Goal: Use online tool/utility: Utilize a website feature to perform a specific function

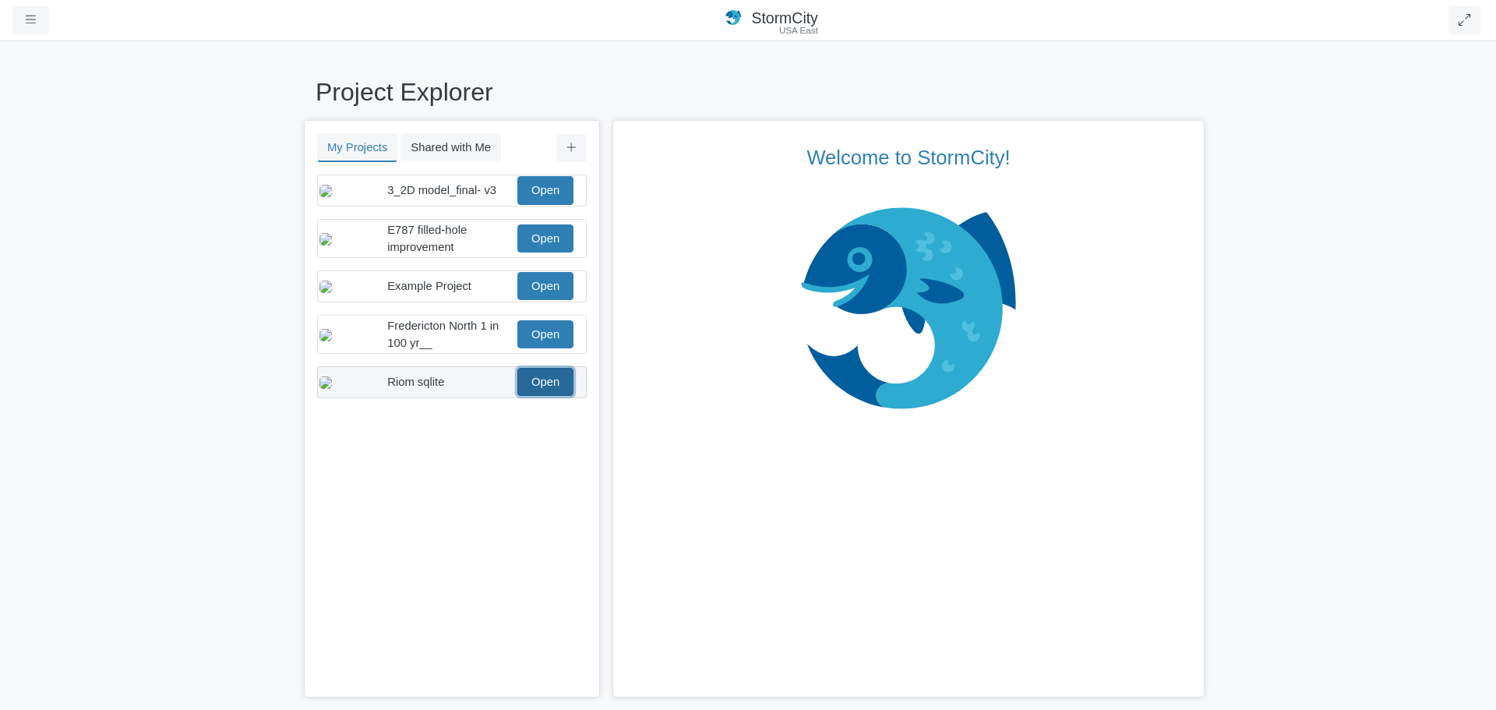
click at [540, 396] on link "Open" at bounding box center [545, 382] width 56 height 28
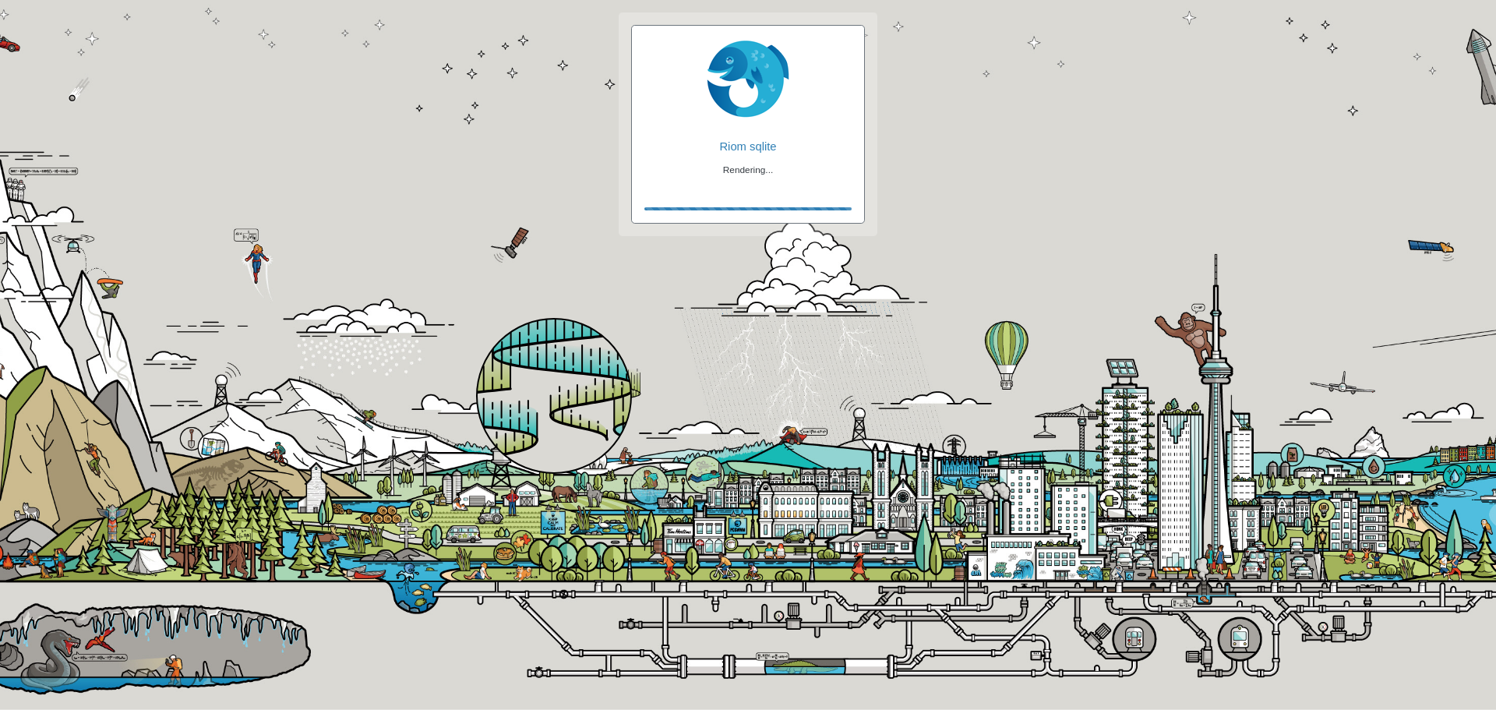
checkbox input "true"
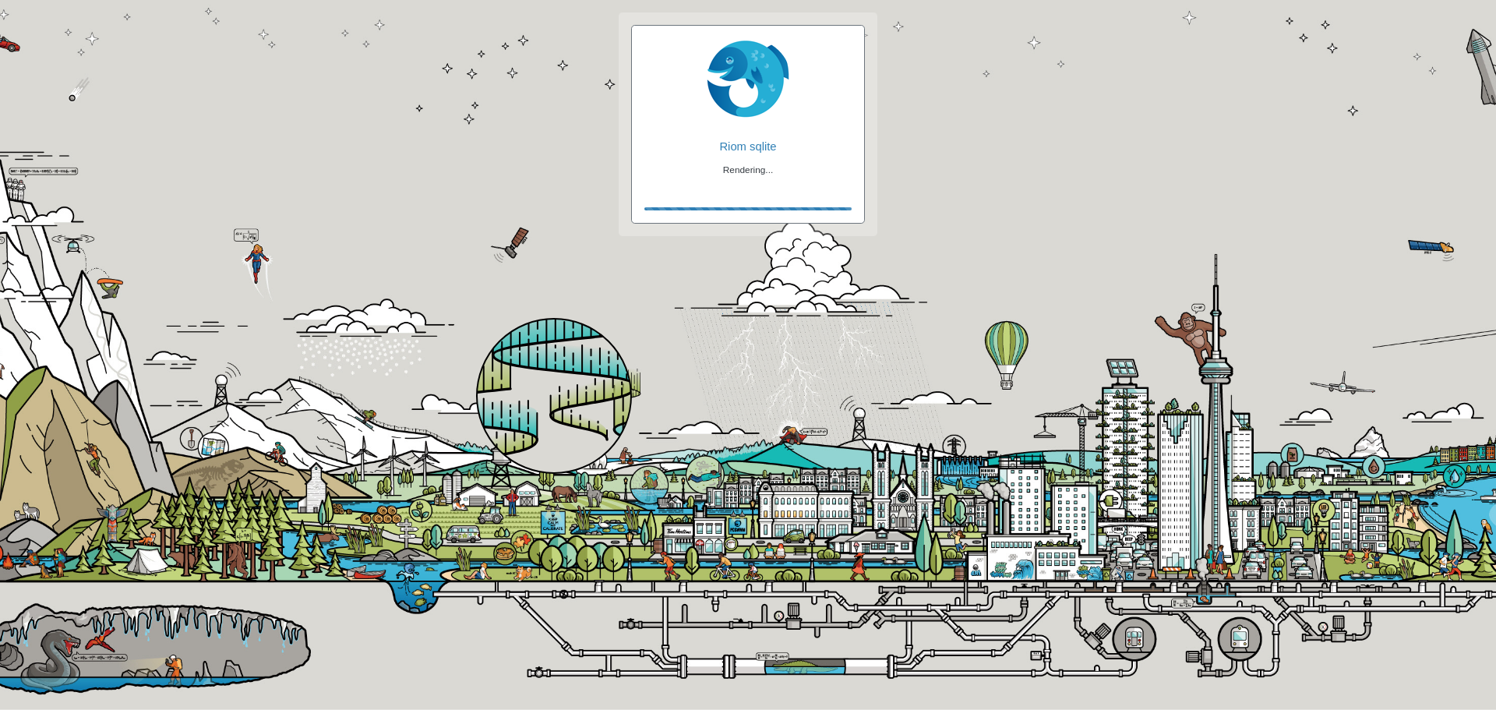
checkbox input "true"
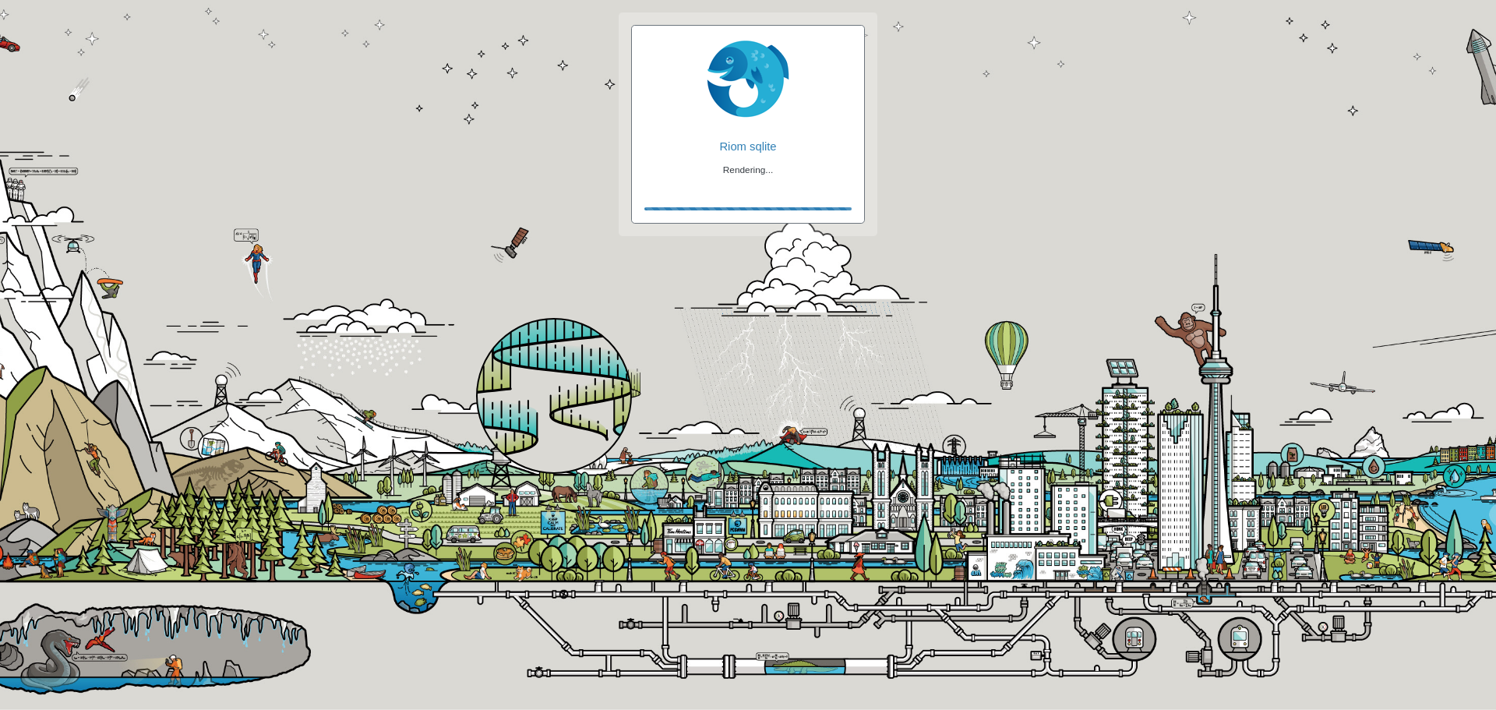
checkbox input "false"
checkbox input "true"
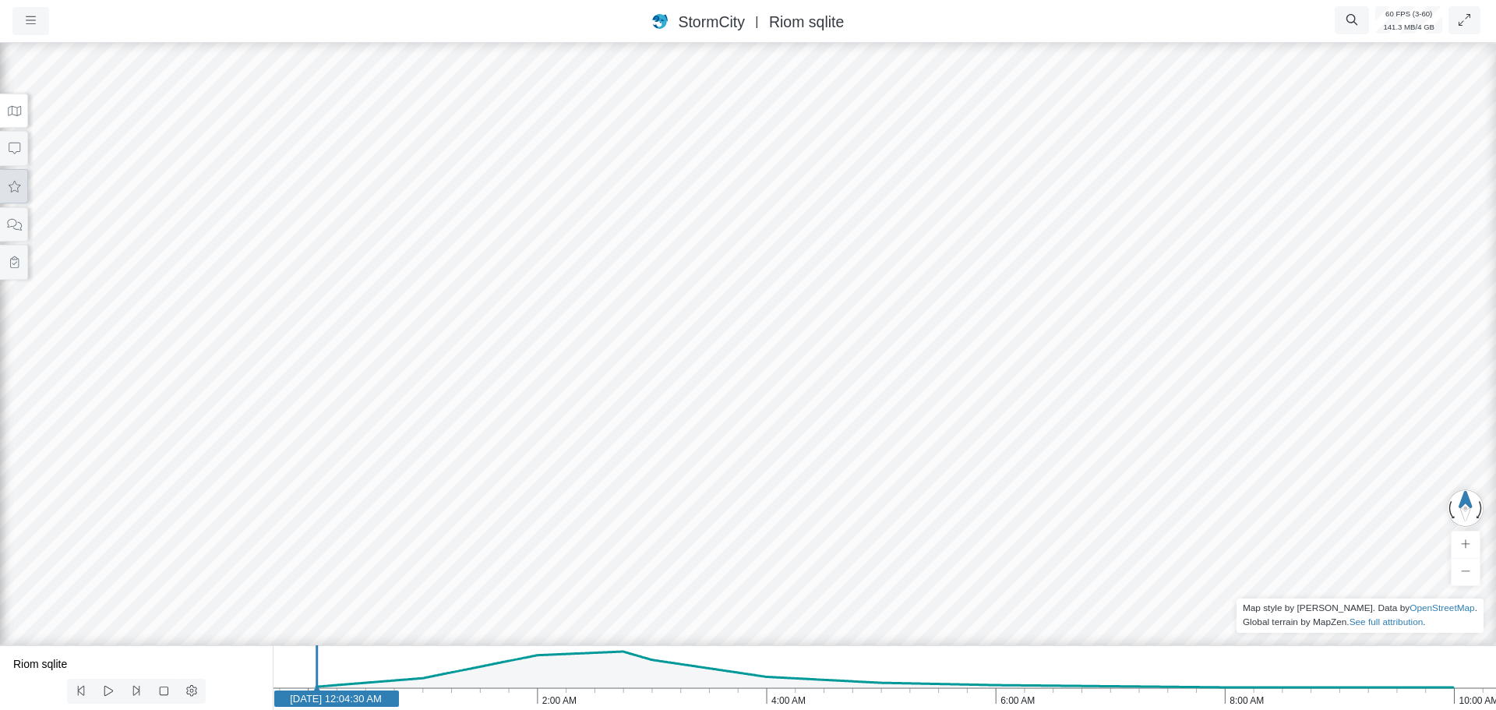
click at [15, 200] on button at bounding box center [14, 186] width 28 height 35
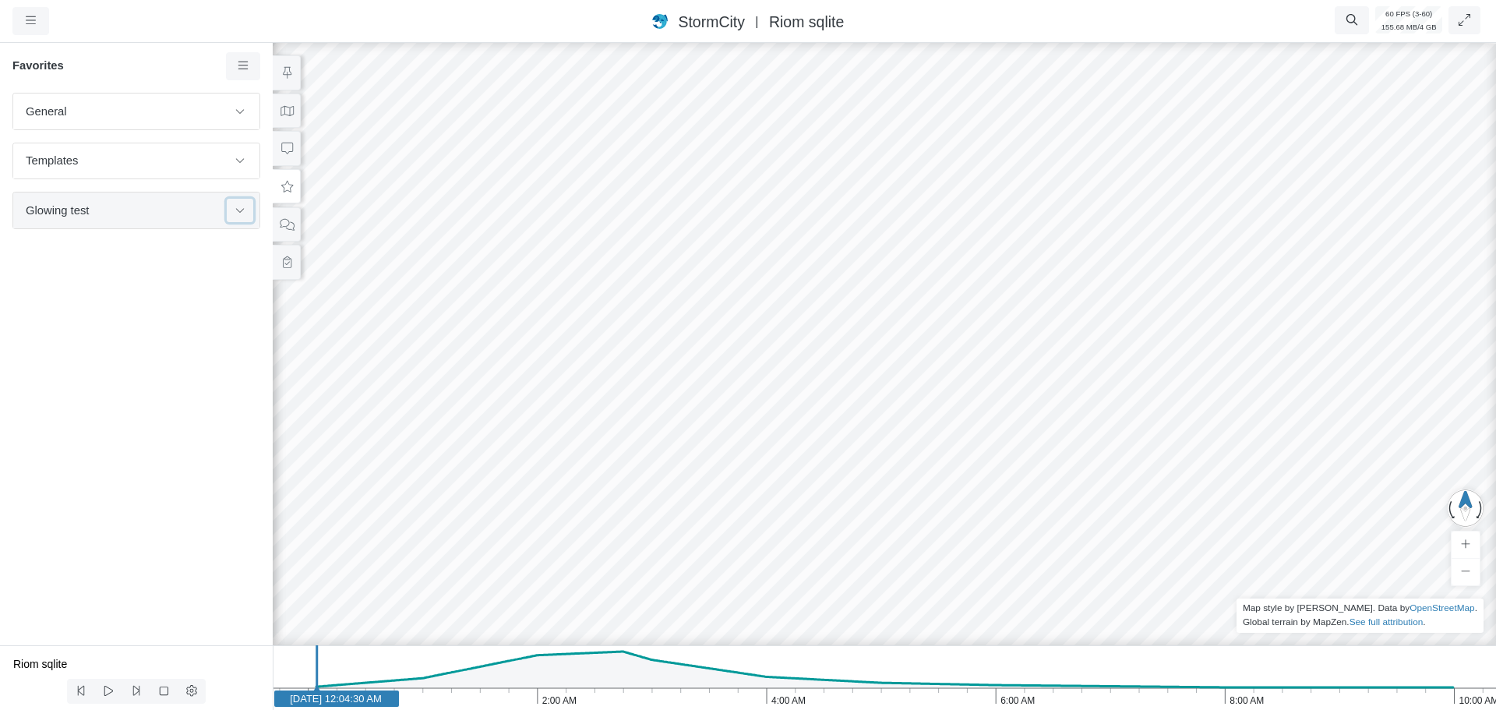
click at [238, 211] on icon at bounding box center [240, 210] width 12 height 10
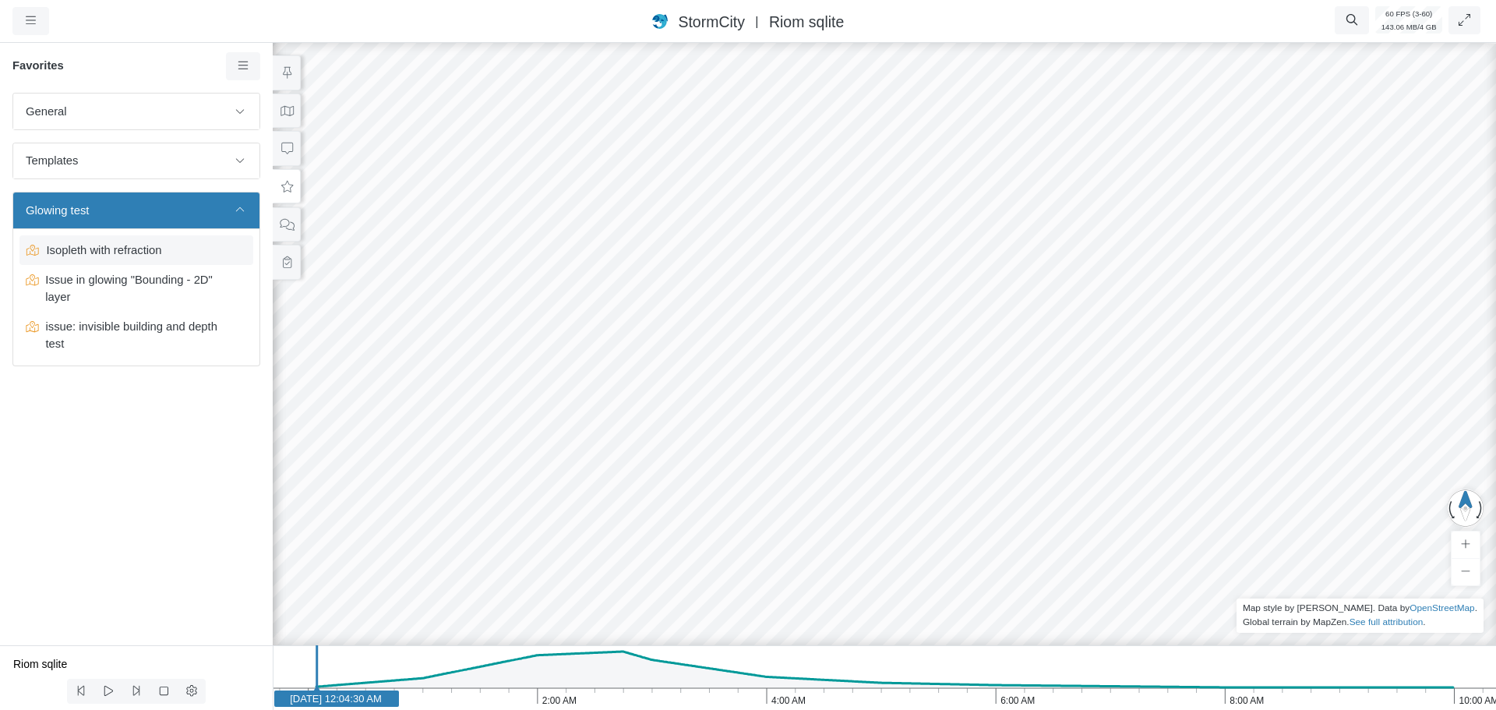
click at [161, 253] on span "Isopleth with refraction" at bounding box center [138, 250] width 195 height 17
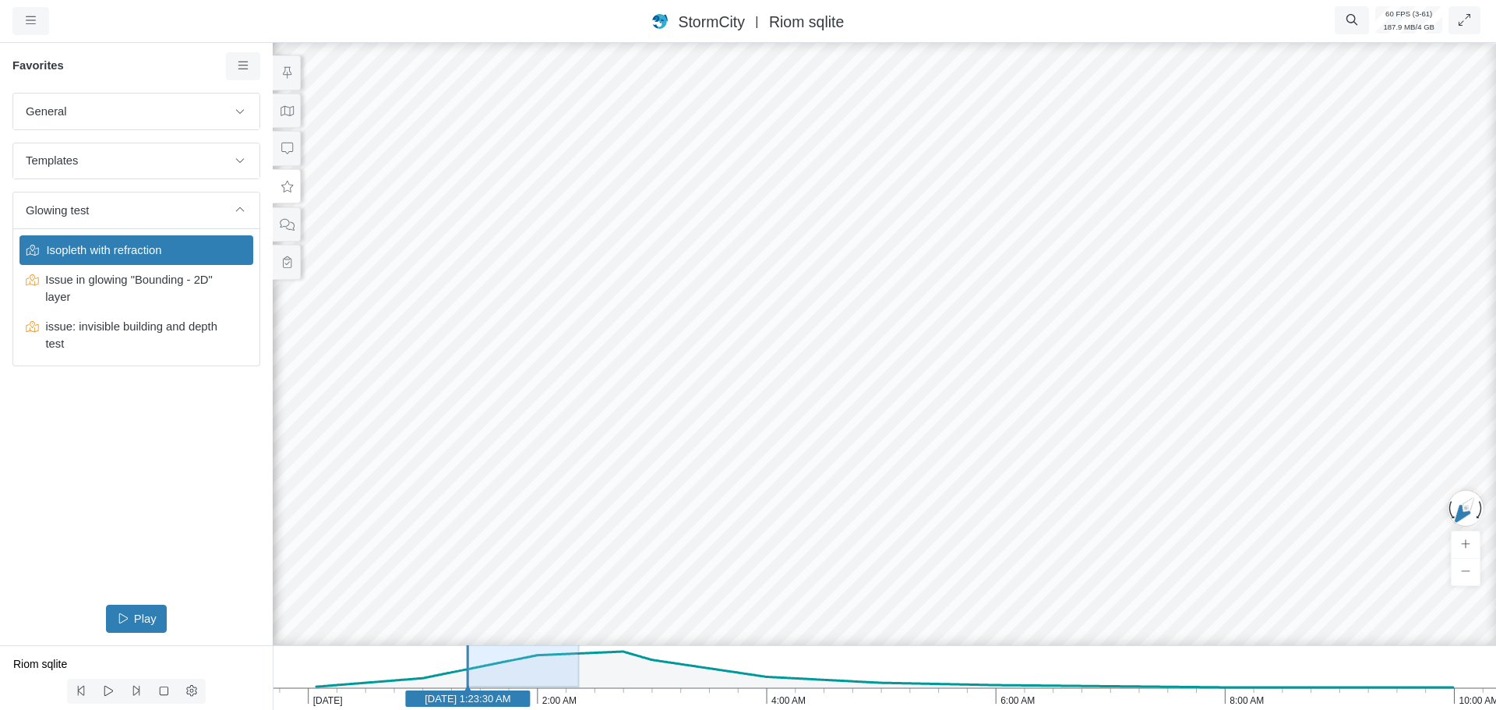
drag, startPoint x: 793, startPoint y: 436, endPoint x: 1150, endPoint y: 411, distance: 357.0
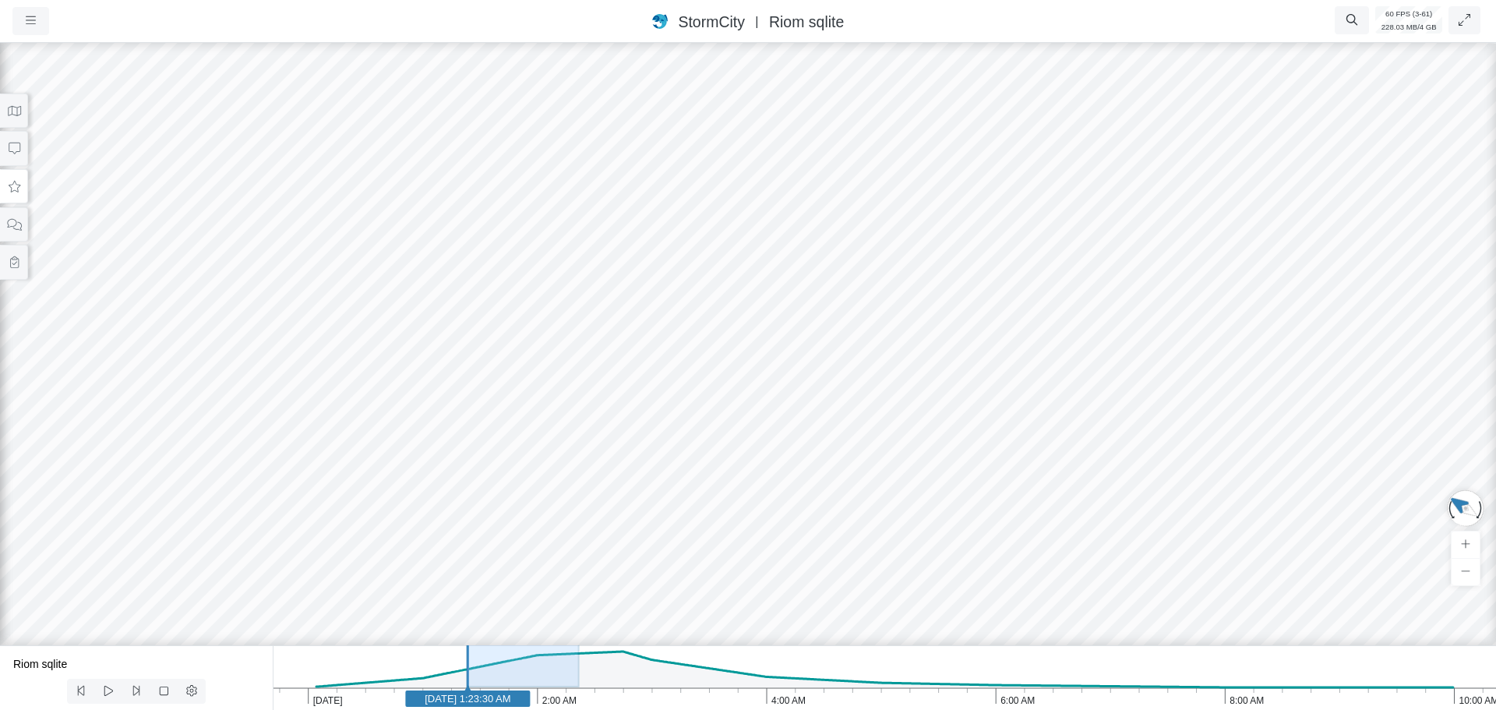
drag, startPoint x: 958, startPoint y: 452, endPoint x: 426, endPoint y: 396, distance: 534.5
drag, startPoint x: 816, startPoint y: 453, endPoint x: 542, endPoint y: 459, distance: 273.6
drag, startPoint x: 423, startPoint y: 468, endPoint x: 1174, endPoint y: 439, distance: 751.8
click at [1174, 440] on div at bounding box center [748, 375] width 1496 height 670
drag, startPoint x: 827, startPoint y: 486, endPoint x: 925, endPoint y: 403, distance: 128.3
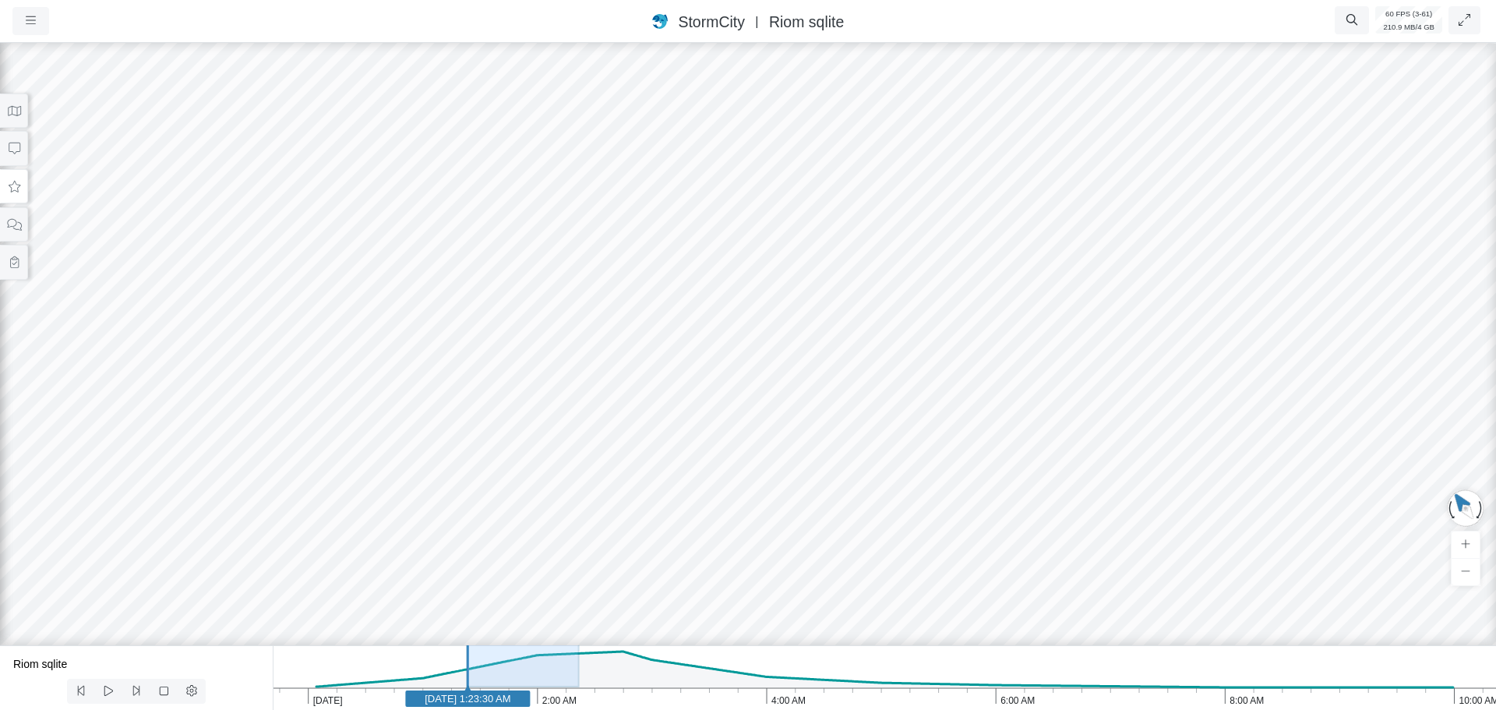
click at [925, 403] on div at bounding box center [748, 375] width 1496 height 670
drag, startPoint x: 1242, startPoint y: 407, endPoint x: 528, endPoint y: 413, distance: 714.7
click at [15, 117] on button at bounding box center [14, 111] width 28 height 35
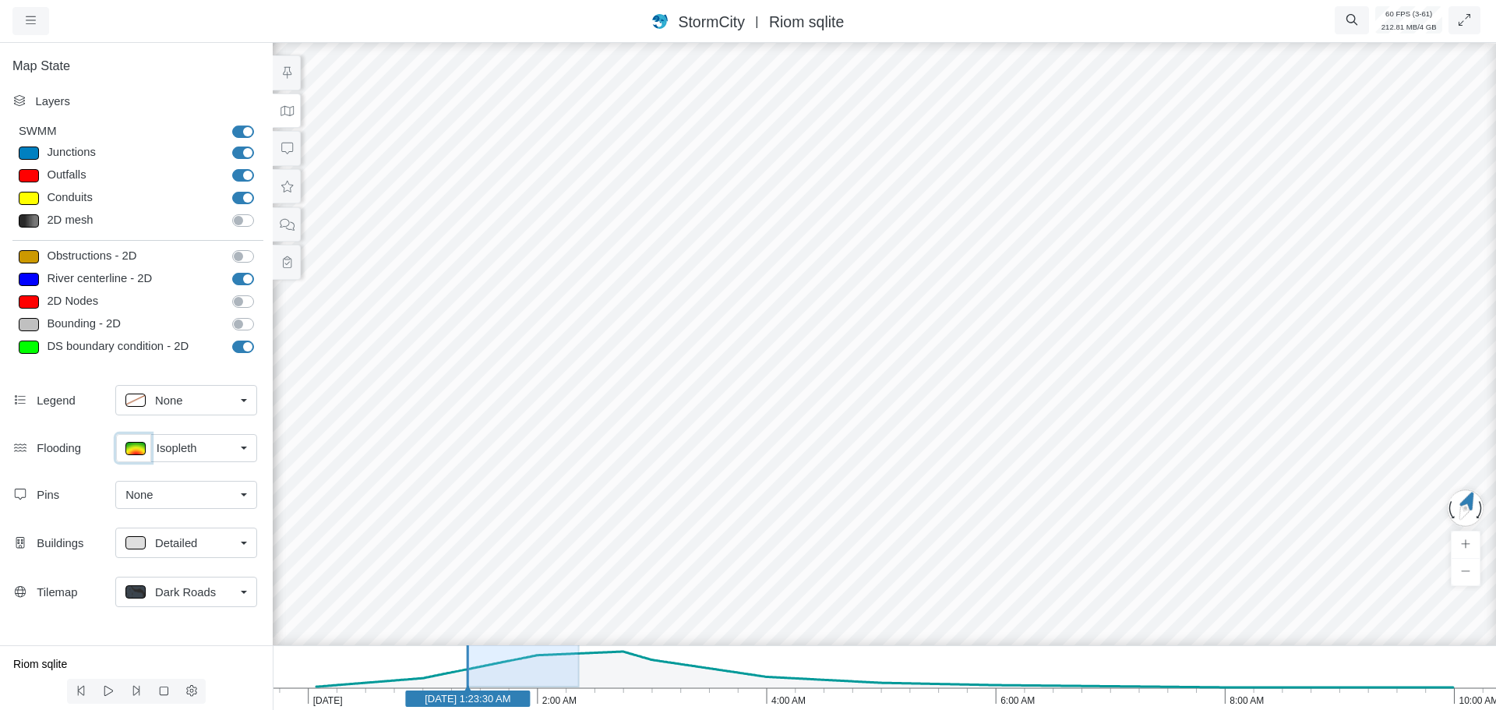
click at [134, 454] on p at bounding box center [135, 448] width 20 height 13
checkbox input "true"
type input "< 0.5 m"
type textarea "TS_Depth < 0.5"
checkbox input "true"
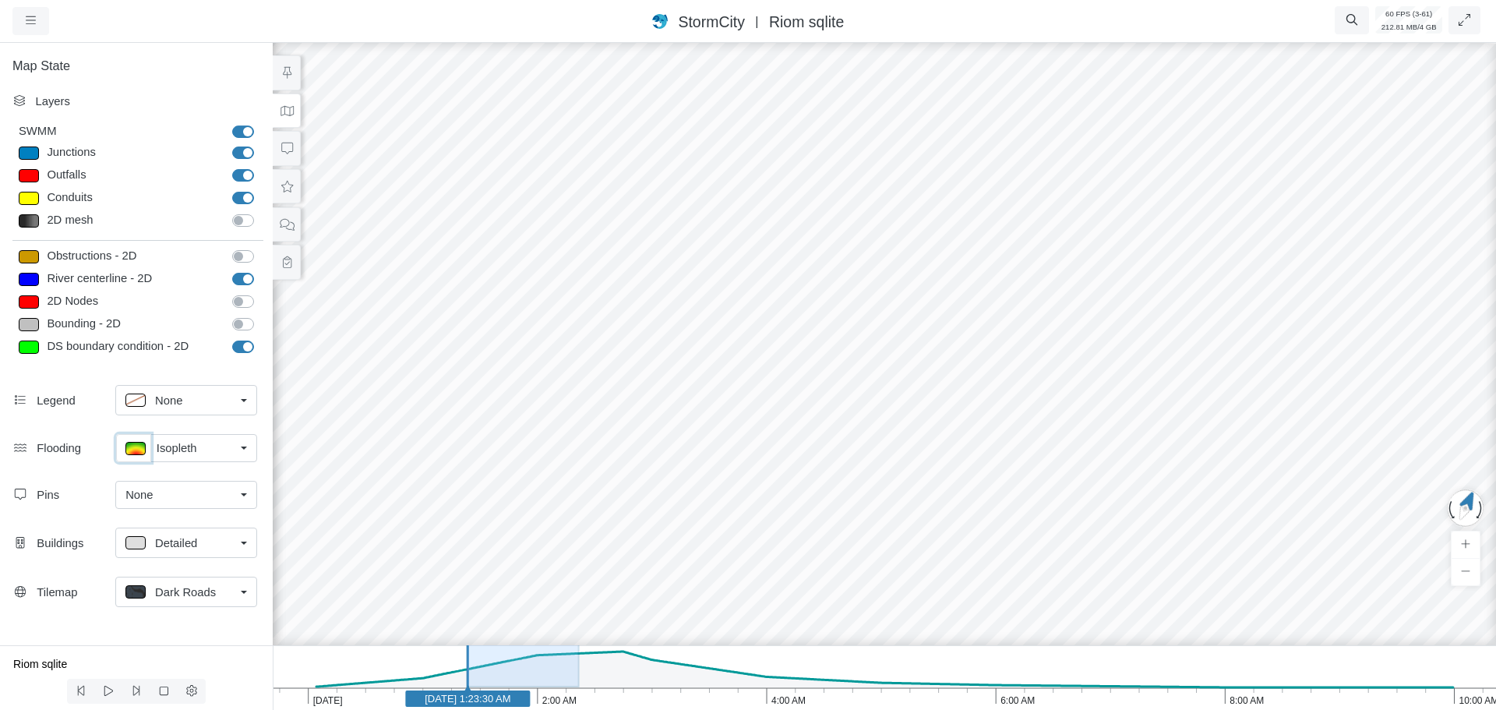
type input "0"
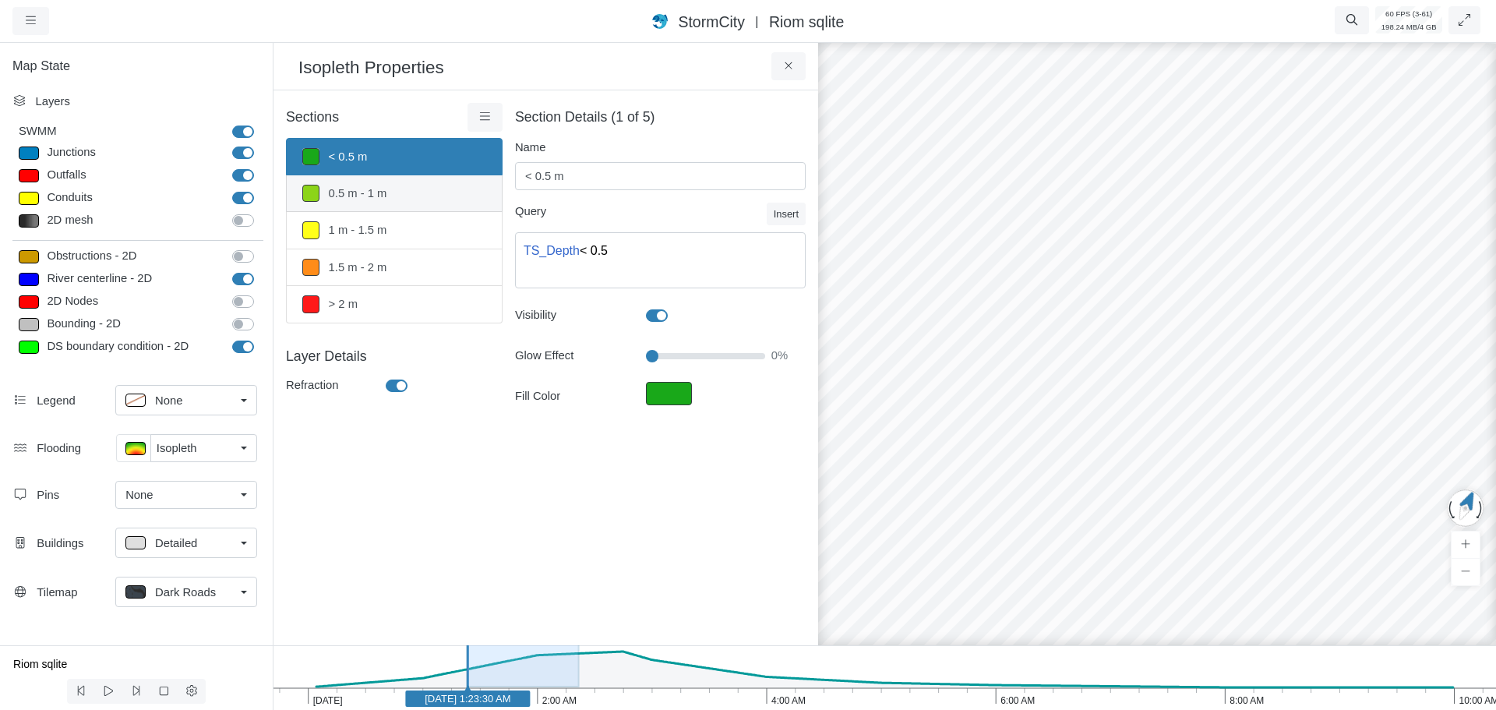
click at [373, 195] on link "0.5 m - 1 m" at bounding box center [394, 193] width 217 height 37
type input "0.5 m - 1 m"
type textarea "TS_Depth >= 0.5 AND TS_Depth < 1"
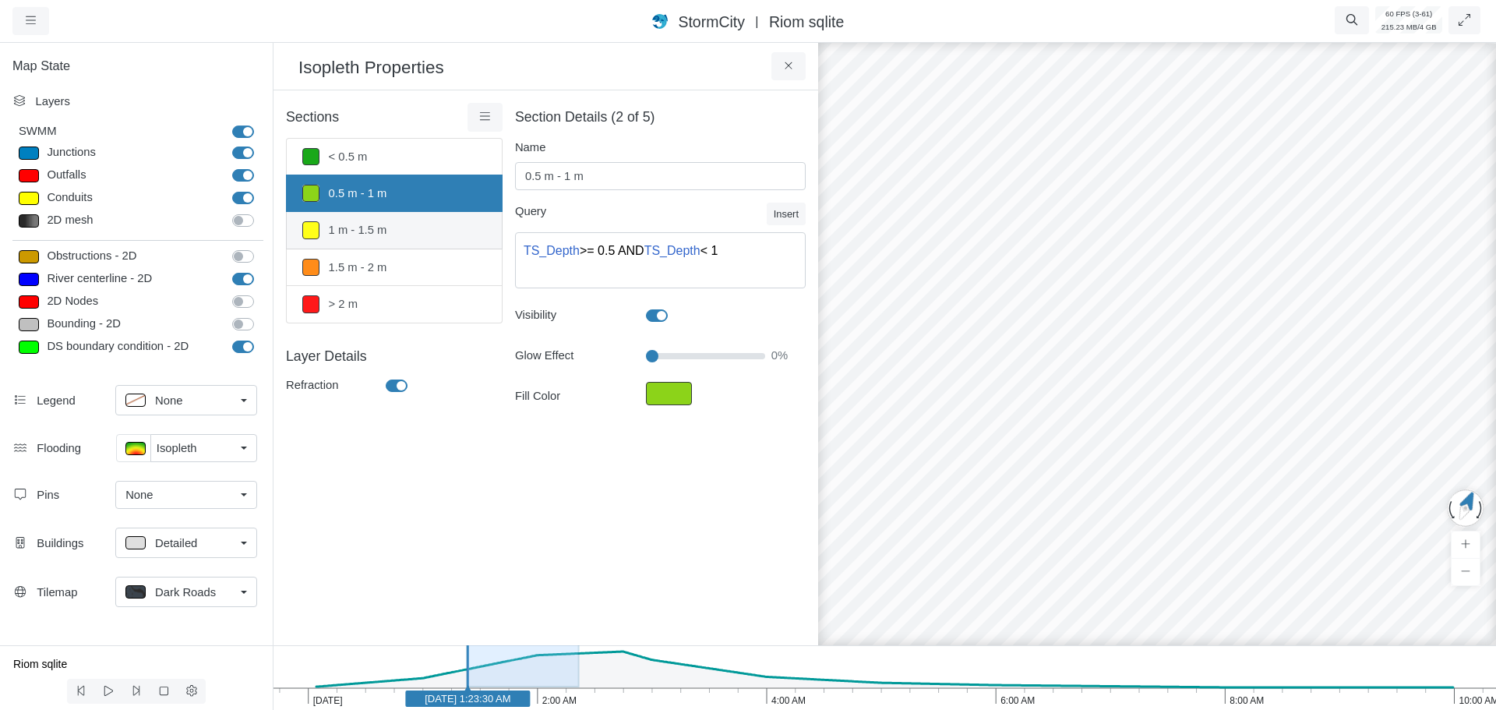
click at [380, 238] on link "1 m - 1.5 m" at bounding box center [394, 230] width 217 height 37
type input "1 m - 1.5 m"
type textarea "TS_Depth >= 1 AND TS_Depth < 1.5"
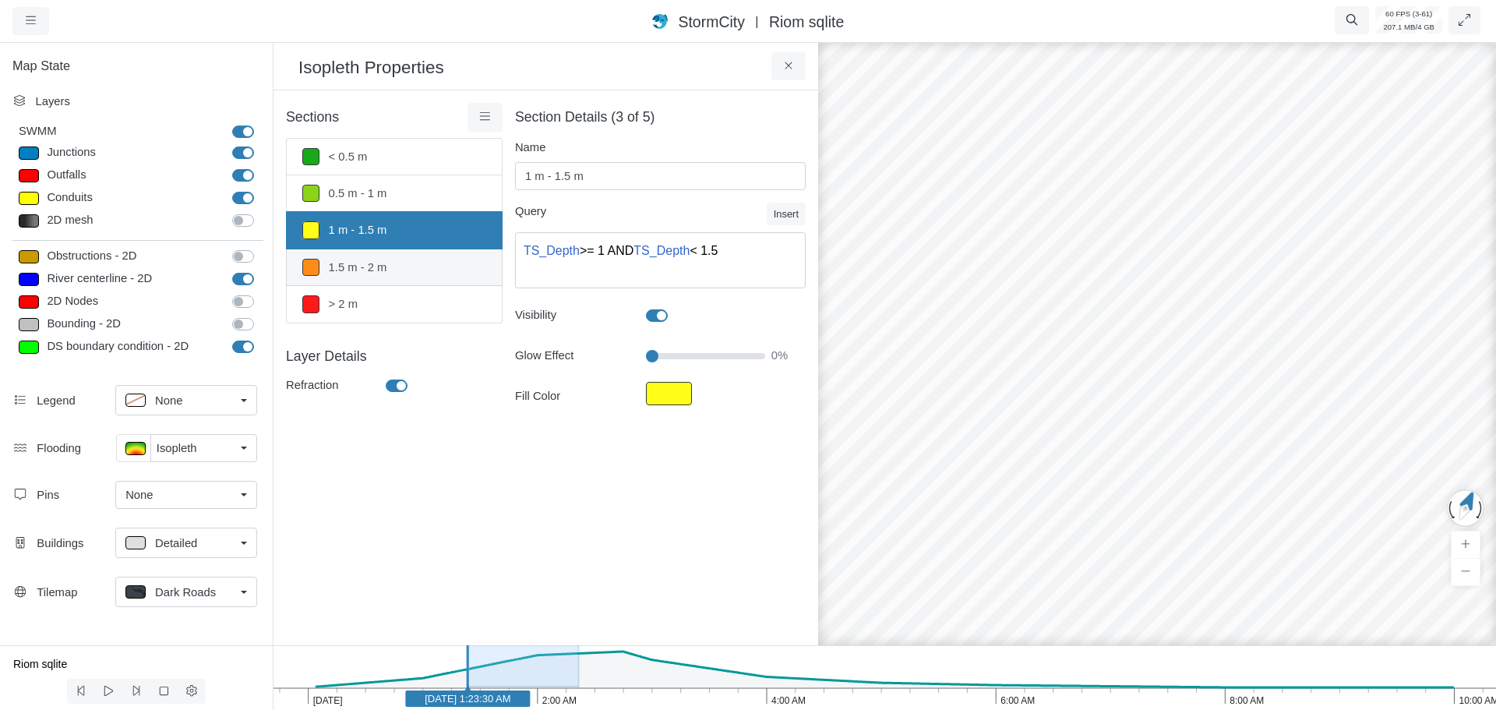
click at [387, 272] on link "1.5 m - 2 m" at bounding box center [394, 267] width 217 height 37
type input "1.5 m - 2 m"
type textarea "TS_Depth >= 1.5 AND TS_Depth < 2"
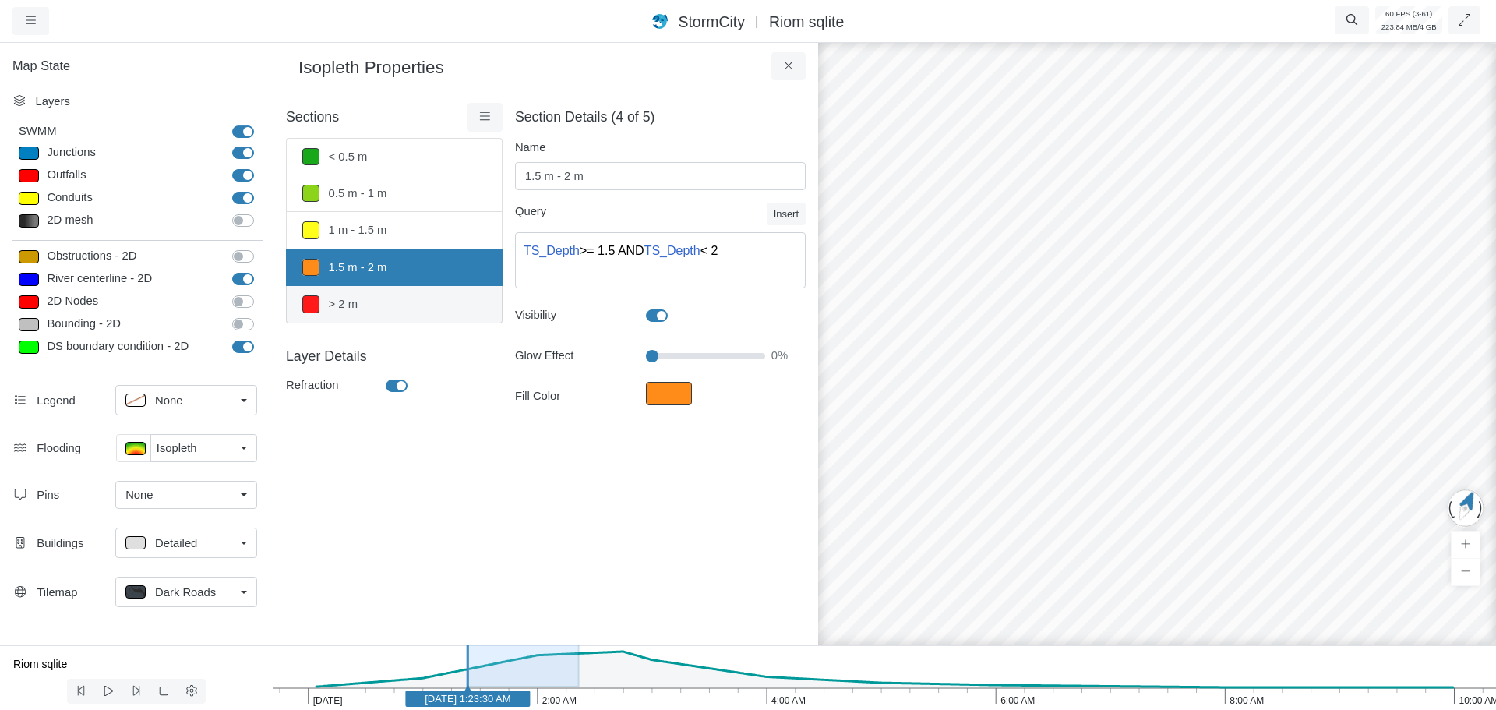
click at [374, 319] on link "> 2 m" at bounding box center [394, 304] width 217 height 37
type input "> 2 m"
type textarea "TS_Depth >= 2"
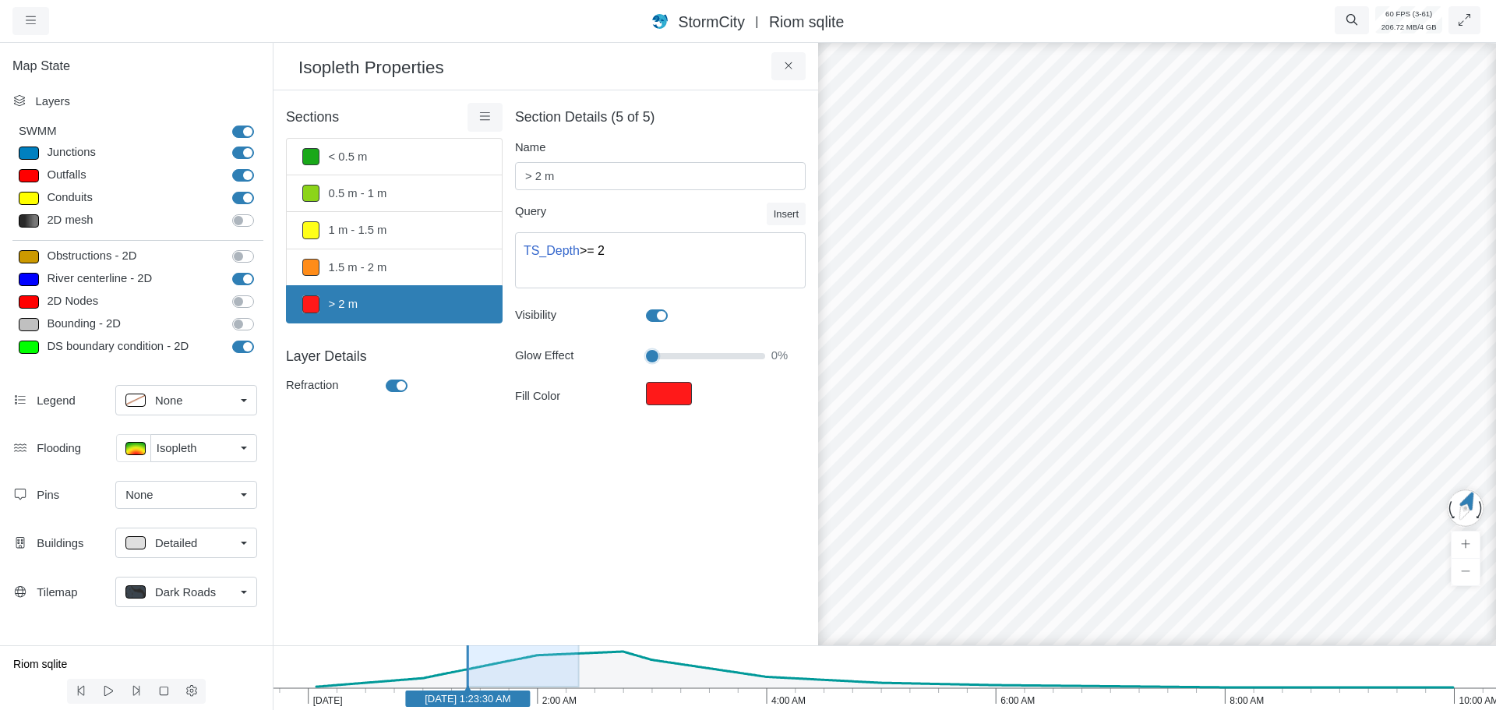
drag, startPoint x: 751, startPoint y: 358, endPoint x: 597, endPoint y: 358, distance: 154.3
click at [646, 358] on input "Glow Effect" at bounding box center [705, 356] width 119 height 17
click at [659, 356] on input "Glow Effect" at bounding box center [705, 356] width 119 height 17
drag, startPoint x: 1243, startPoint y: 352, endPoint x: 1171, endPoint y: 316, distance: 81.2
click at [671, 356] on input "Glow Effect" at bounding box center [705, 356] width 119 height 17
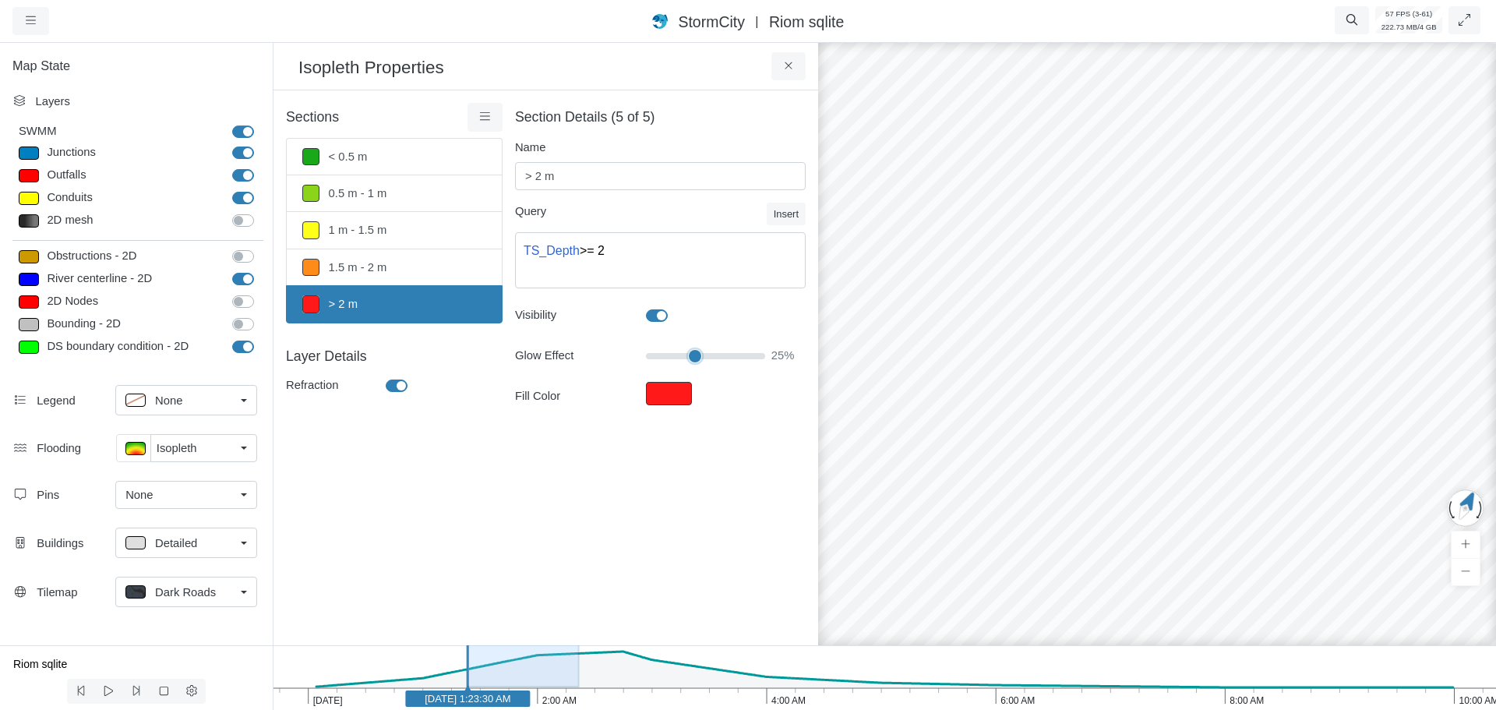
click at [689, 358] on input "Glow Effect" at bounding box center [705, 356] width 119 height 17
click at [704, 357] on input "Glow Effect" at bounding box center [705, 356] width 119 height 17
click at [721, 357] on input "Glow Effect" at bounding box center [705, 356] width 119 height 17
drag, startPoint x: 738, startPoint y: 360, endPoint x: 748, endPoint y: 360, distance: 10.1
click at [739, 360] on input "Glow Effect" at bounding box center [705, 356] width 119 height 17
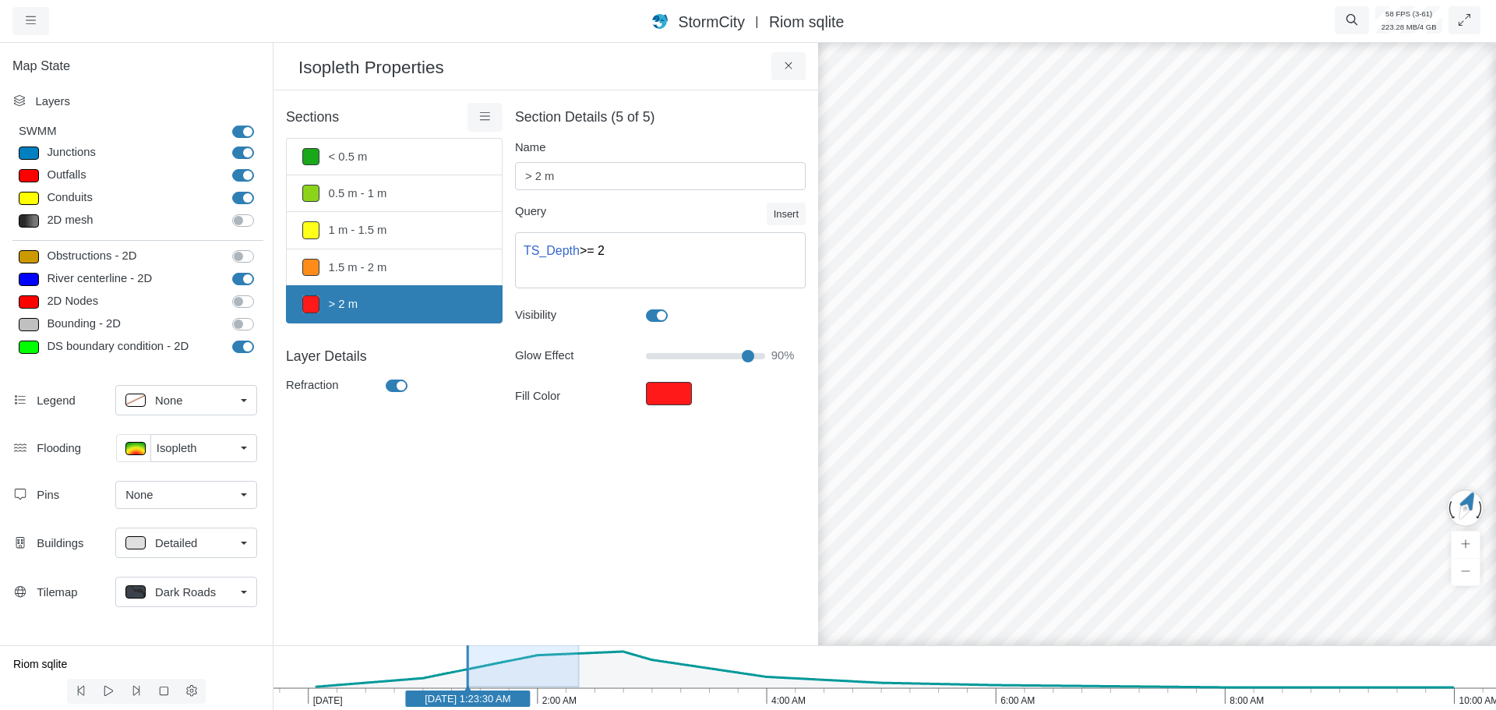
click at [765, 361] on div "90%" at bounding box center [791, 355] width 52 height 28
click at [775, 361] on span "90%" at bounding box center [795, 355] width 46 height 28
drag, startPoint x: 743, startPoint y: 358, endPoint x: 664, endPoint y: 350, distance: 80.0
type input "15"
click at [664, 350] on input "Glow Effect" at bounding box center [705, 356] width 119 height 17
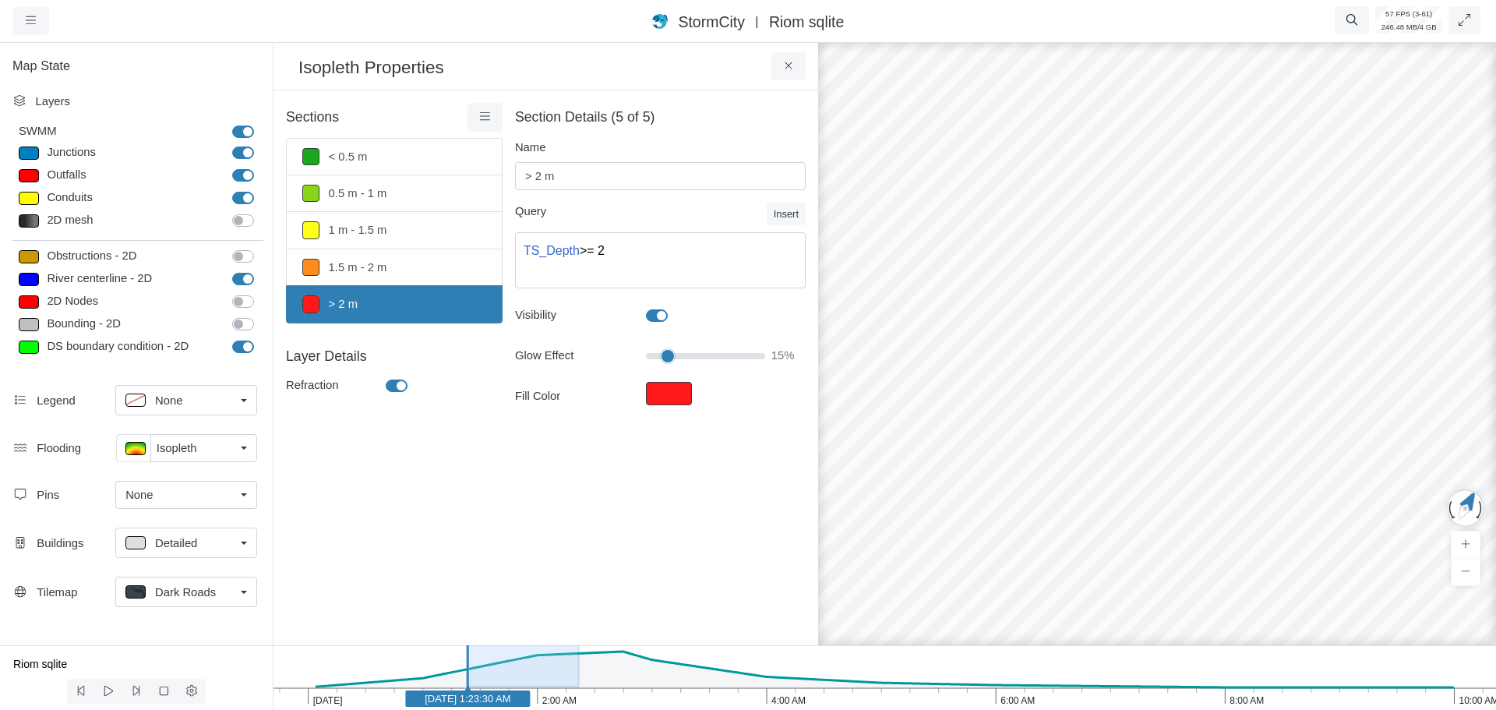
drag, startPoint x: 1261, startPoint y: 428, endPoint x: 1181, endPoint y: 394, distance: 86.3
drag, startPoint x: 786, startPoint y: 65, endPoint x: 556, endPoint y: 136, distance: 240.4
click at [784, 66] on icon at bounding box center [789, 66] width 15 height 12
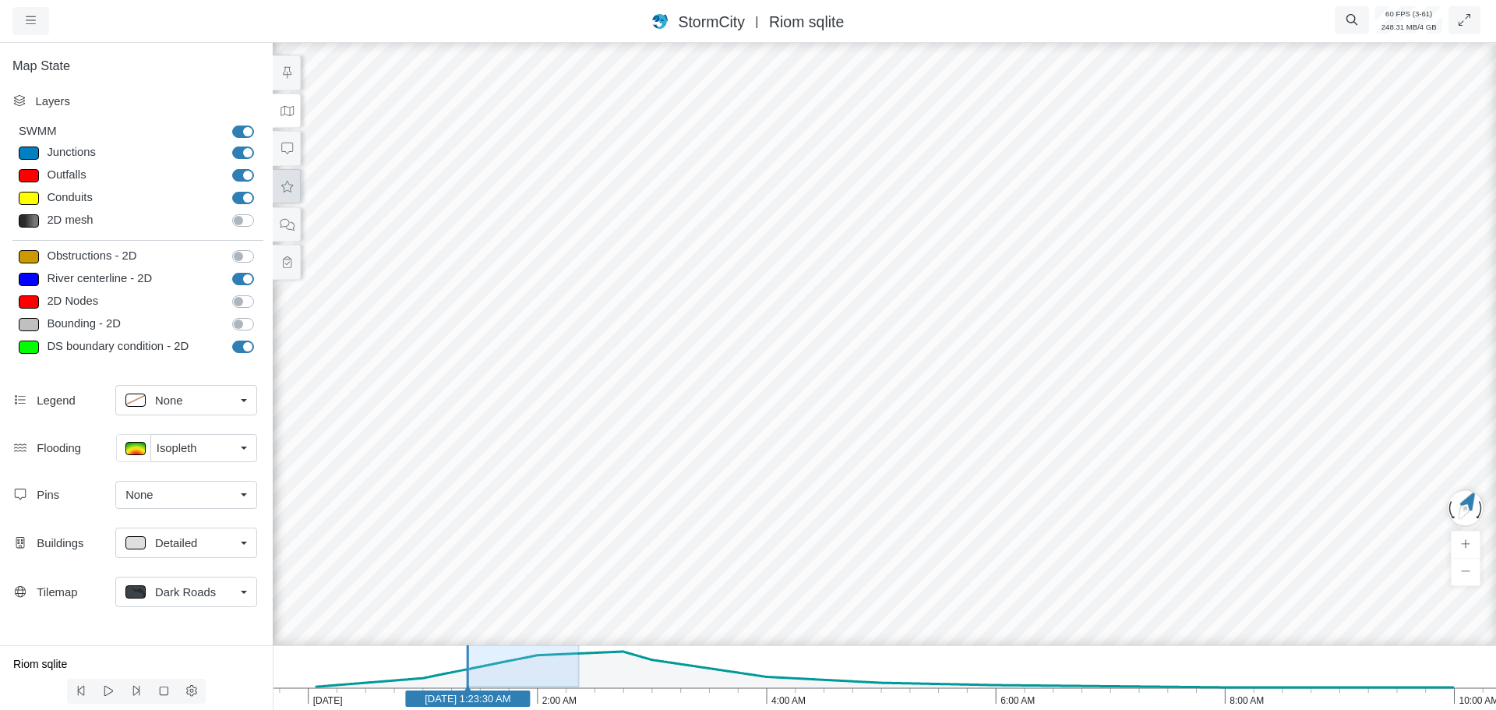
click at [287, 193] on button at bounding box center [287, 186] width 28 height 35
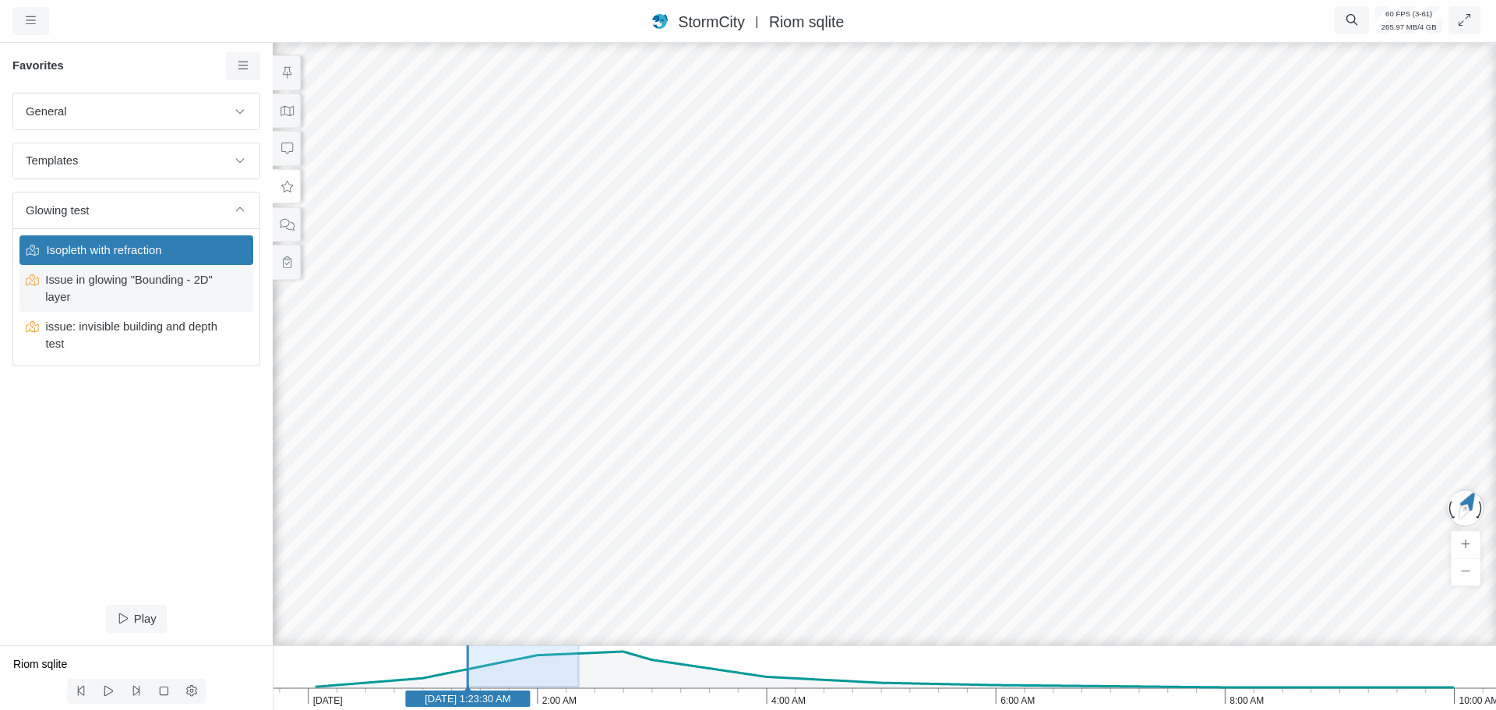
click at [122, 290] on span "Issue in glowing "Bounding - 2D" layer" at bounding box center [137, 288] width 196 height 34
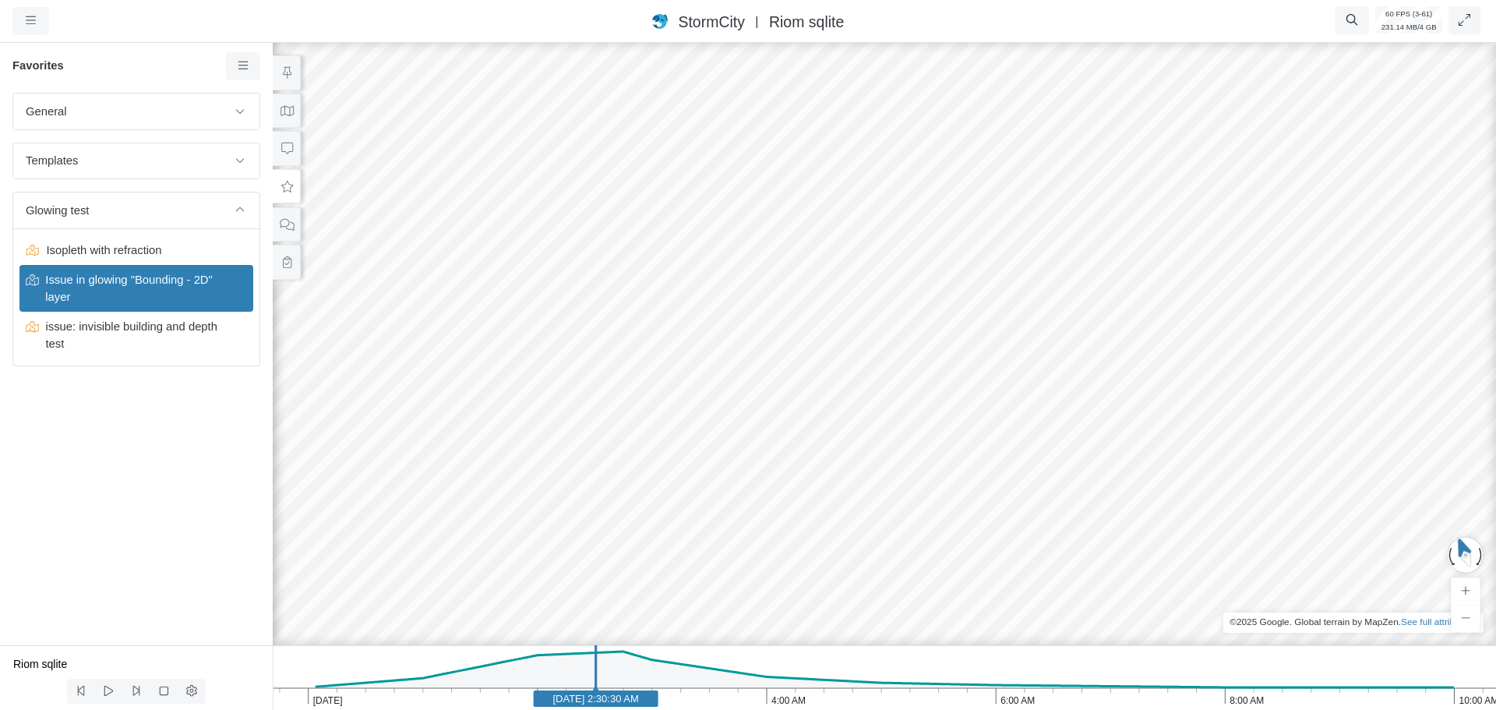
drag, startPoint x: 650, startPoint y: 422, endPoint x: 910, endPoint y: 382, distance: 263.4
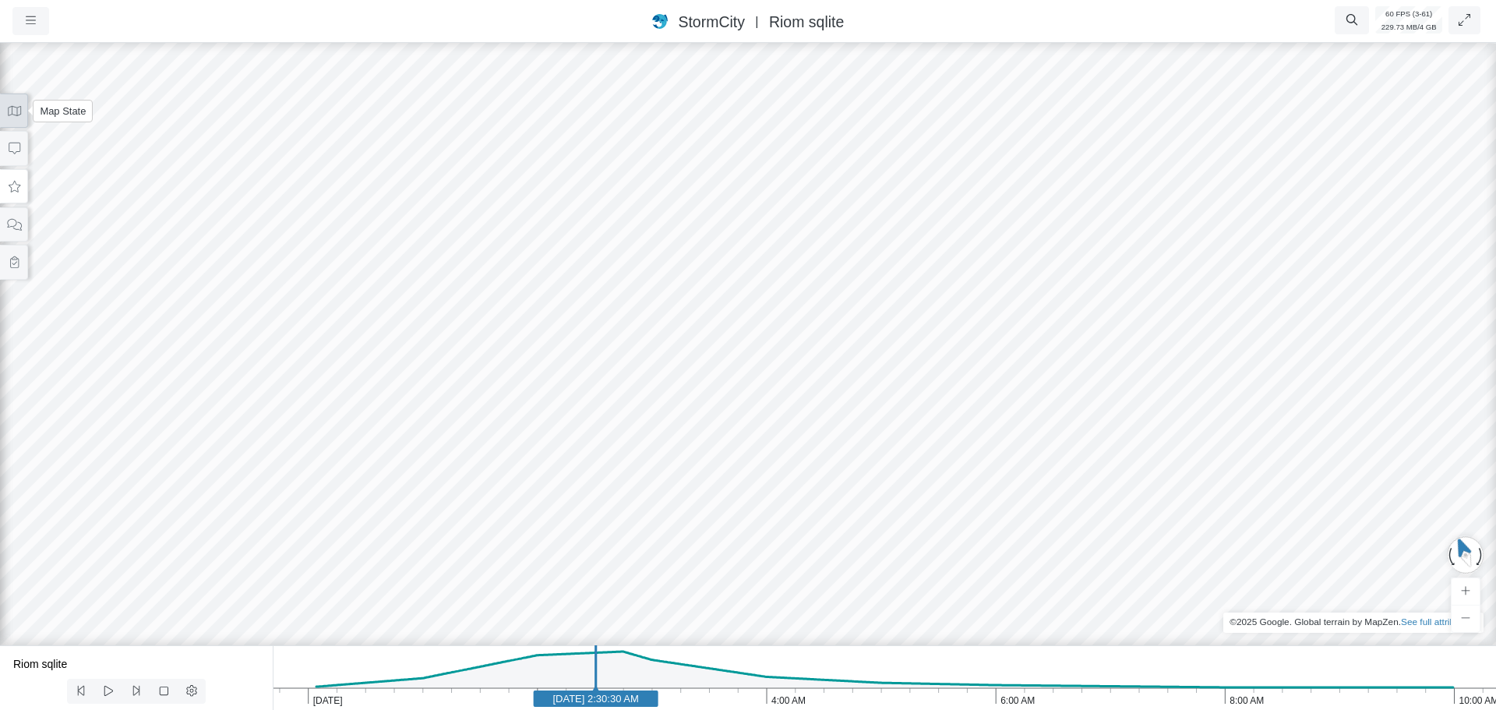
click at [12, 115] on icon at bounding box center [14, 111] width 13 height 10
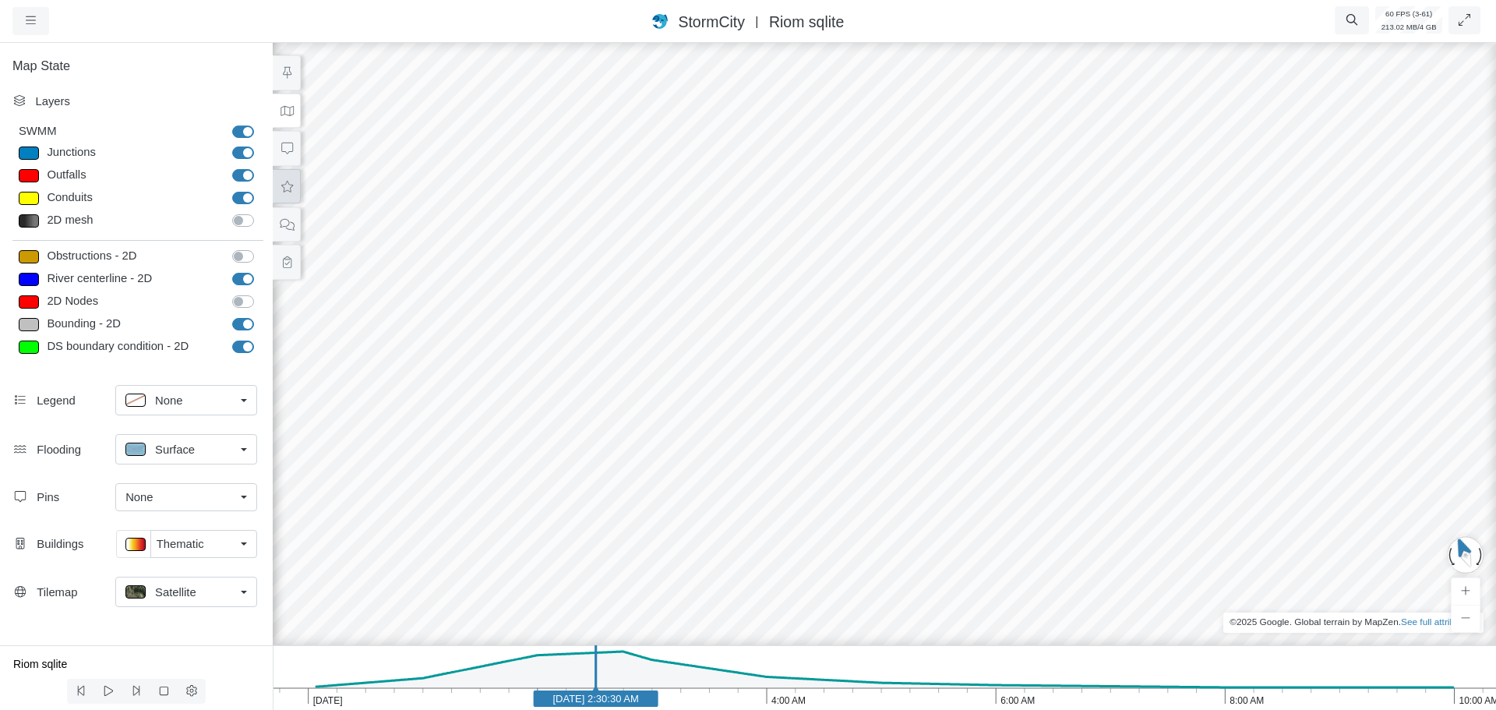
click at [291, 197] on button at bounding box center [287, 186] width 28 height 35
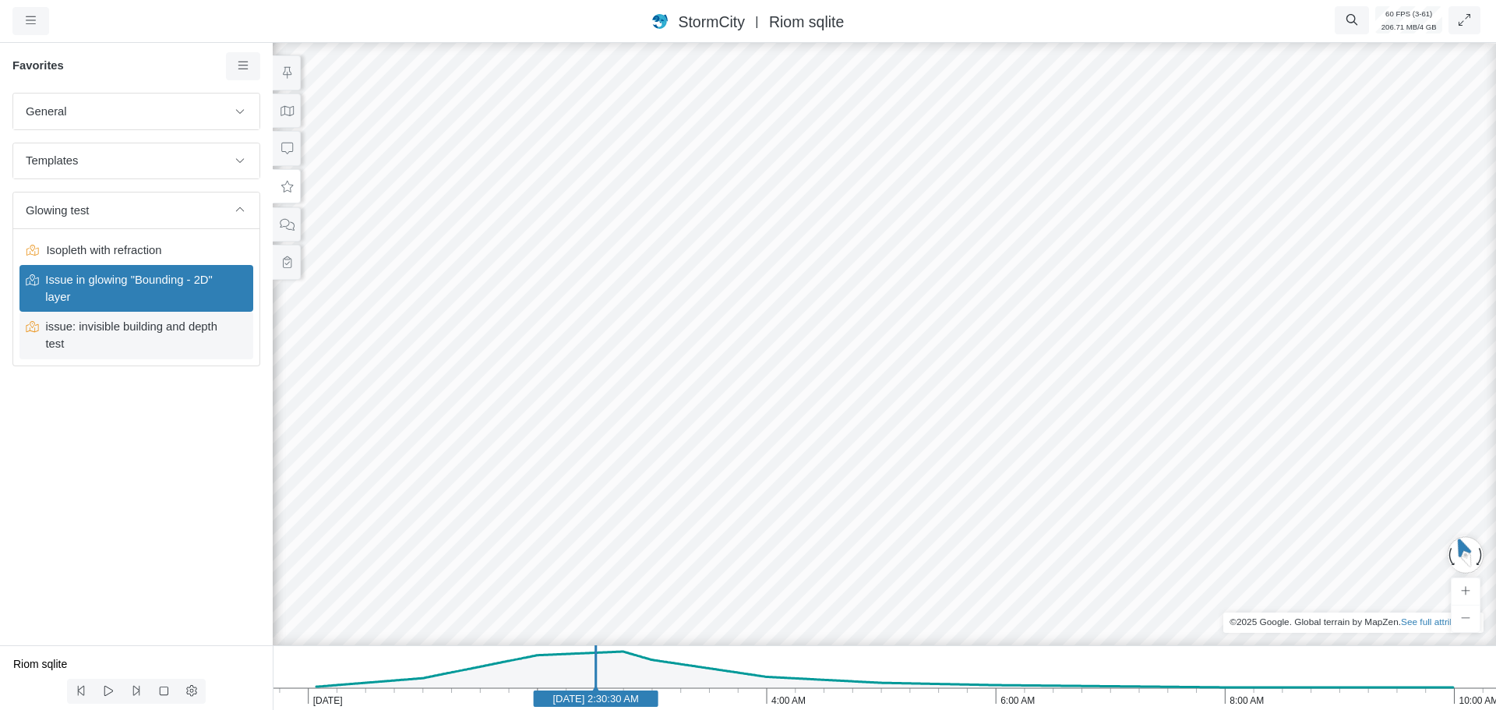
click at [144, 334] on span "issue: invisible building and depth test" at bounding box center [137, 335] width 196 height 34
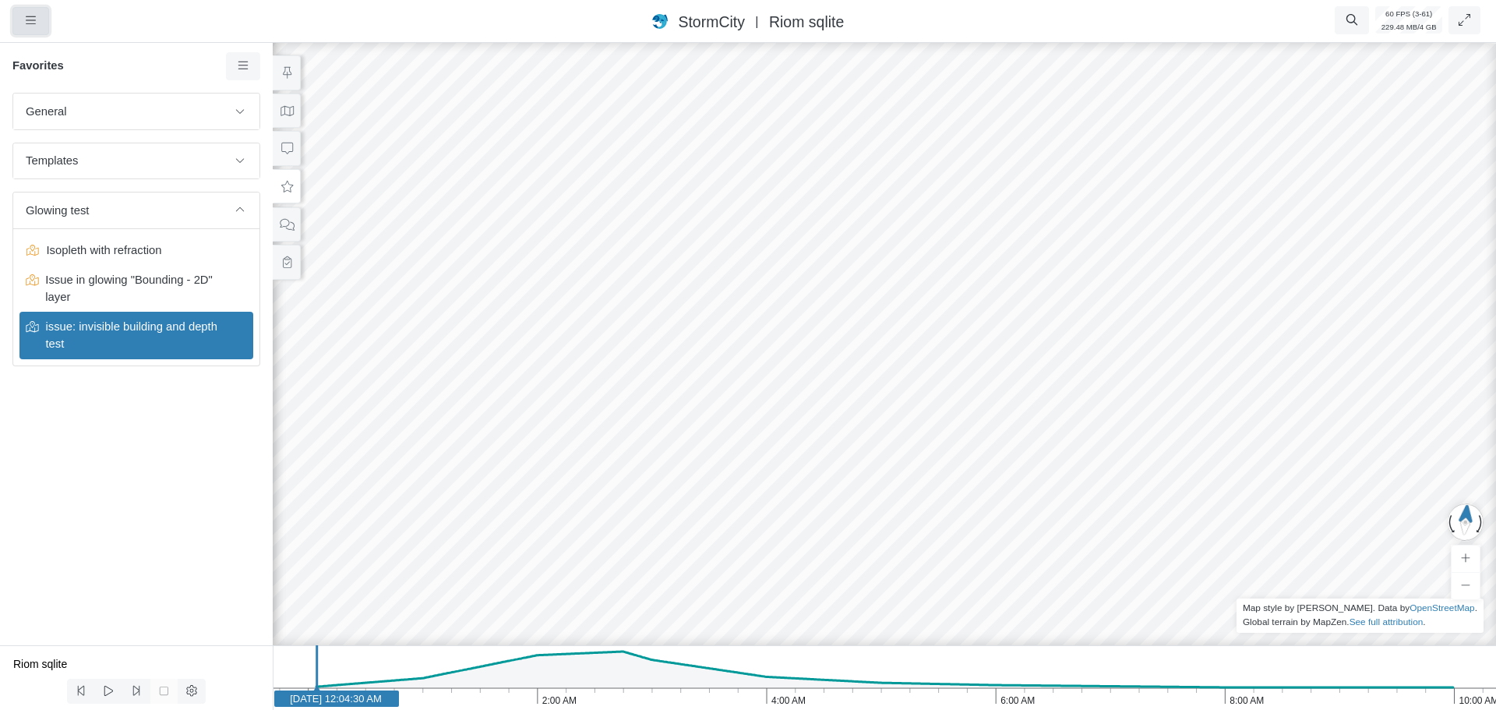
click at [23, 18] on button "button" at bounding box center [30, 21] width 37 height 28
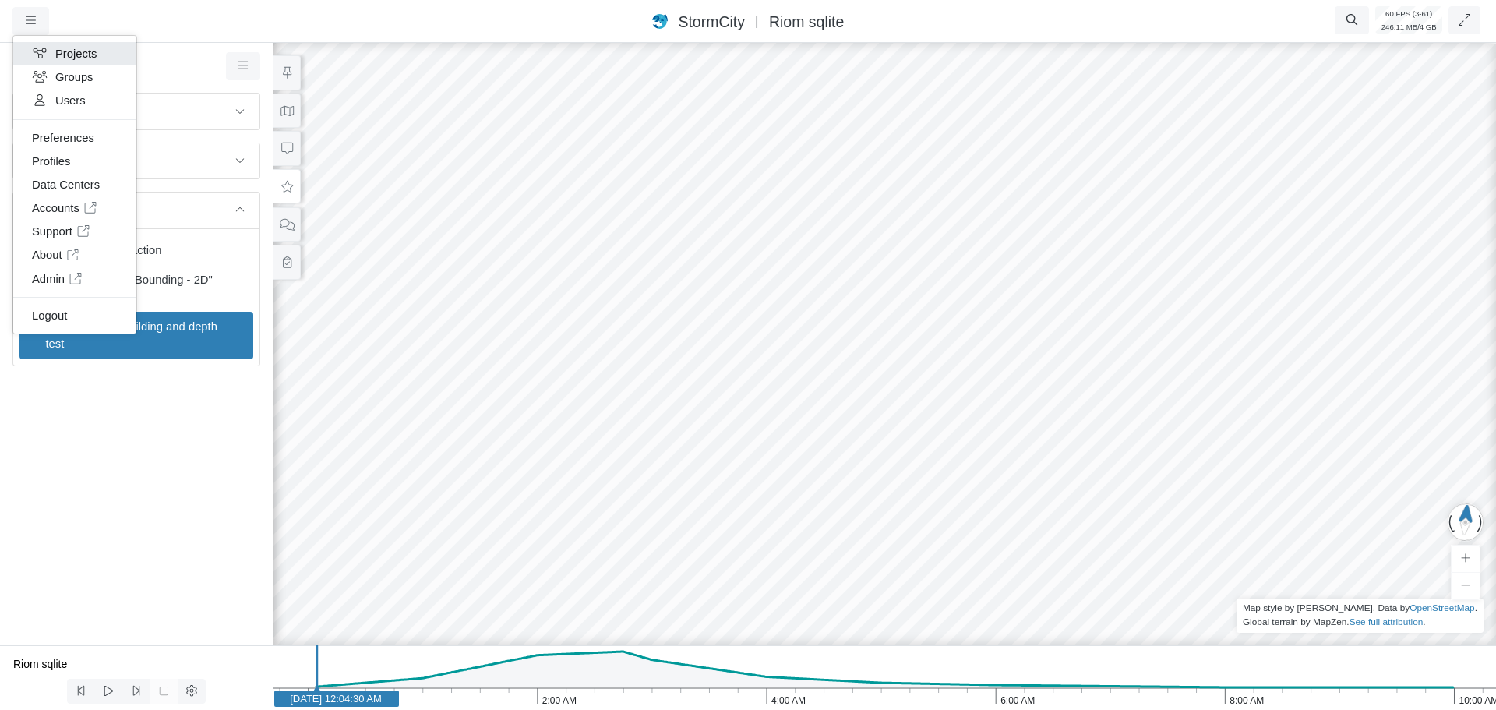
click at [100, 58] on link "Projects" at bounding box center [74, 53] width 123 height 23
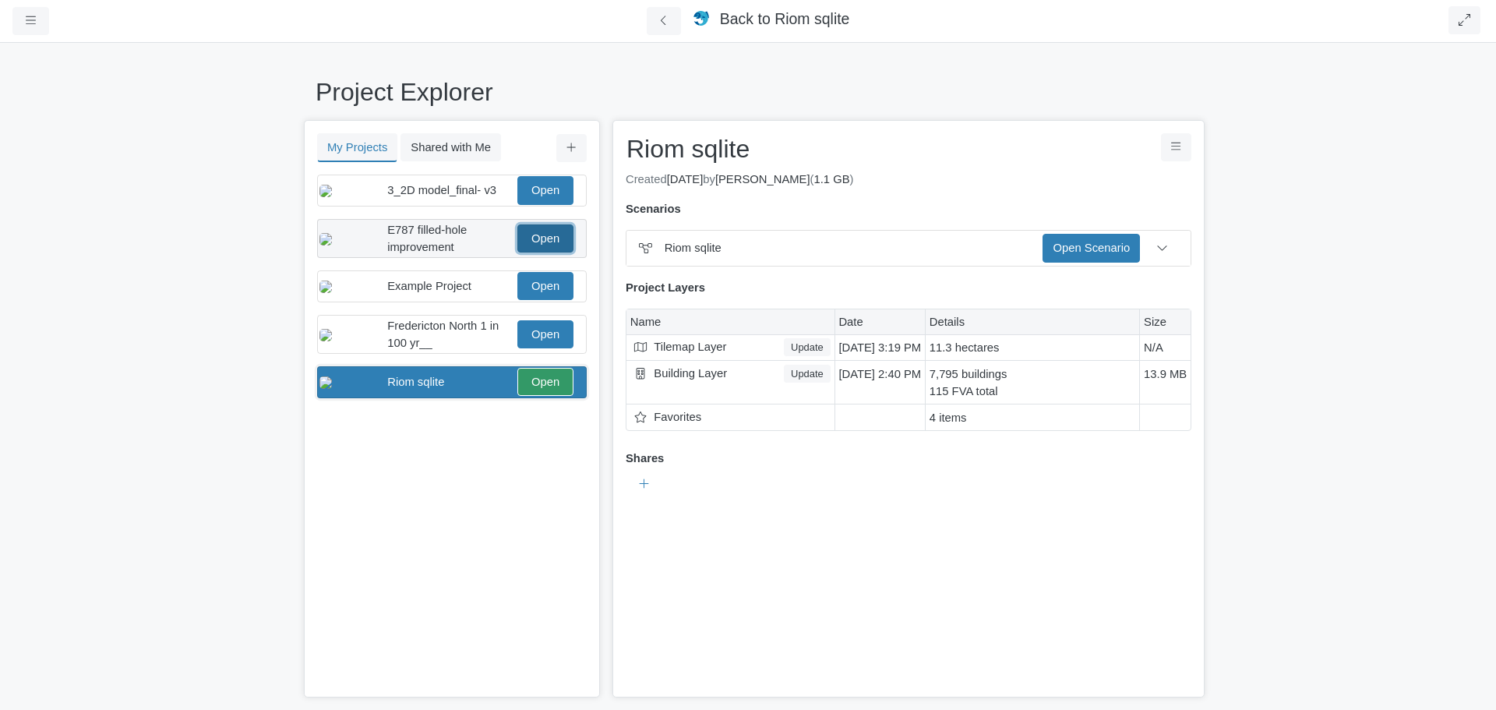
click at [547, 250] on link "Open" at bounding box center [545, 238] width 56 height 28
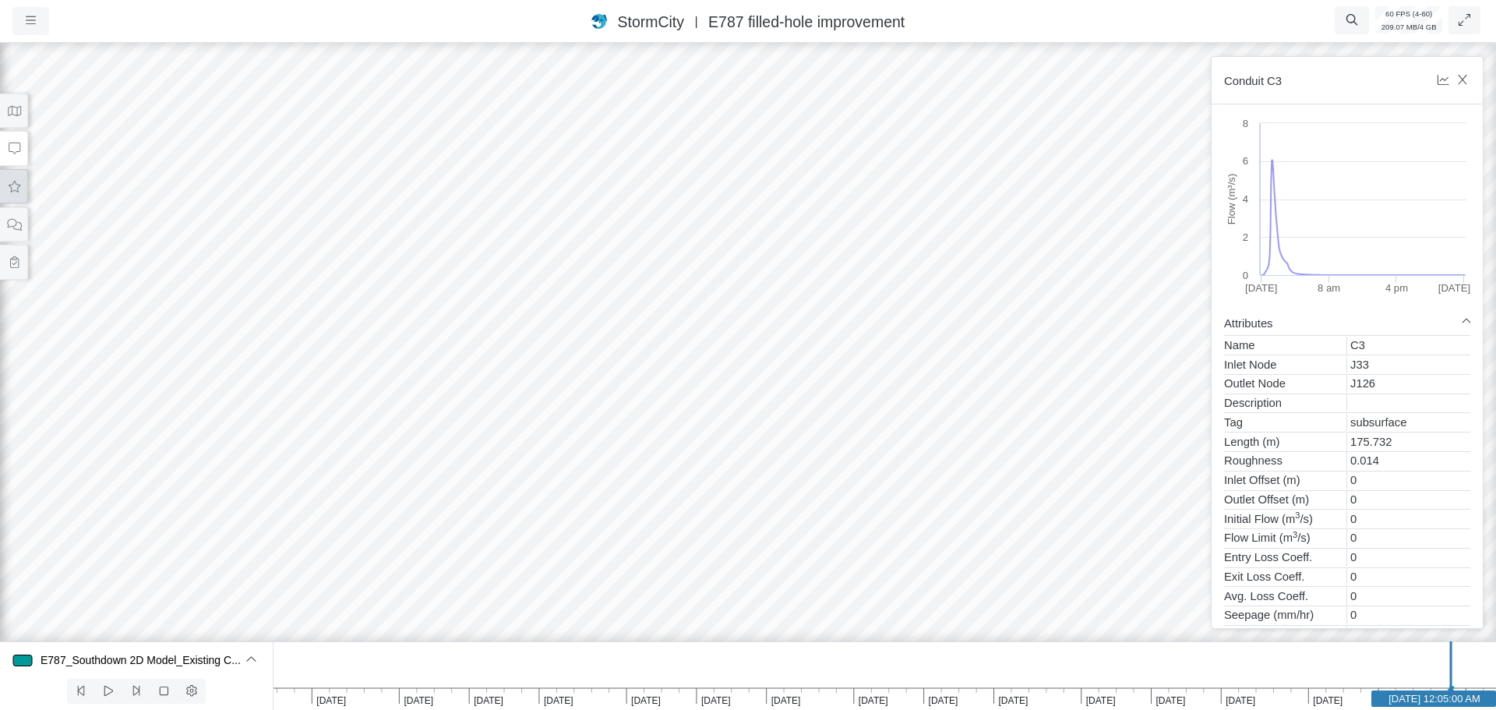
click at [12, 189] on icon at bounding box center [14, 187] width 15 height 12
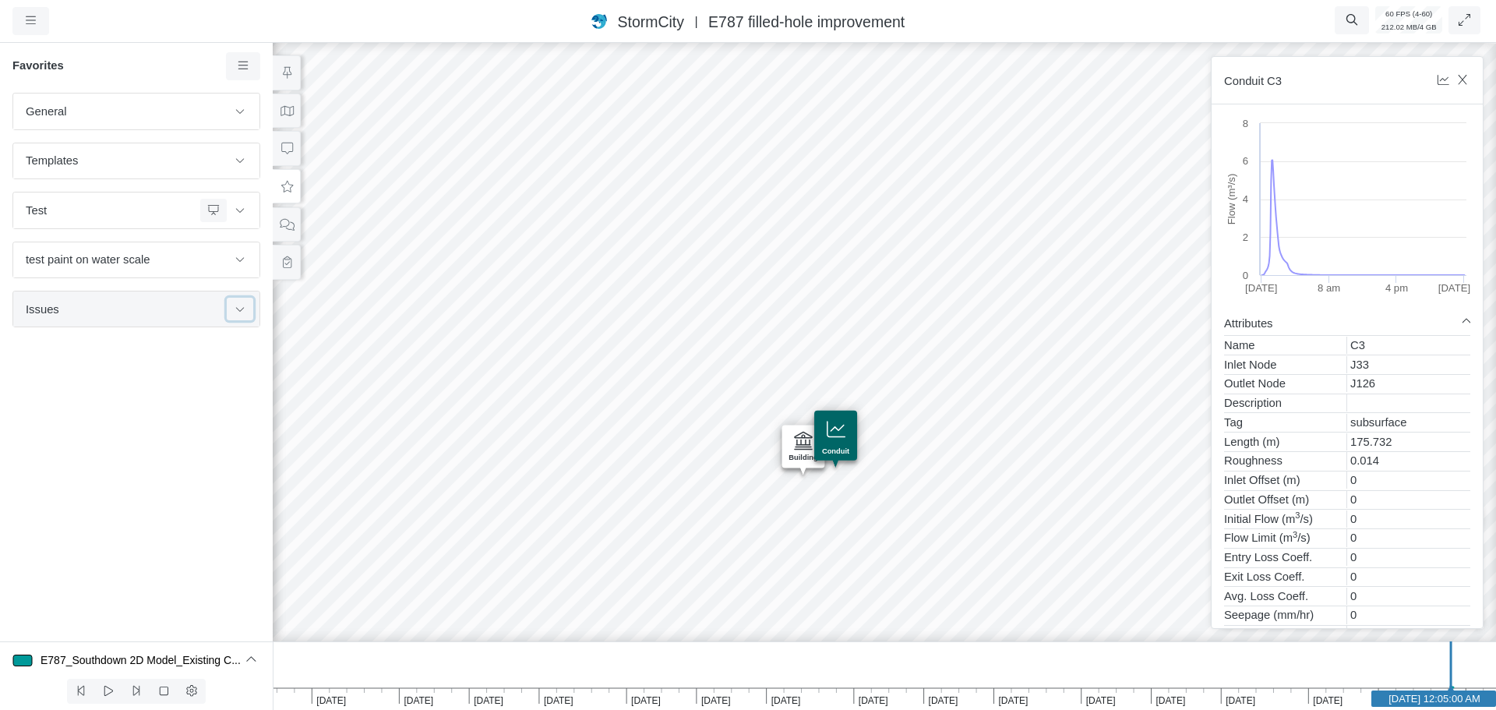
click at [242, 319] on button at bounding box center [240, 309] width 26 height 23
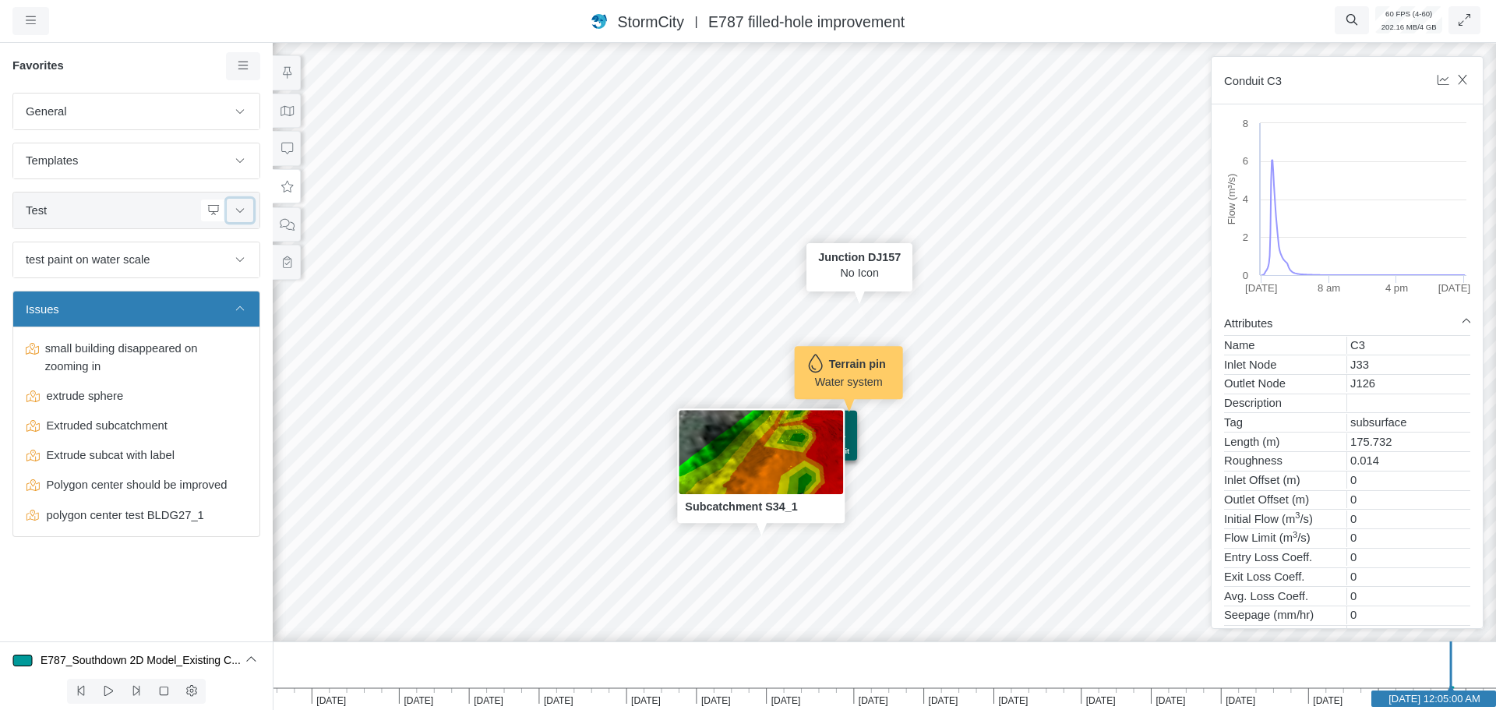
click at [239, 217] on button at bounding box center [240, 210] width 26 height 23
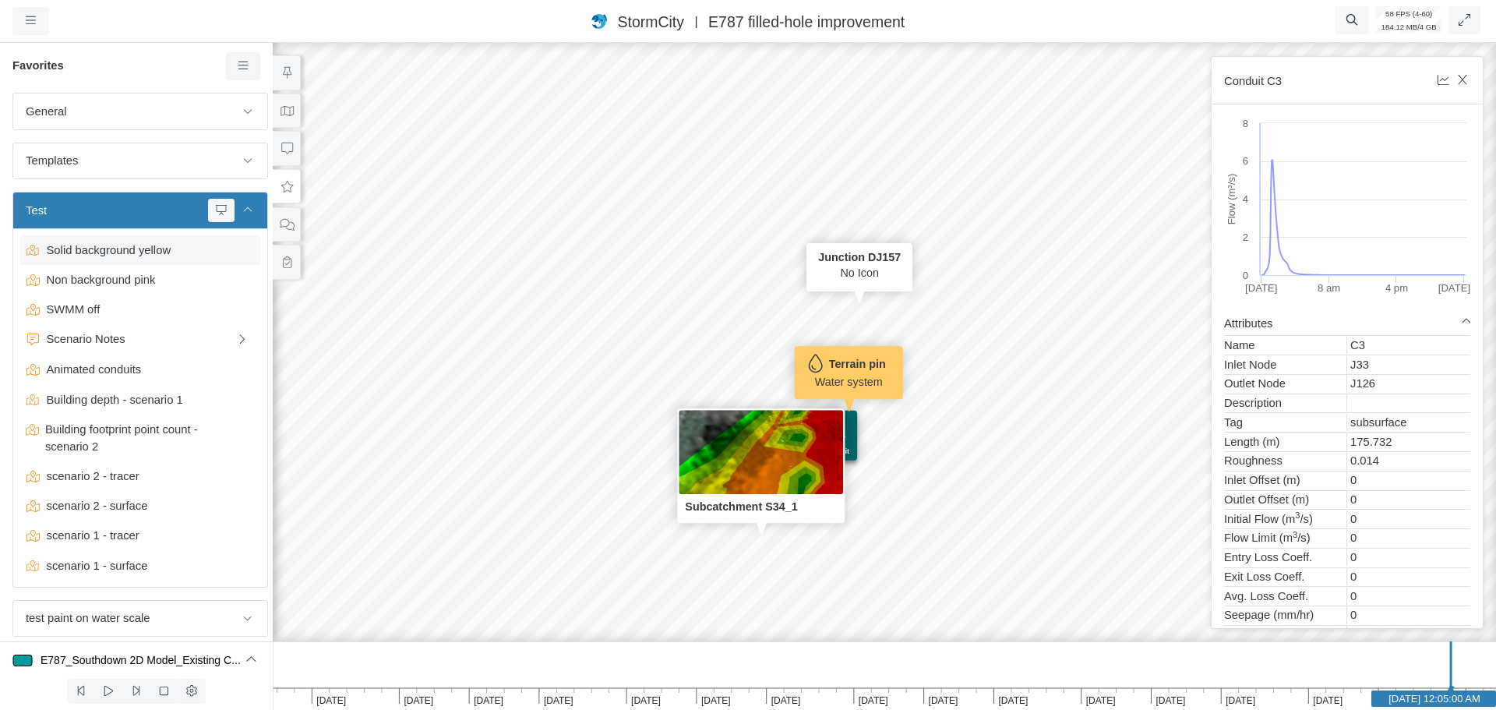
click at [205, 256] on span "Solid background yellow" at bounding box center [142, 250] width 203 height 17
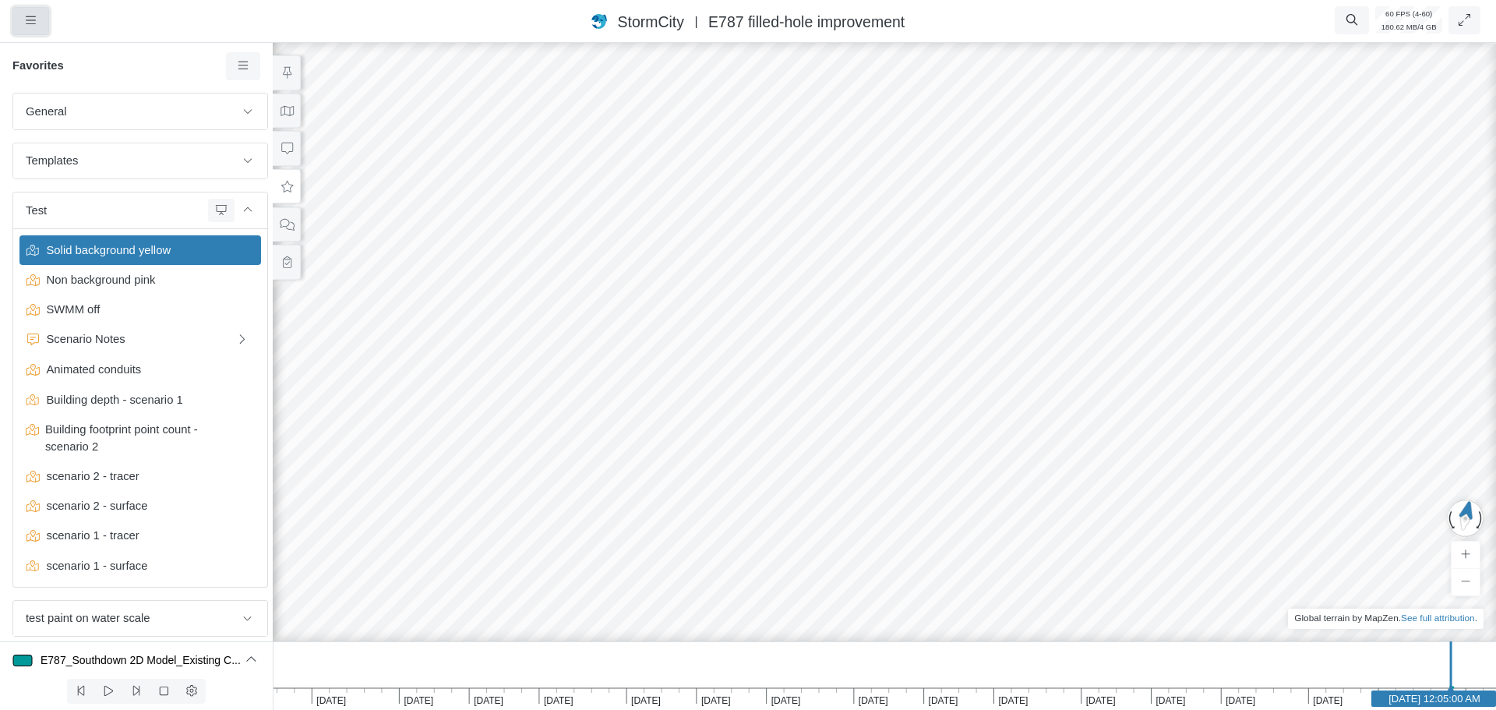
click at [29, 16] on icon "button" at bounding box center [31, 21] width 10 height 12
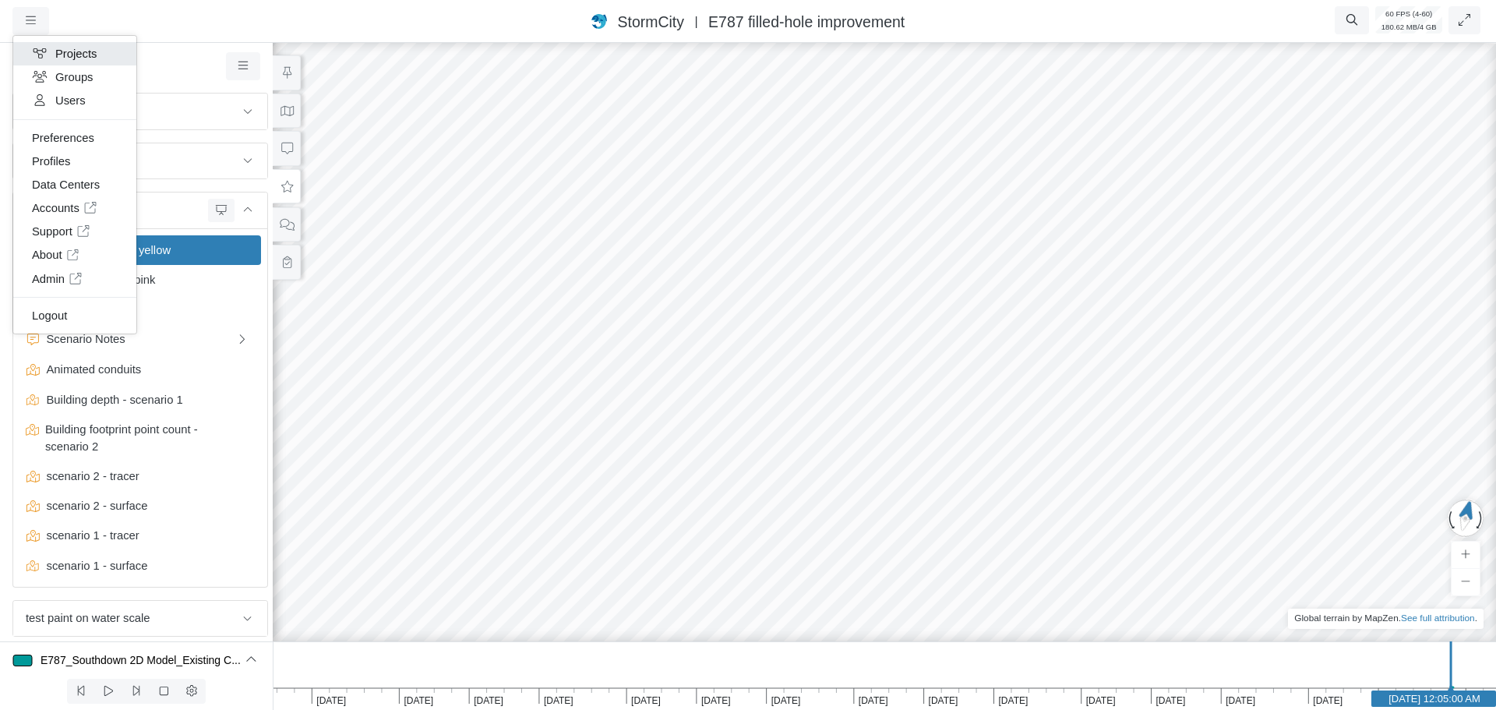
click at [68, 54] on link "Projects" at bounding box center [74, 53] width 123 height 23
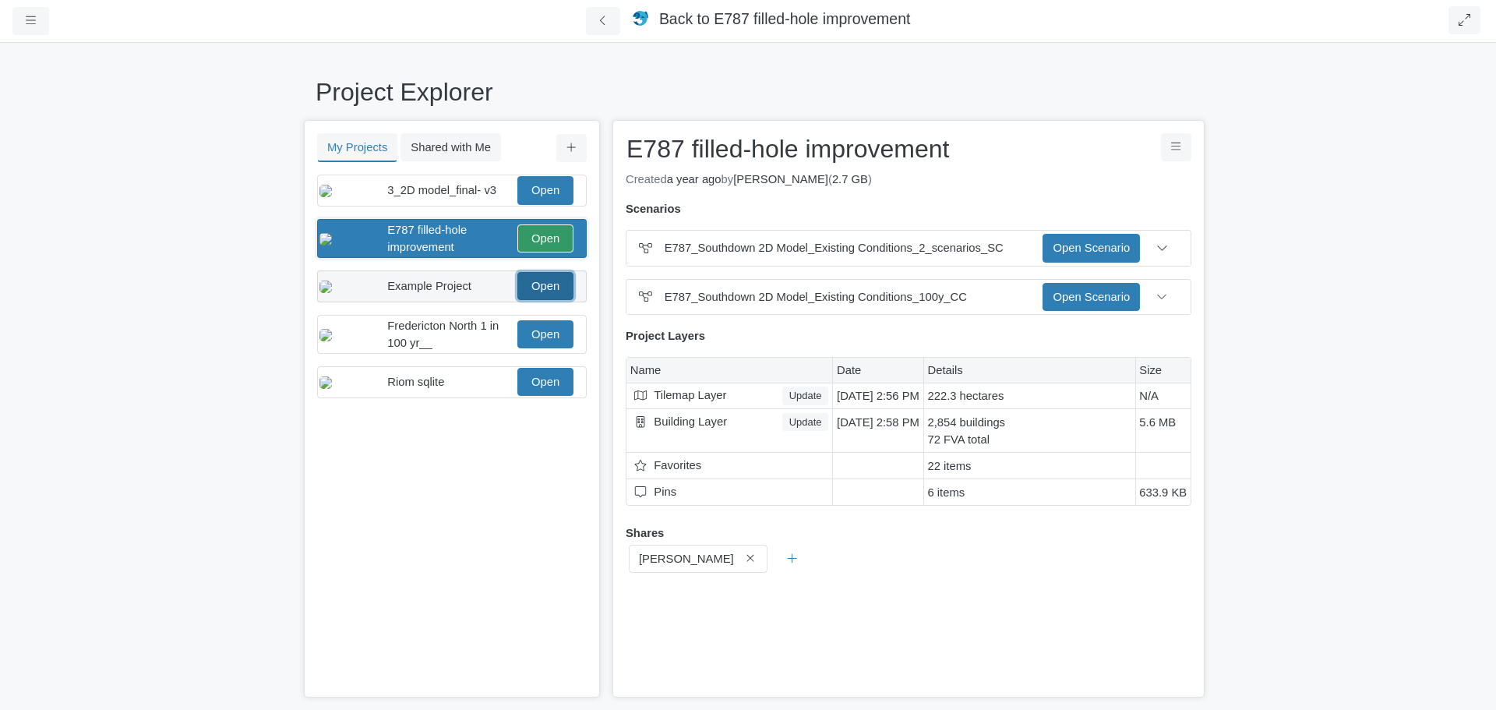
click at [543, 300] on link "Open" at bounding box center [545, 286] width 56 height 28
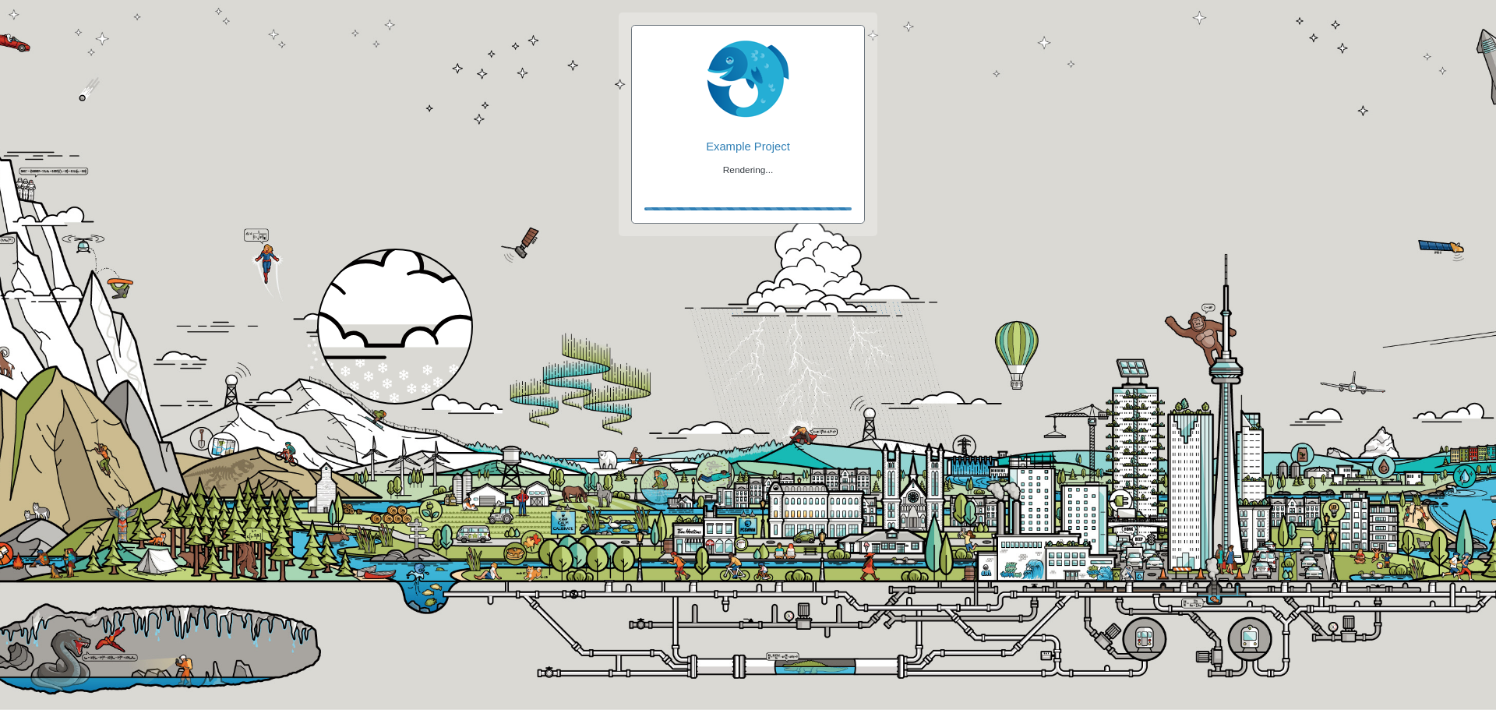
checkbox input "true"
checkbox input "false"
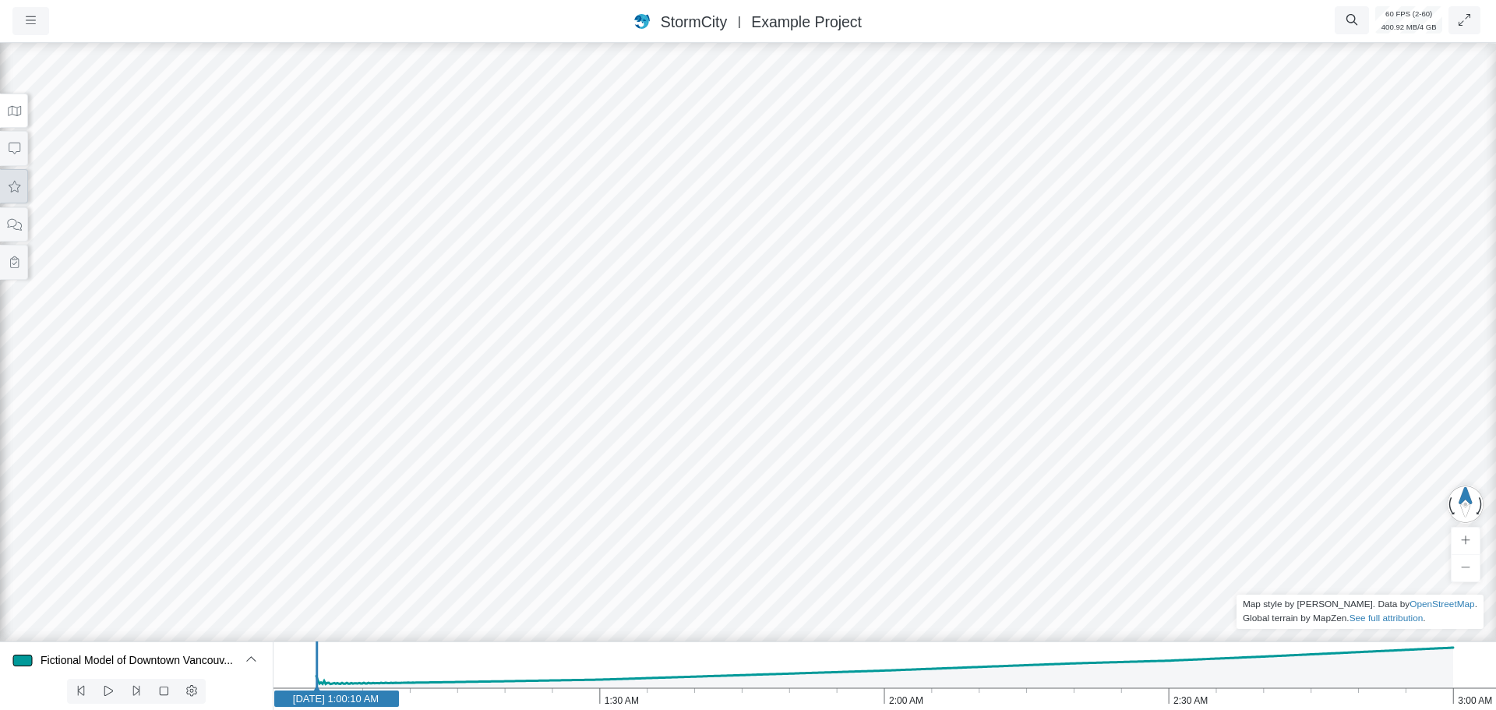
click at [17, 190] on icon at bounding box center [15, 187] width 12 height 12
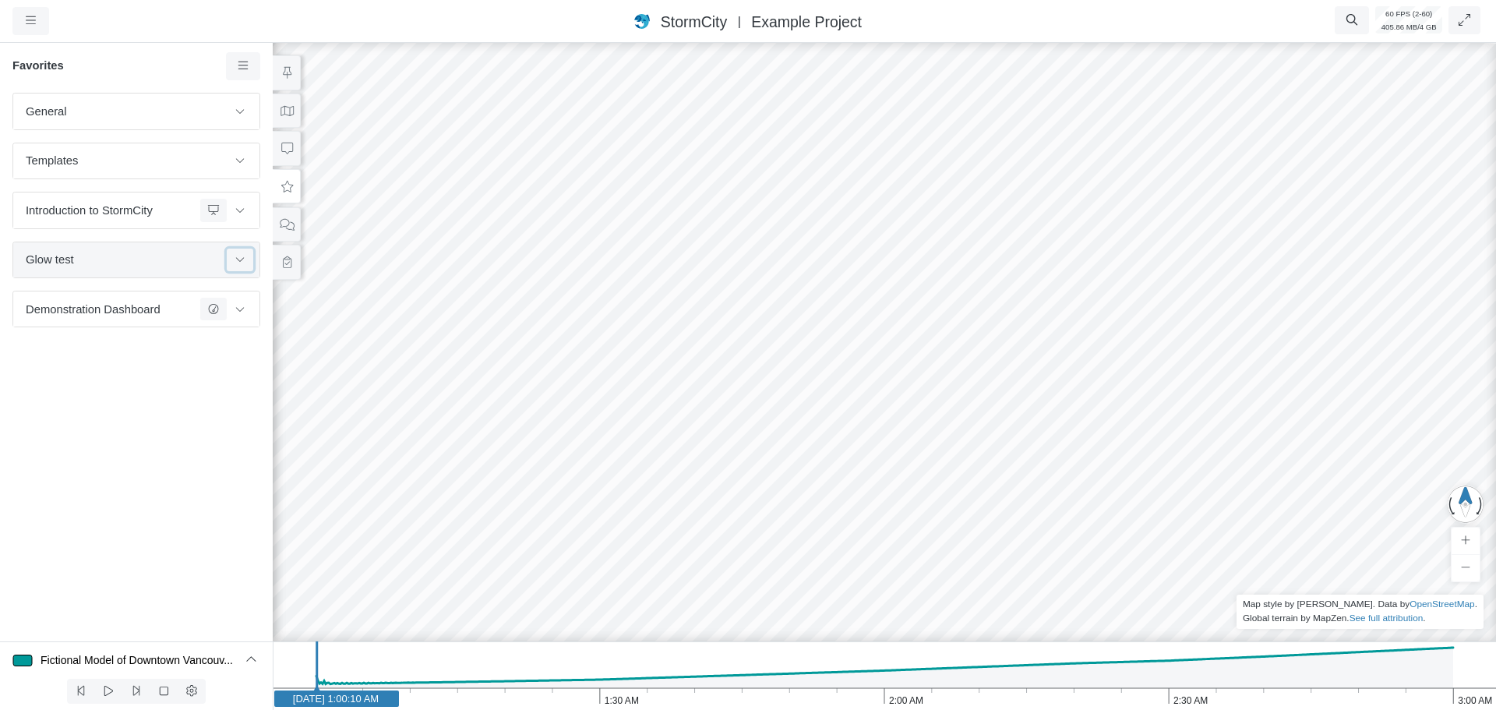
click at [245, 269] on button at bounding box center [240, 260] width 26 height 23
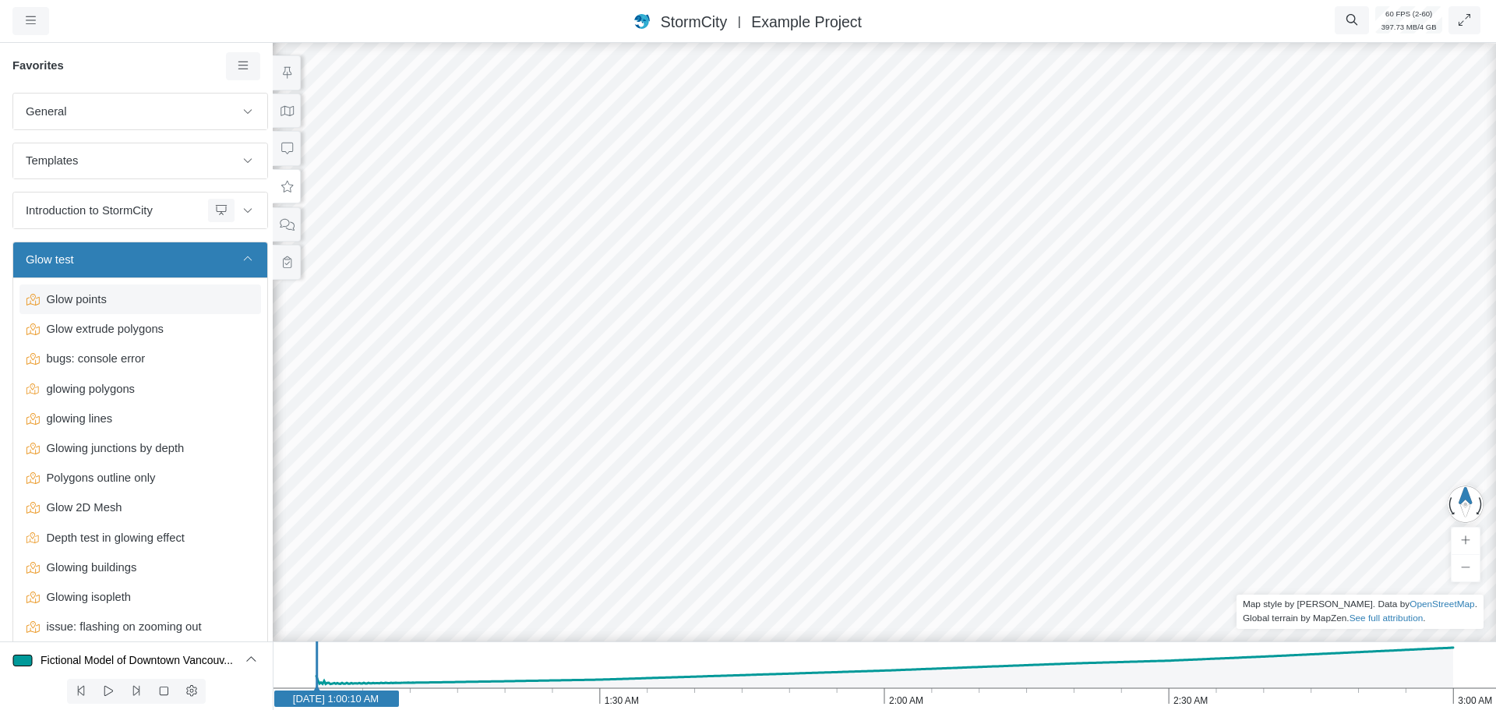
click at [187, 299] on span "Glow points" at bounding box center [142, 299] width 203 height 17
checkbox input "true"
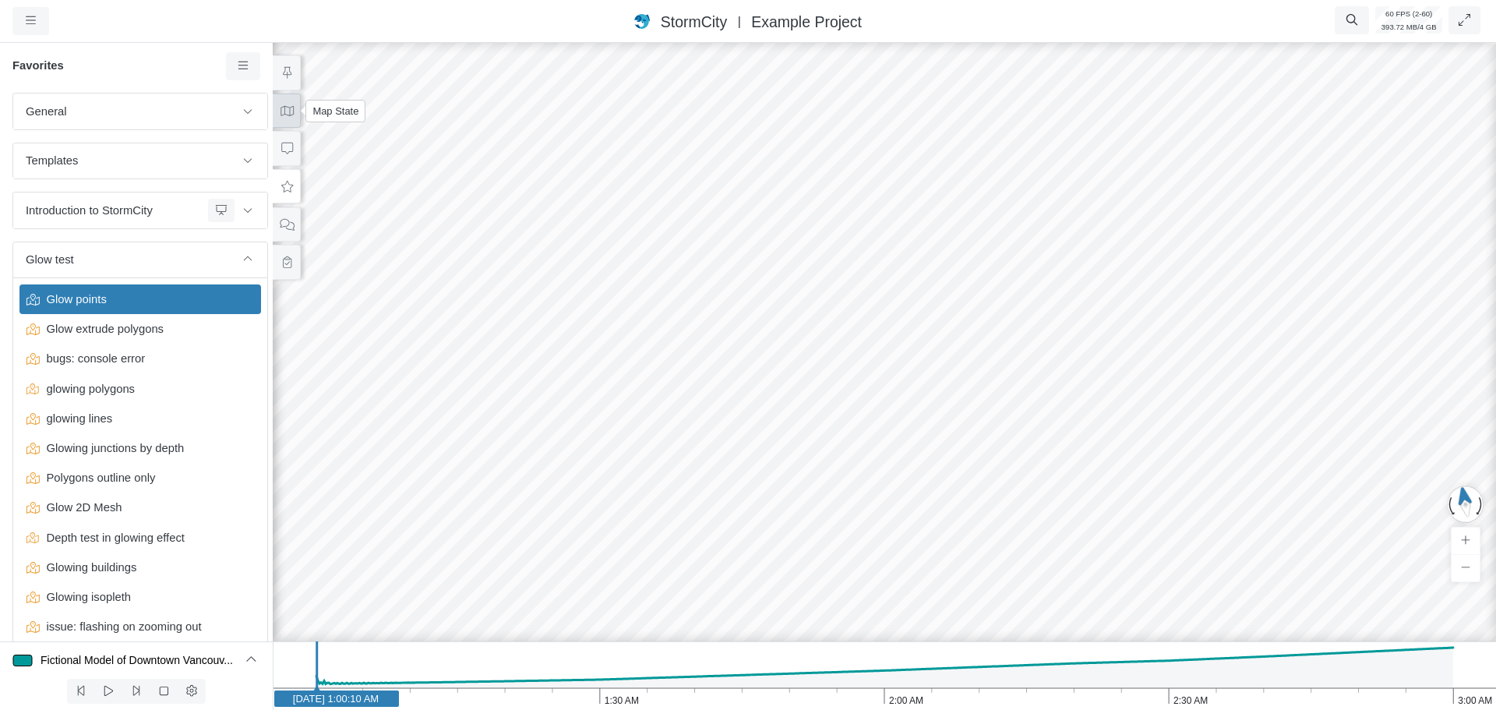
click at [293, 113] on icon at bounding box center [287, 111] width 15 height 12
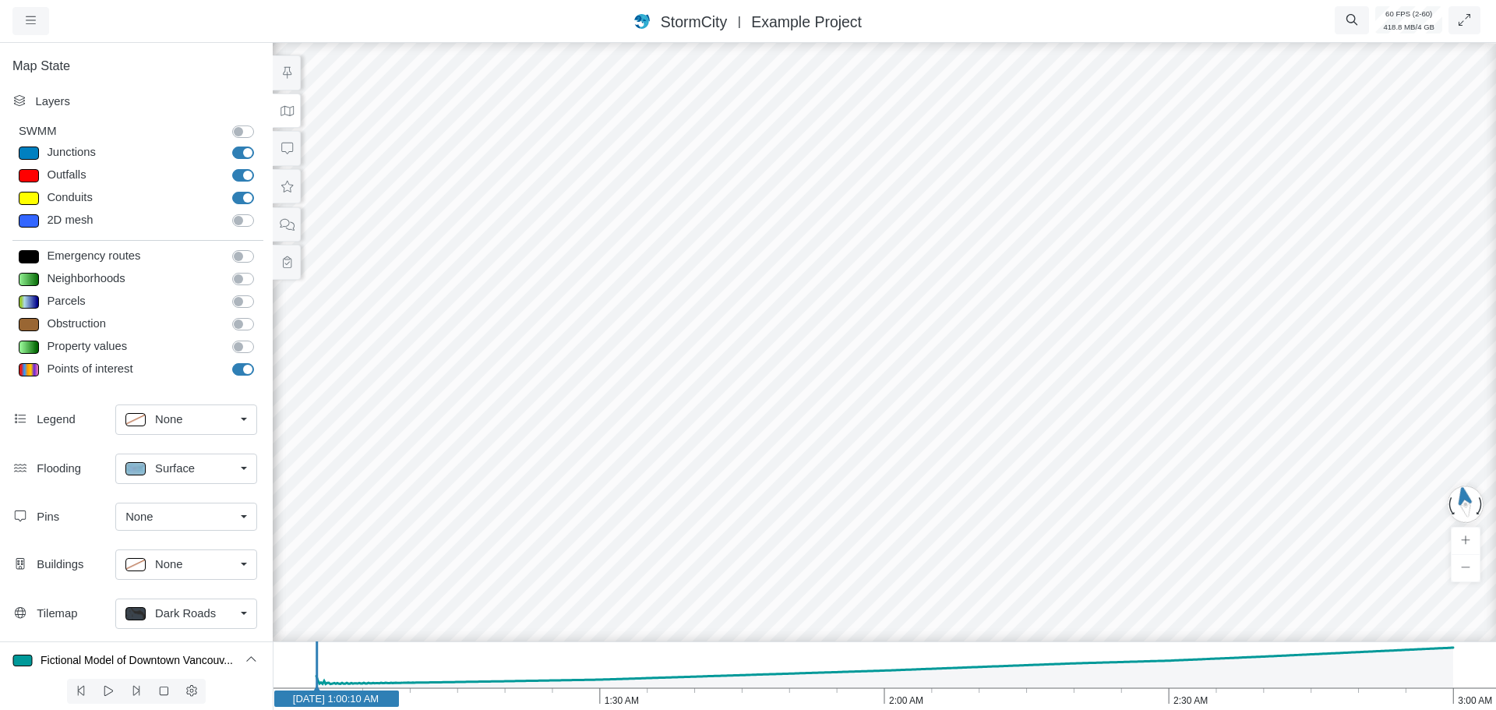
click at [260, 123] on label "SWMM" at bounding box center [260, 123] width 0 height 0
click at [235, 133] on input "SWMM" at bounding box center [238, 130] width 12 height 15
checkbox input "true"
drag, startPoint x: 782, startPoint y: 369, endPoint x: 776, endPoint y: 402, distance: 33.3
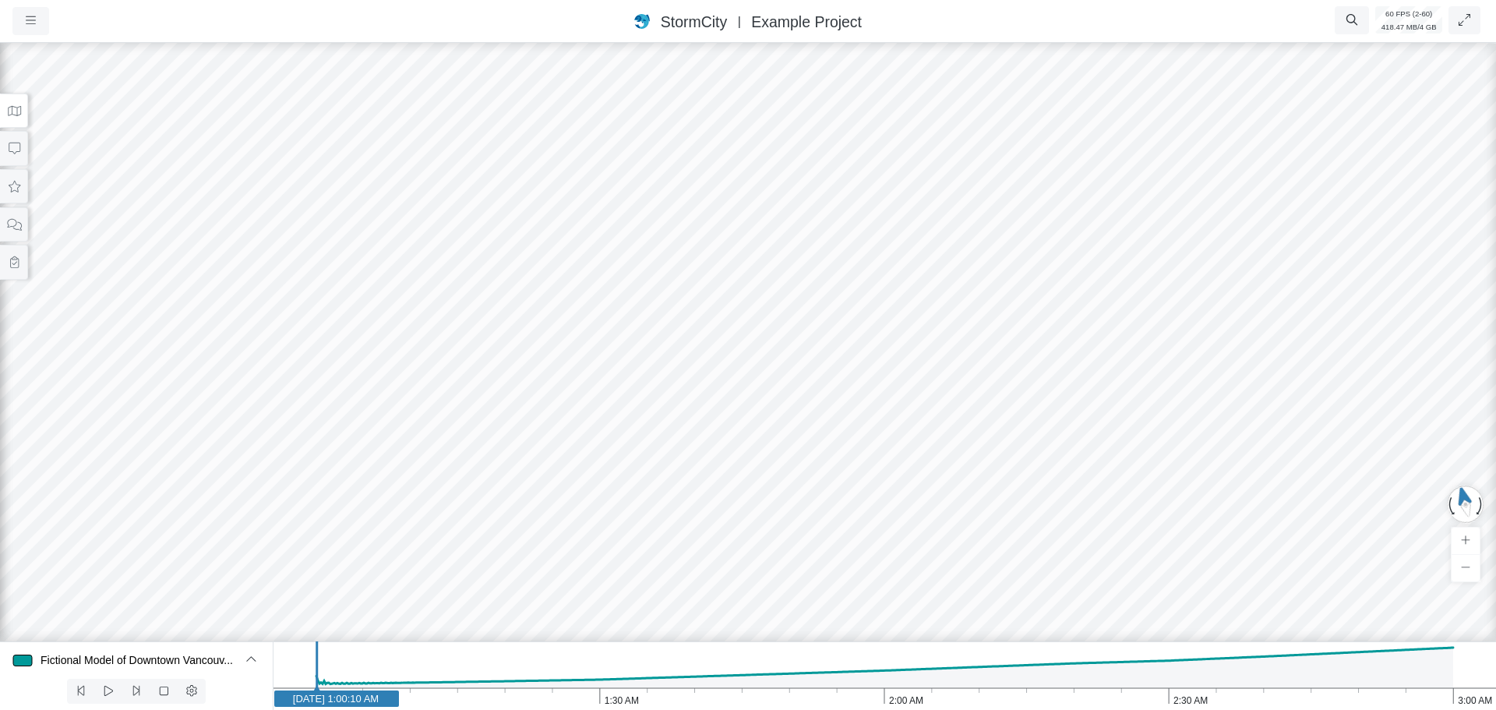
drag, startPoint x: 602, startPoint y: 364, endPoint x: 813, endPoint y: 409, distance: 215.2
click at [813, 409] on div at bounding box center [748, 375] width 1496 height 670
click at [19, 103] on button at bounding box center [14, 111] width 28 height 35
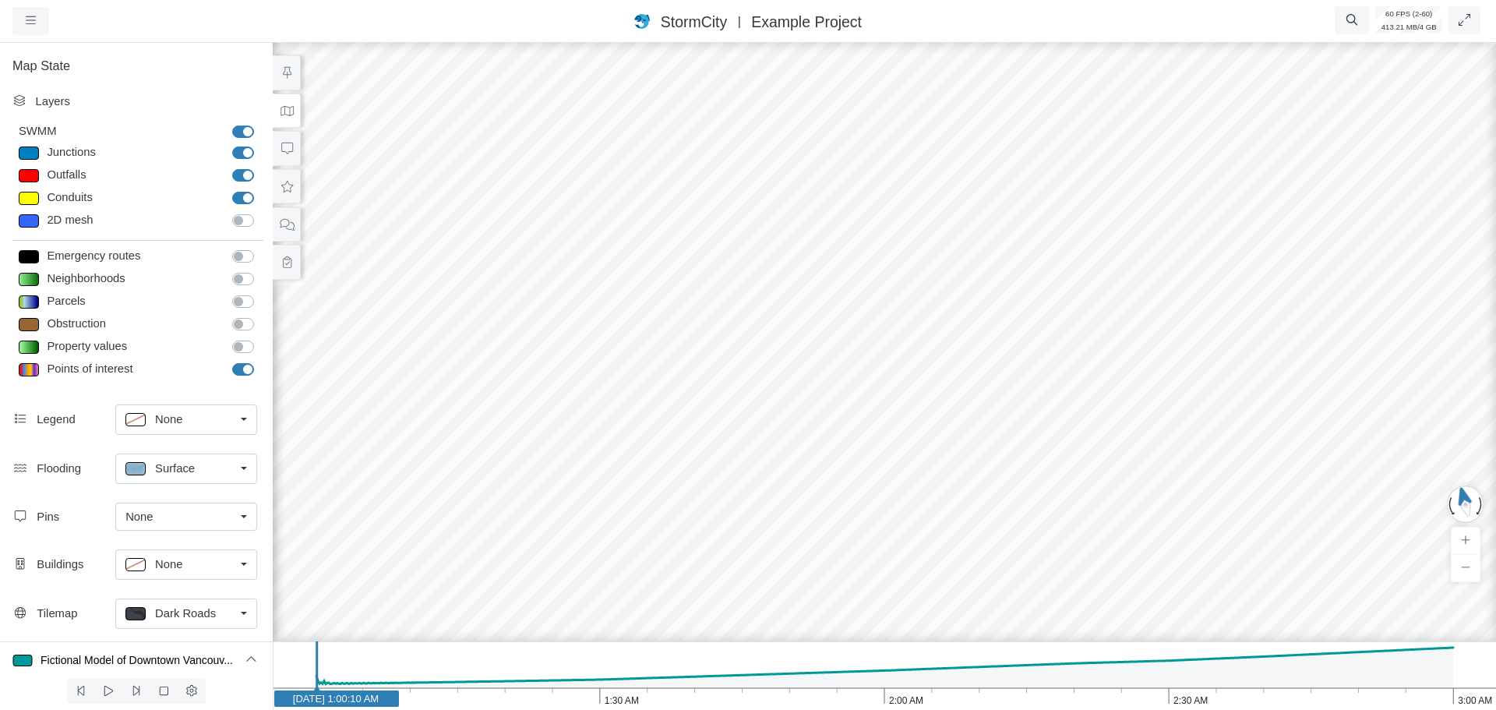
click at [33, 154] on div at bounding box center [29, 153] width 20 height 13
type input "Visible"
checkbox input "true"
select select "CIRCLE"
type input "7"
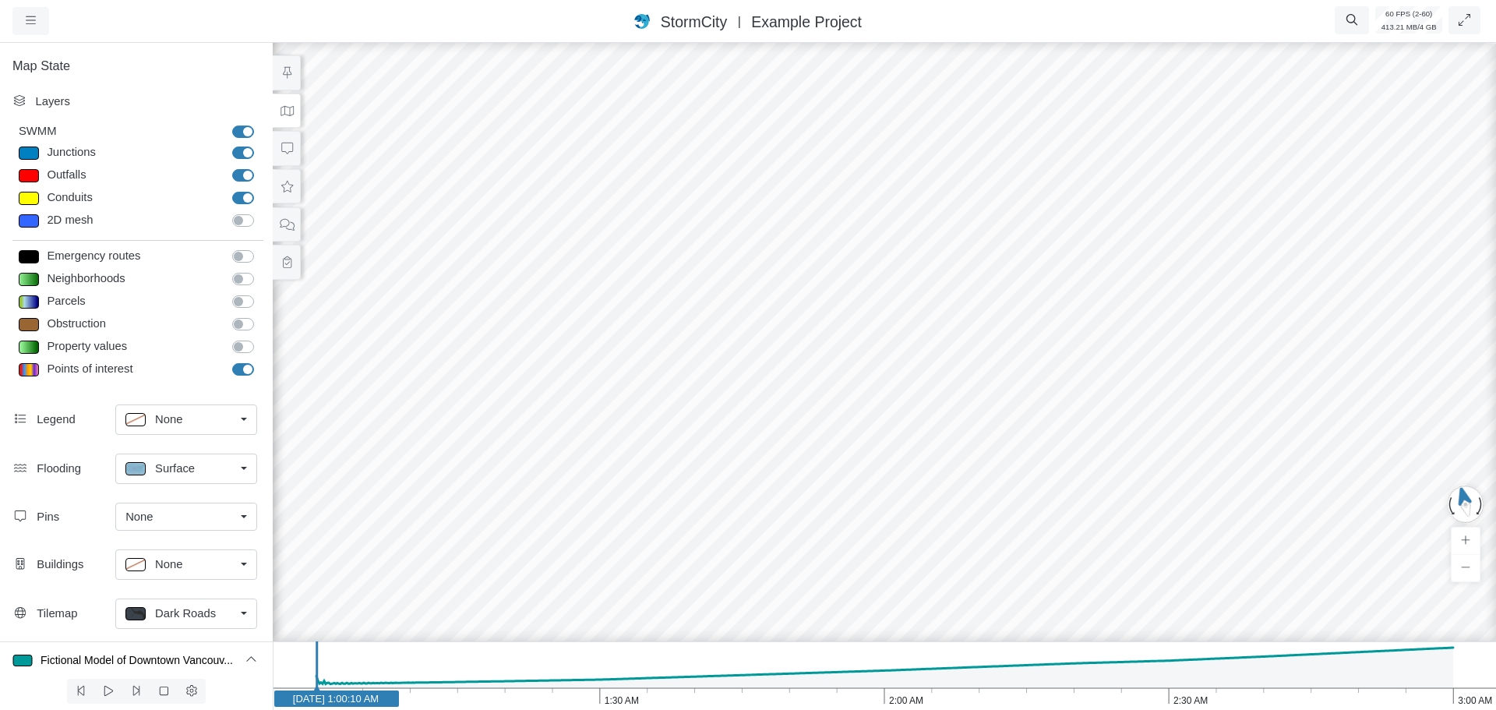
checkbox input "true"
type input "0"
type input "7"
select select "None"
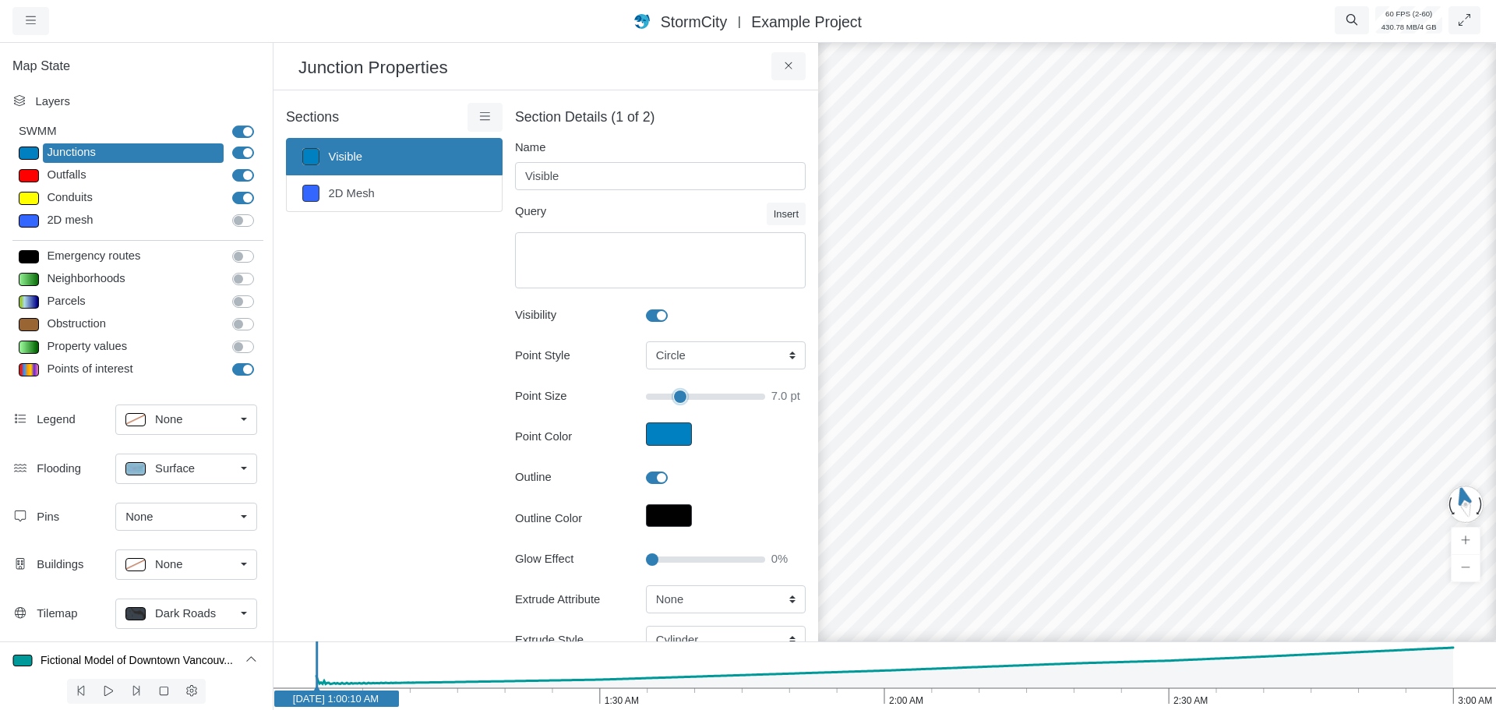
click at [673, 394] on input "Point Size" at bounding box center [705, 396] width 119 height 17
type input "18"
click at [94, 205] on div "Conduits" at bounding box center [133, 198] width 181 height 19
type input "2"
checkbox input "true"
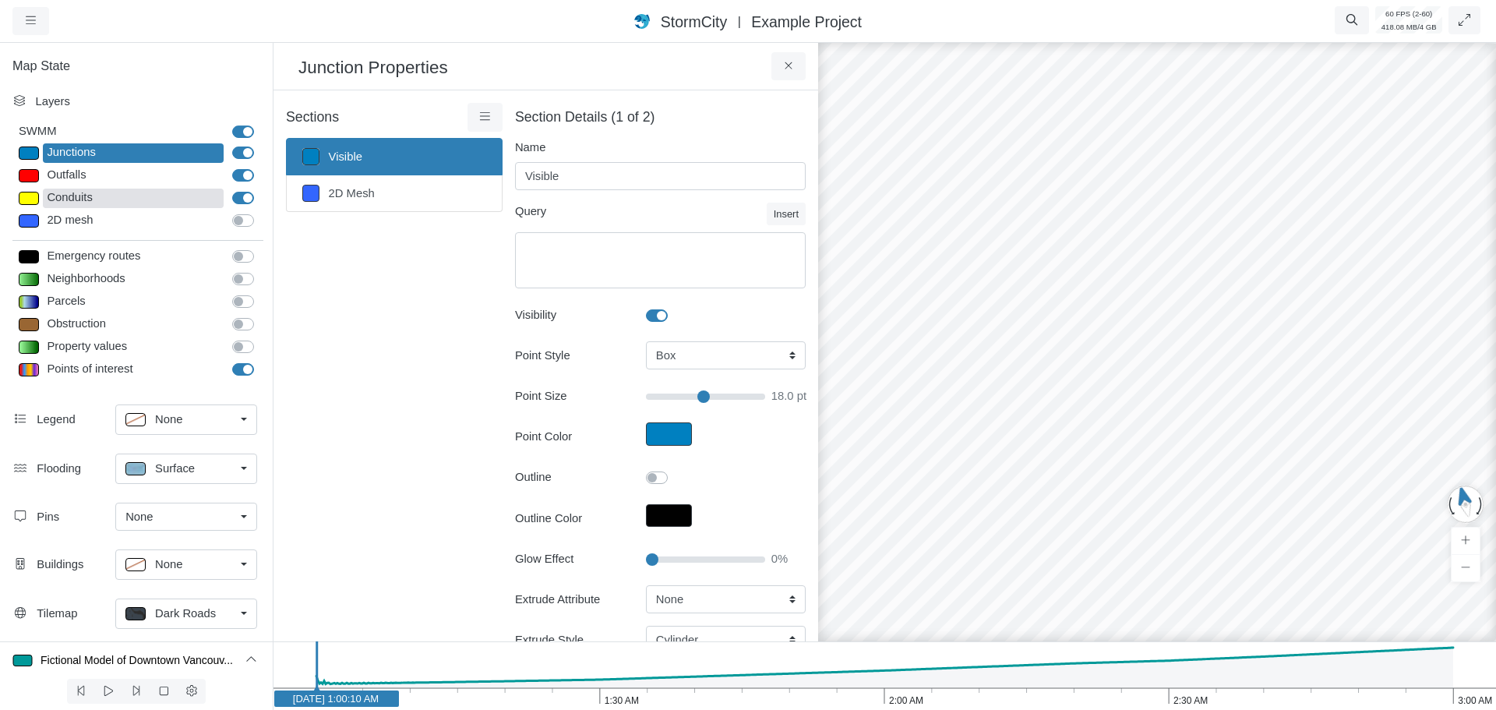
type input "2"
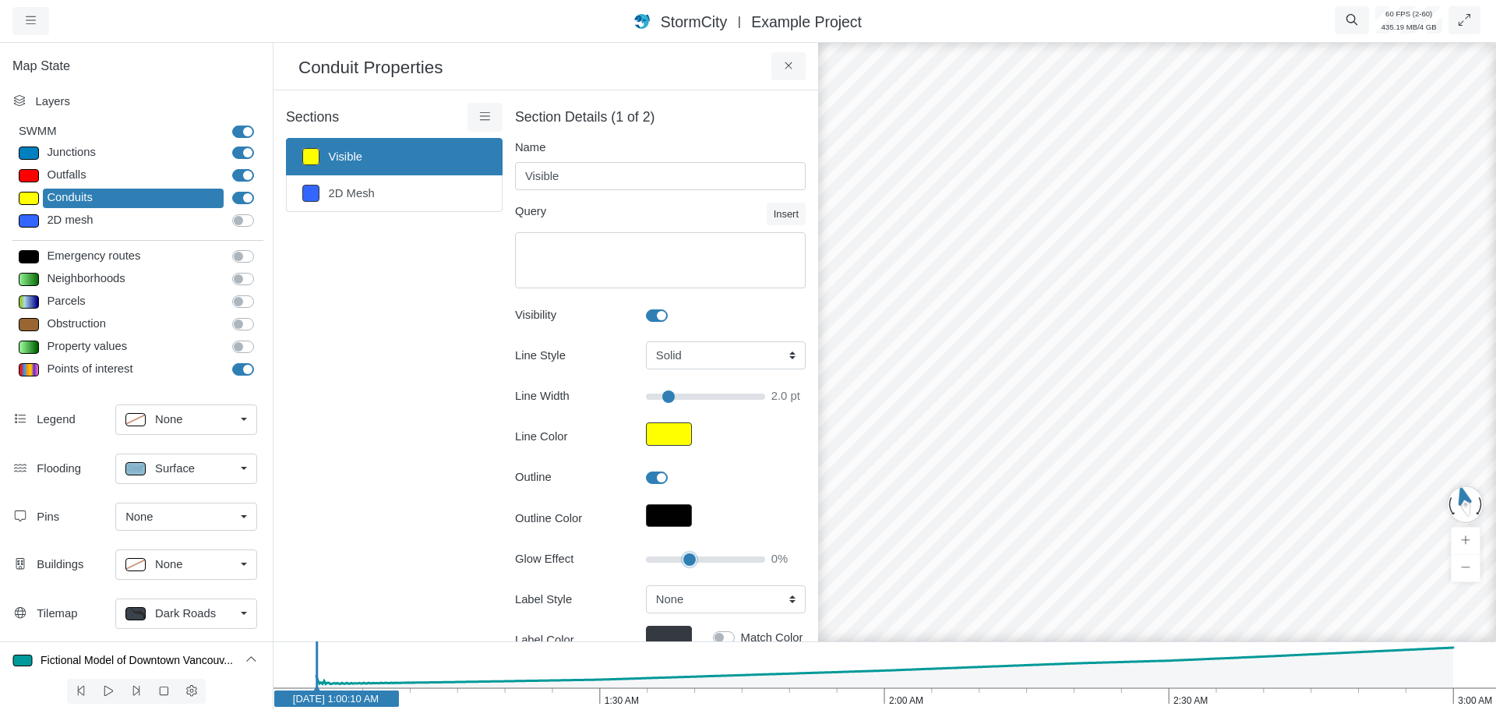
type input "35"
click at [684, 559] on input "Glow Effect" at bounding box center [705, 559] width 119 height 17
type input "2"
drag, startPoint x: 1054, startPoint y: 352, endPoint x: 1021, endPoint y: 420, distance: 75.6
click at [94, 155] on div "Junctions" at bounding box center [133, 152] width 181 height 19
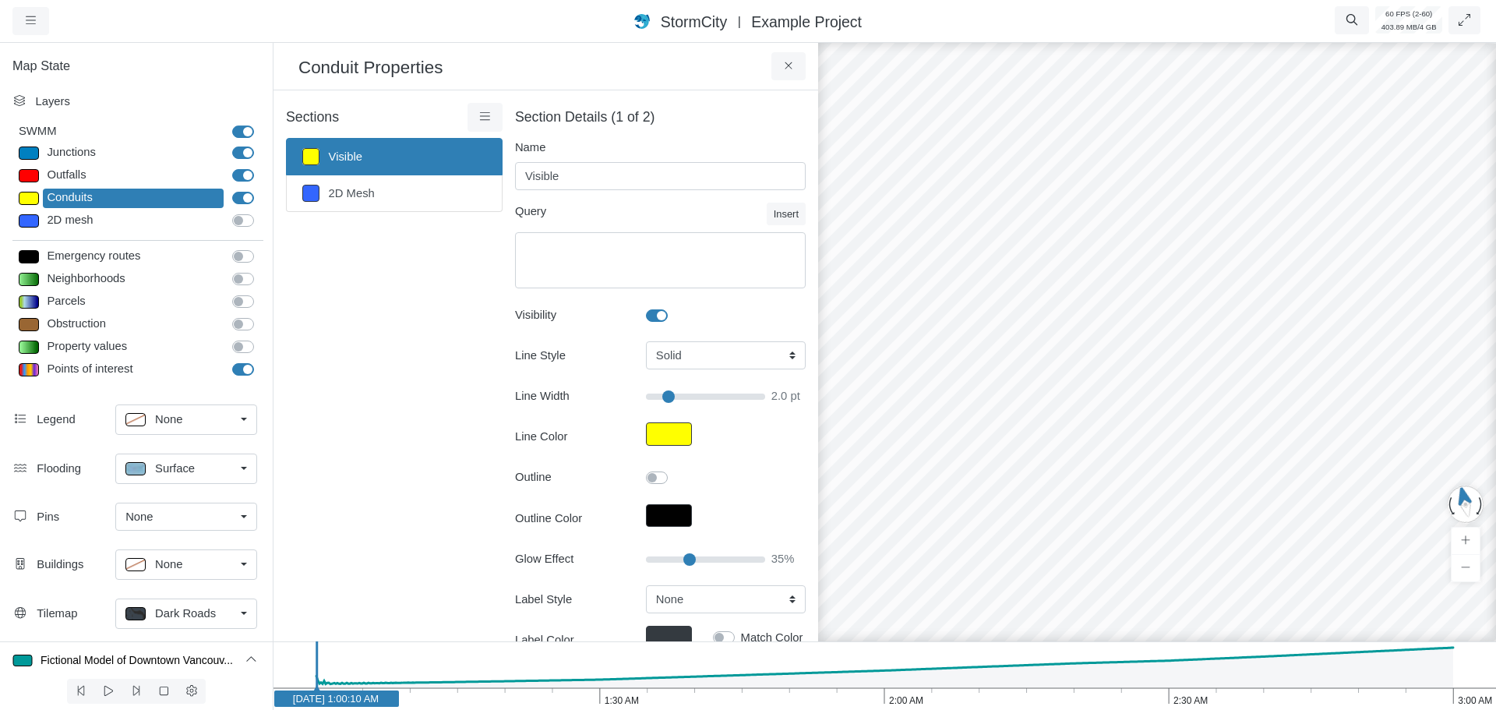
select select "CIRCLE"
type input "18"
checkbox input "true"
type input "0"
type input "18"
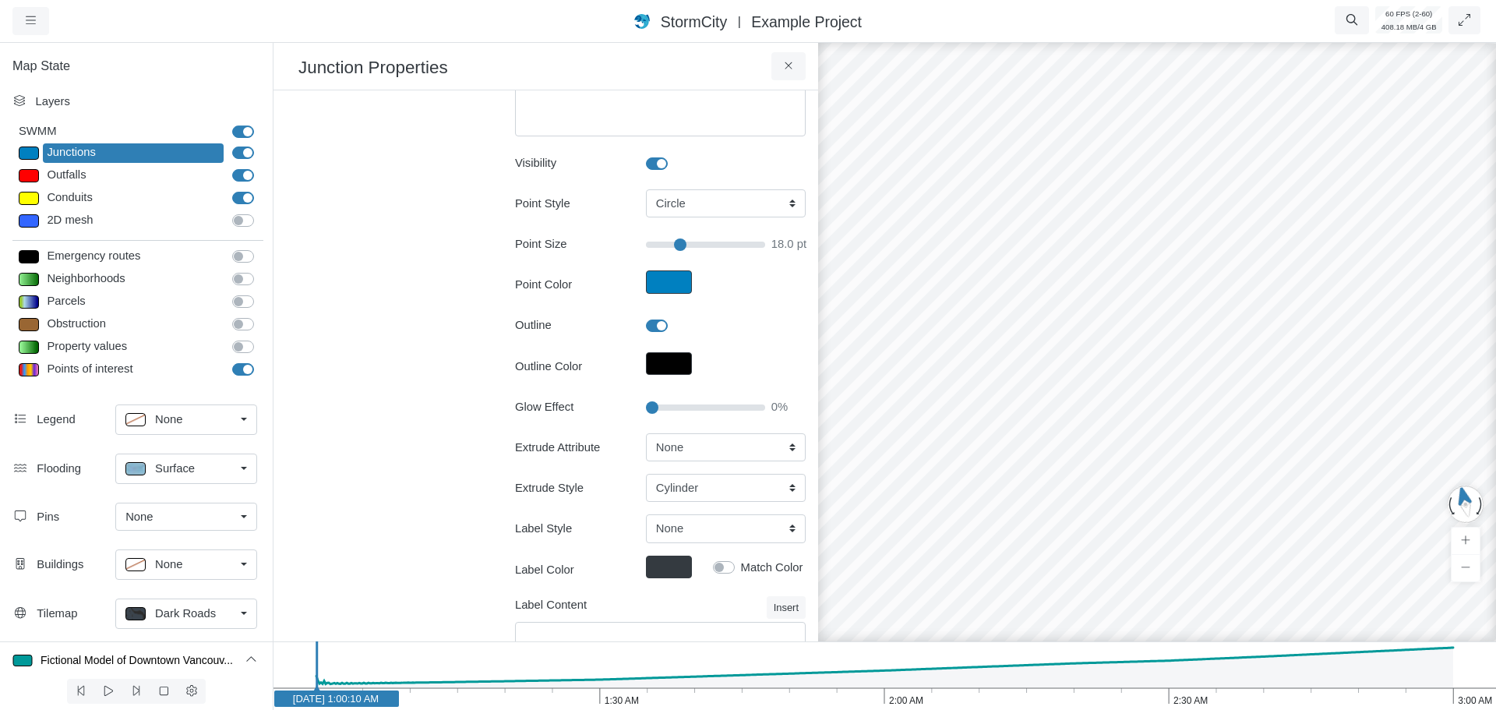
scroll to position [156, 0]
click at [680, 443] on select "None Fixed Height X-Coordinate Y-Coordinate Invert El. Depth Initial Depth Surc…" at bounding box center [726, 443] width 160 height 28
click at [646, 429] on select "None Fixed Height X-Coordinate Y-Coordinate Invert El. Depth Initial Depth Surc…" at bounding box center [726, 443] width 160 height 28
click at [685, 447] on select "None Fixed Height X-Coordinate Y-Coordinate Invert El. Depth Initial Depth Surc…" at bounding box center [726, 443] width 160 height 28
select select "Fixed Height"
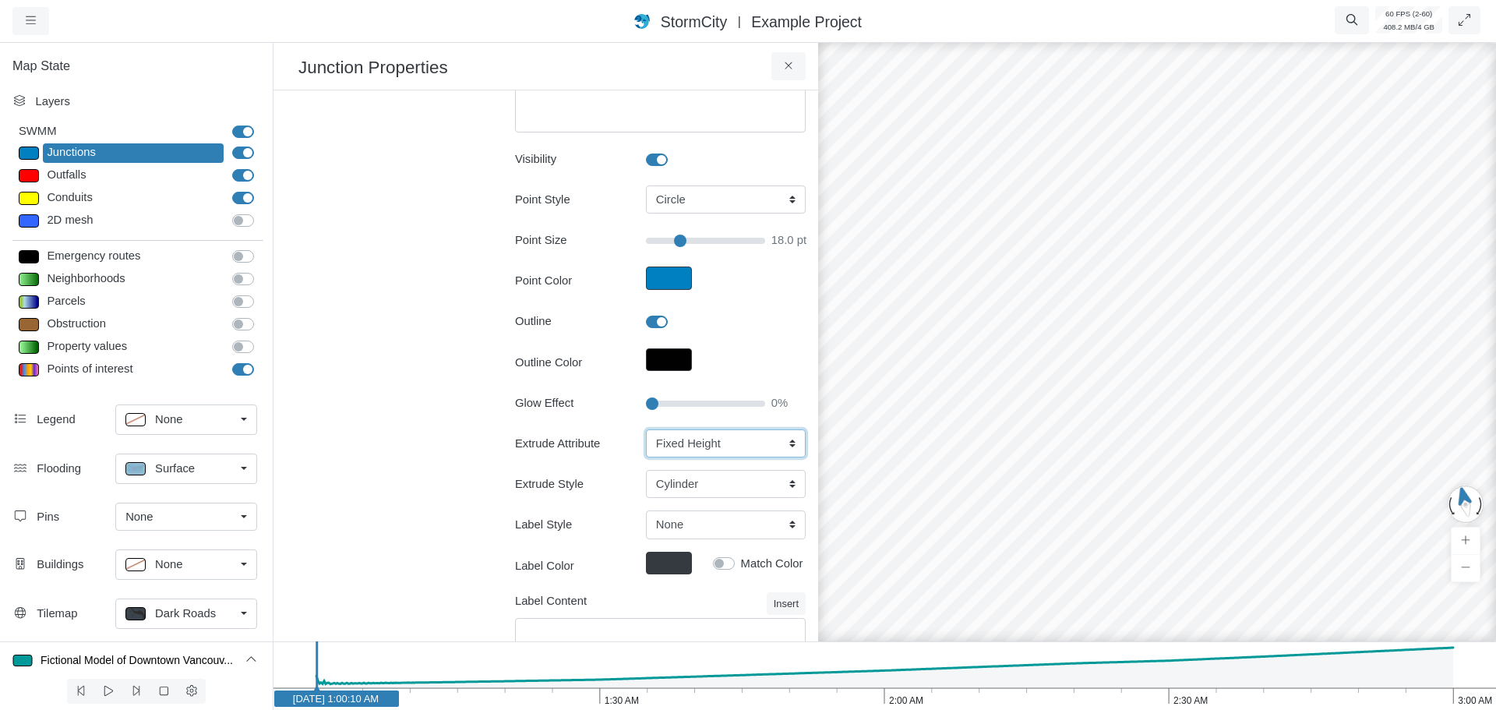
click at [646, 429] on select "None Fixed Height X-Coordinate Y-Coordinate Invert El. Depth Initial Depth Surc…" at bounding box center [726, 443] width 160 height 28
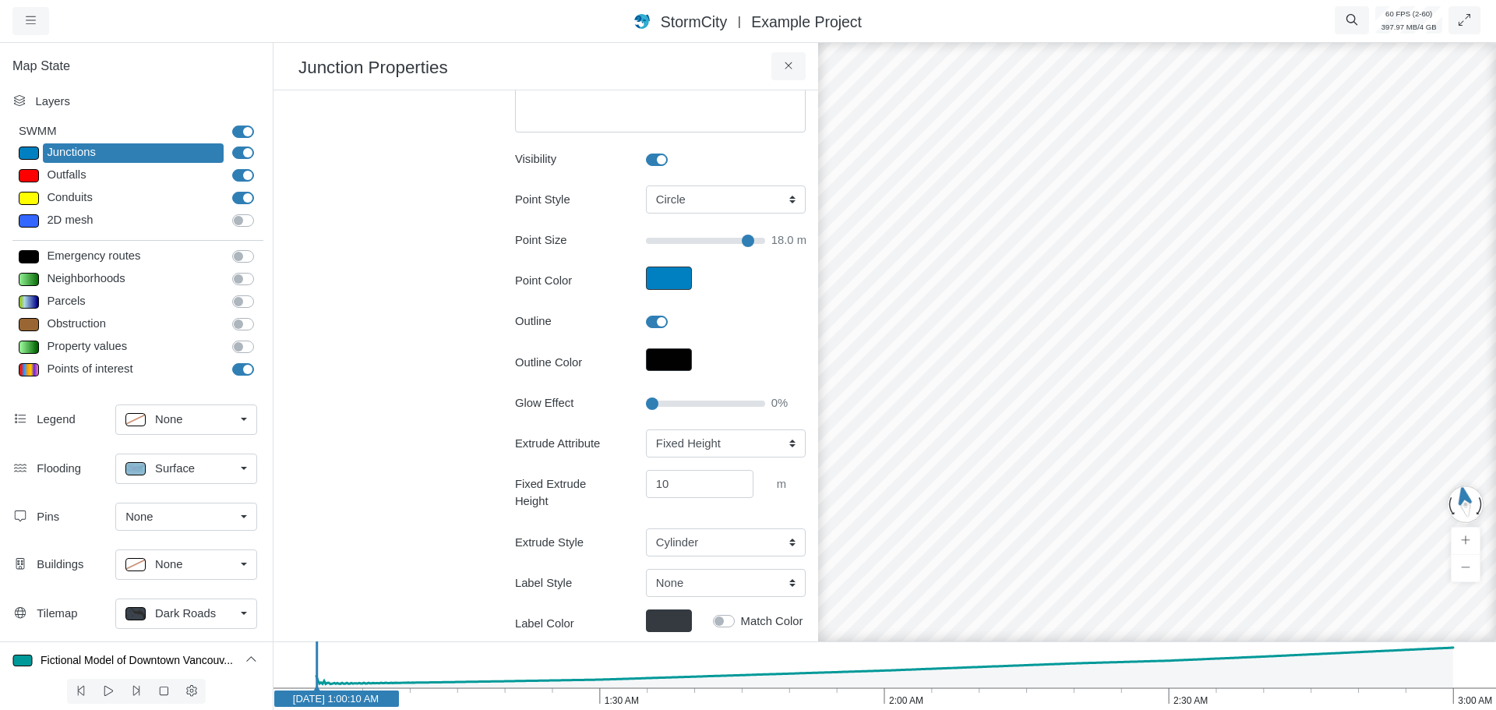
drag, startPoint x: 904, startPoint y: 479, endPoint x: 880, endPoint y: 440, distance: 46.5
drag, startPoint x: 994, startPoint y: 556, endPoint x: 1020, endPoint y: 512, distance: 51.7
click at [704, 242] on input "Point Size" at bounding box center [705, 240] width 119 height 17
type input "11"
drag, startPoint x: 1390, startPoint y: 383, endPoint x: 1032, endPoint y: 398, distance: 358.8
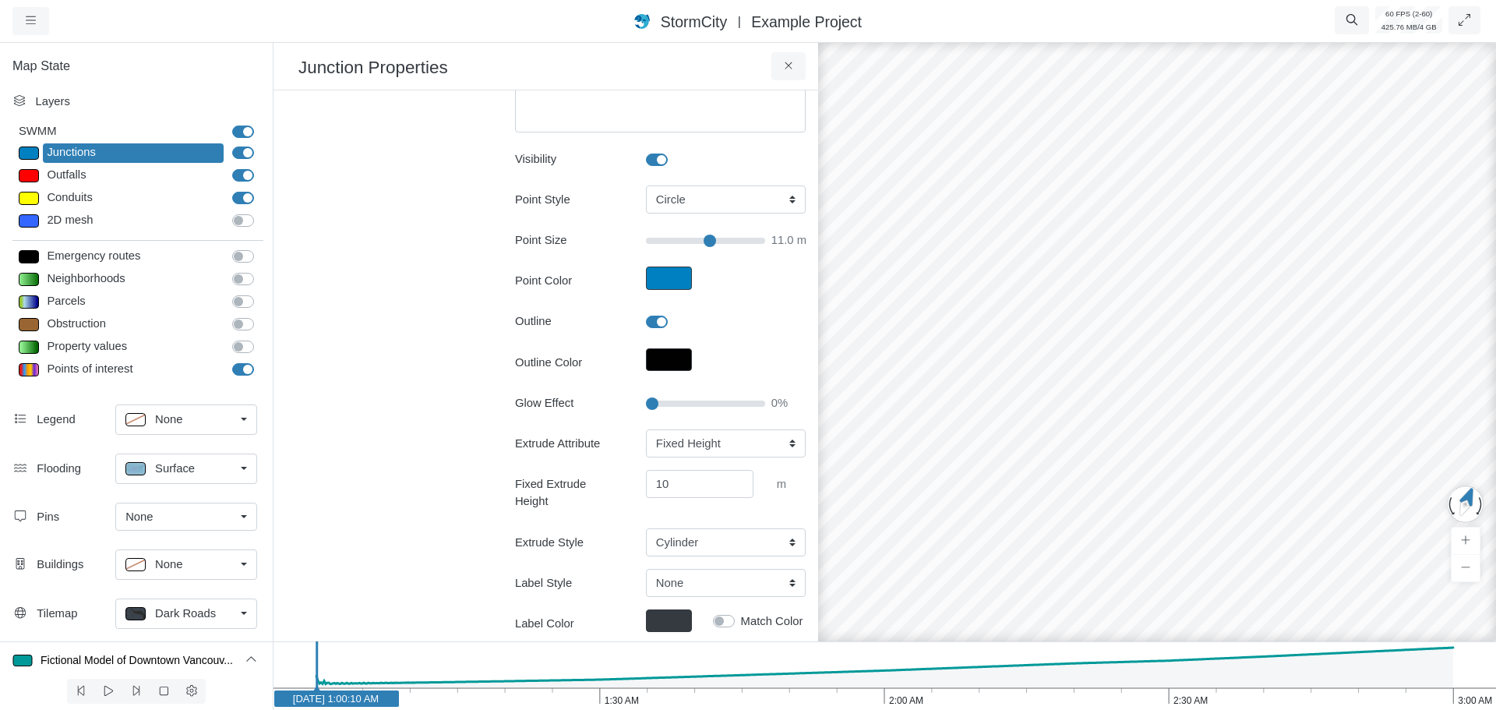
drag, startPoint x: 977, startPoint y: 298, endPoint x: 1238, endPoint y: 405, distance: 283.1
click at [1270, 404] on div at bounding box center [1157, 375] width 1496 height 670
drag, startPoint x: 1151, startPoint y: 392, endPoint x: 1173, endPoint y: 512, distance: 122.0
drag, startPoint x: 984, startPoint y: 459, endPoint x: 979, endPoint y: 407, distance: 52.5
type input "20"
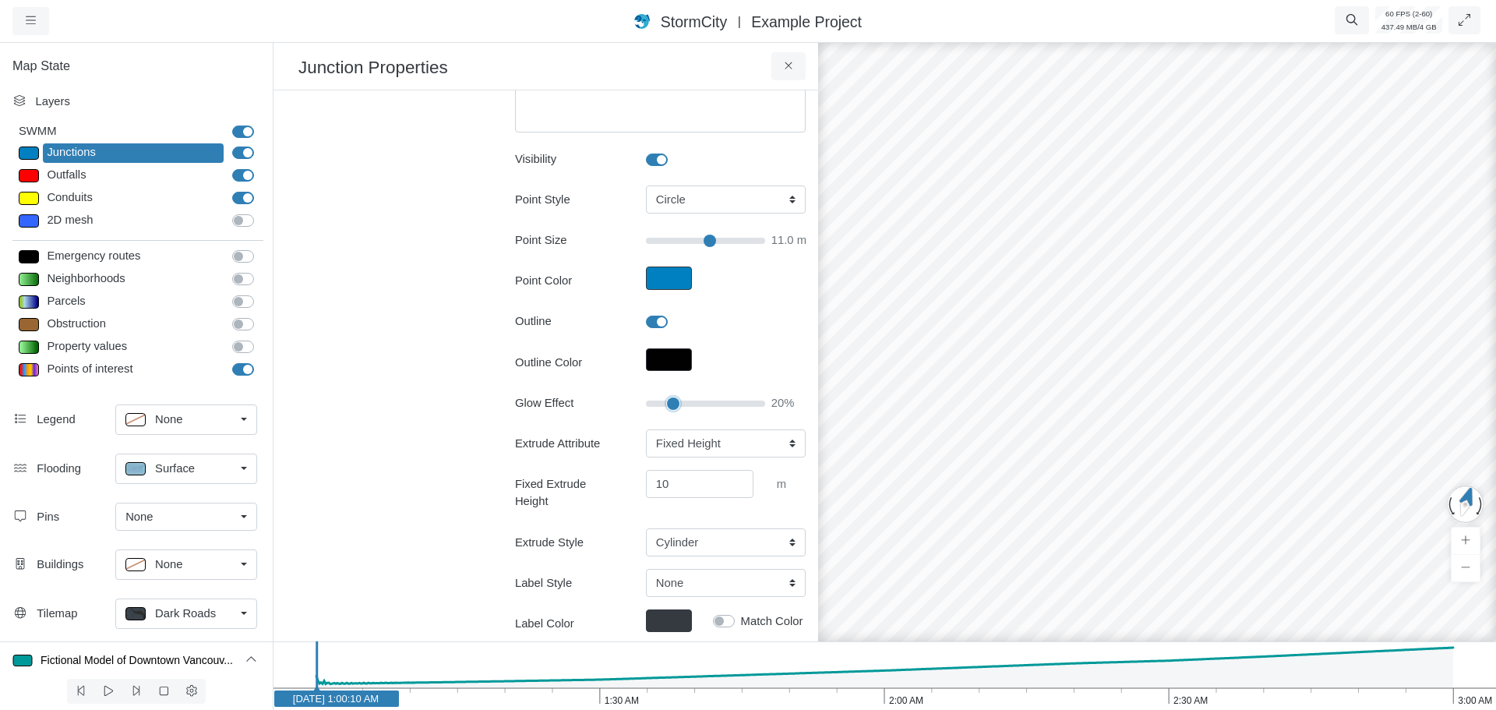
click at [667, 403] on input "Glow Effect" at bounding box center [705, 403] width 119 height 17
type input "11"
drag, startPoint x: 1010, startPoint y: 478, endPoint x: 1231, endPoint y: 333, distance: 263.9
drag, startPoint x: 666, startPoint y: 403, endPoint x: 656, endPoint y: 404, distance: 9.4
type input "10"
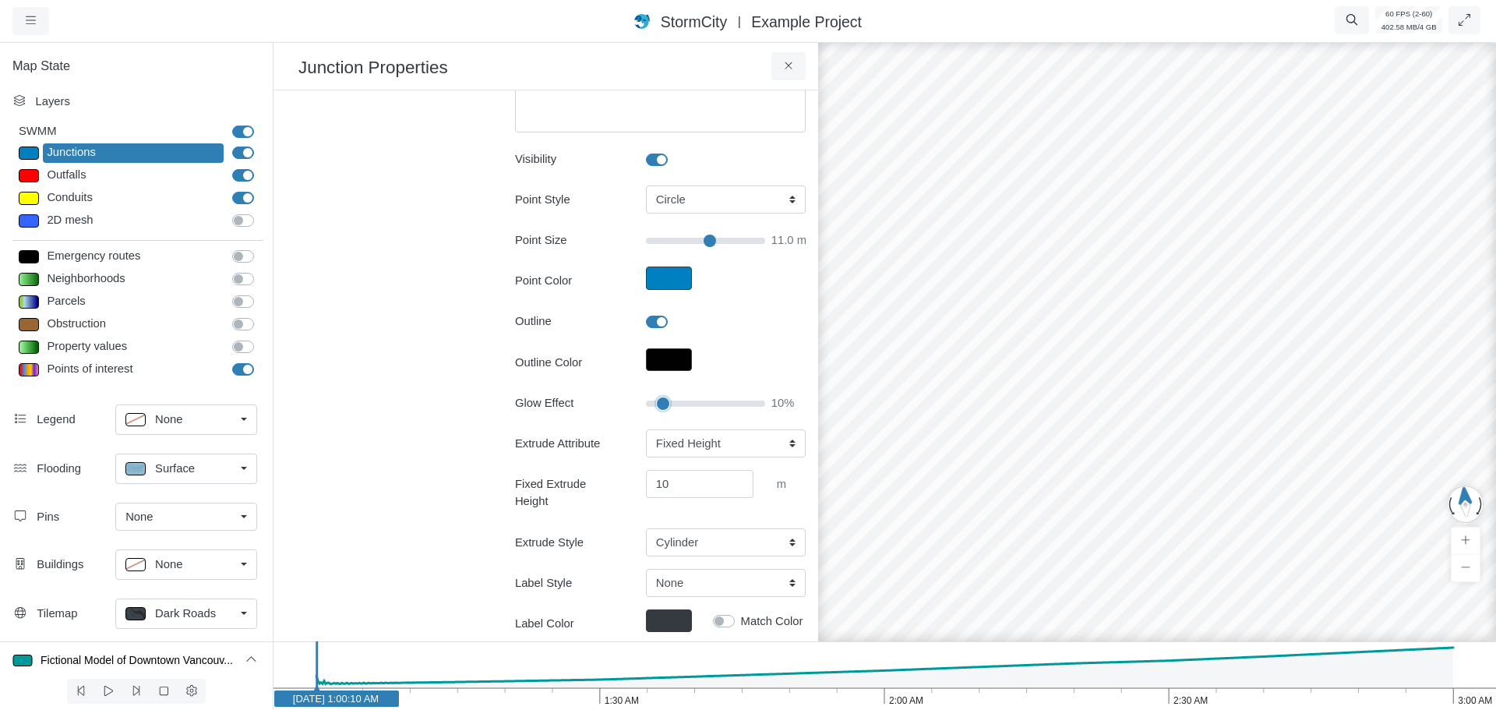
click at [656, 404] on input "Glow Effect" at bounding box center [705, 403] width 119 height 17
type input "11"
type input "30"
click at [678, 403] on input "Glow Effect" at bounding box center [705, 403] width 119 height 17
type input "11"
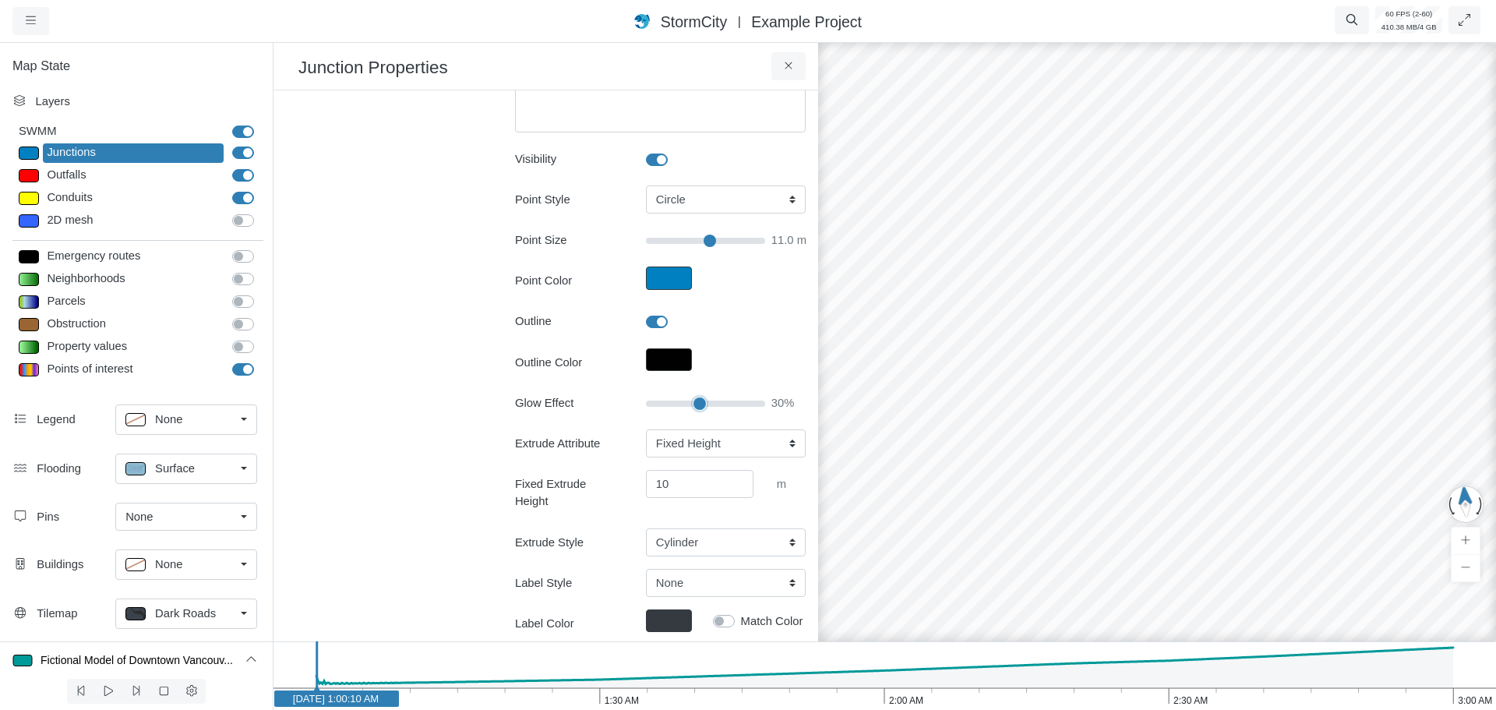
type input "45"
click at [694, 402] on input "Glow Effect" at bounding box center [705, 403] width 119 height 17
type input "11"
drag, startPoint x: 695, startPoint y: 401, endPoint x: 642, endPoint y: 400, distance: 53.0
type input "0"
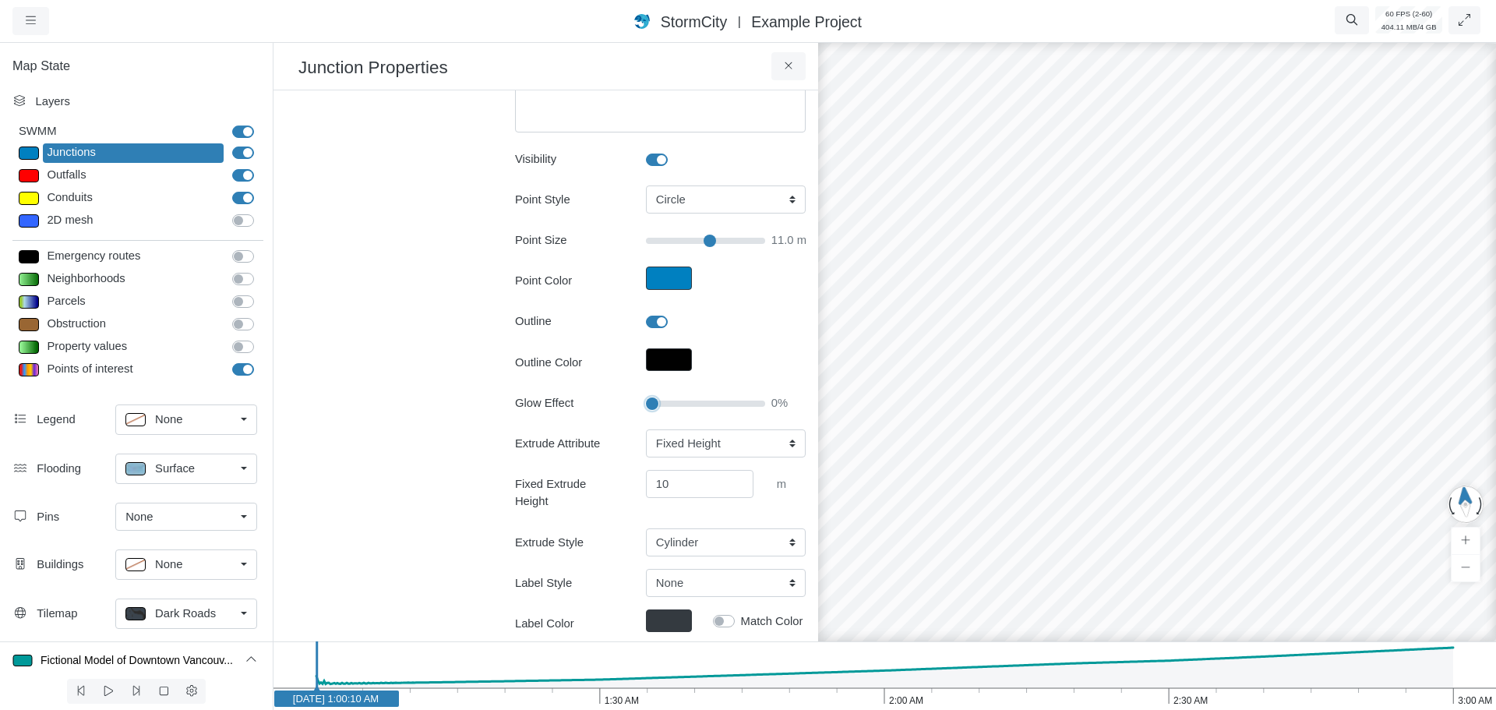
click at [646, 400] on input "Glow Effect" at bounding box center [705, 403] width 119 height 17
type input "6.1"
click at [677, 241] on input "Point Size" at bounding box center [705, 240] width 119 height 17
drag, startPoint x: 1163, startPoint y: 443, endPoint x: 729, endPoint y: 425, distance: 433.7
drag, startPoint x: 699, startPoint y: 532, endPoint x: 697, endPoint y: 514, distance: 18.1
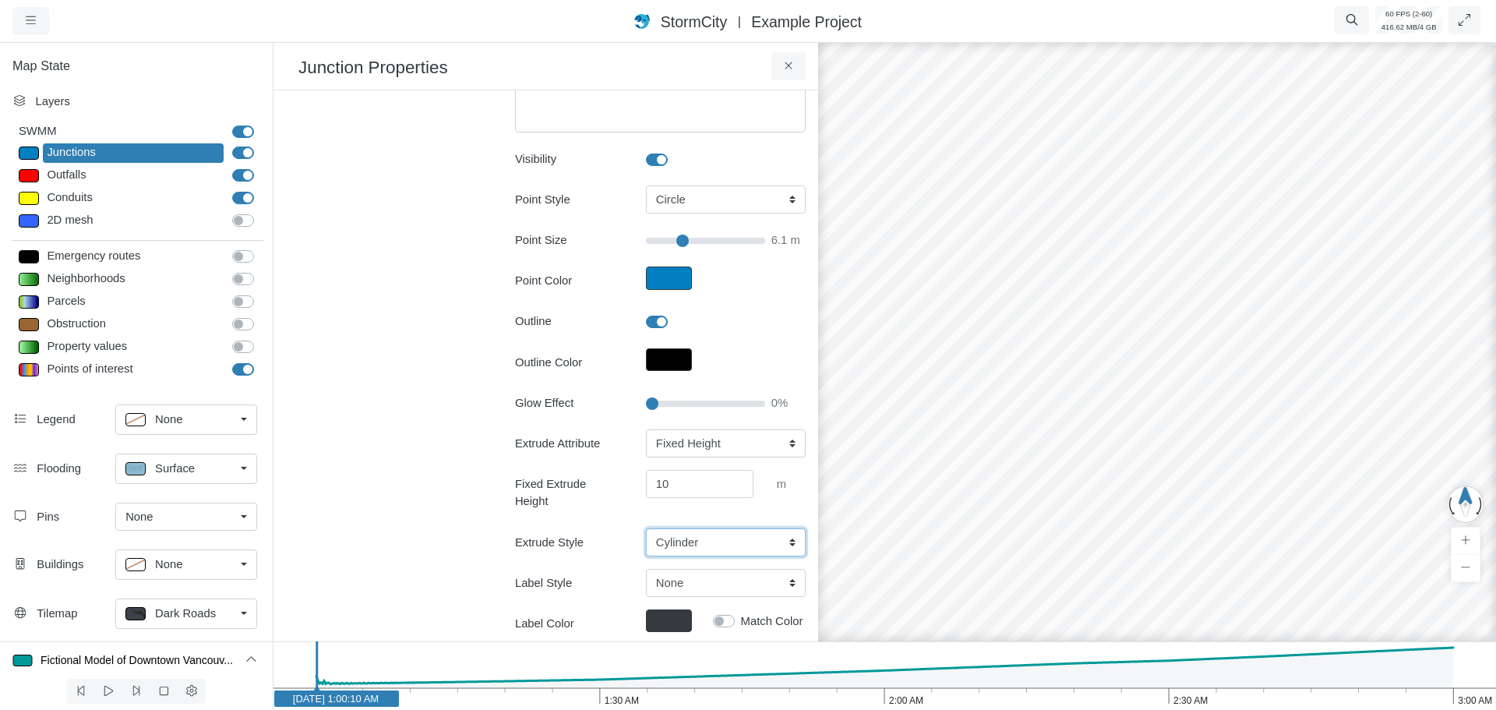
click at [699, 530] on select "Cylinder Hexagonal Prism Rectangular Prism Sphere" at bounding box center [726, 542] width 160 height 28
select select "SPH"
click at [646, 528] on select "Cylinder Hexagonal Prism Rectangular Prism Sphere" at bounding box center [726, 542] width 160 height 28
drag, startPoint x: 1105, startPoint y: 426, endPoint x: 1323, endPoint y: 287, distance: 258.3
drag, startPoint x: 1207, startPoint y: 348, endPoint x: 1039, endPoint y: 388, distance: 173.0
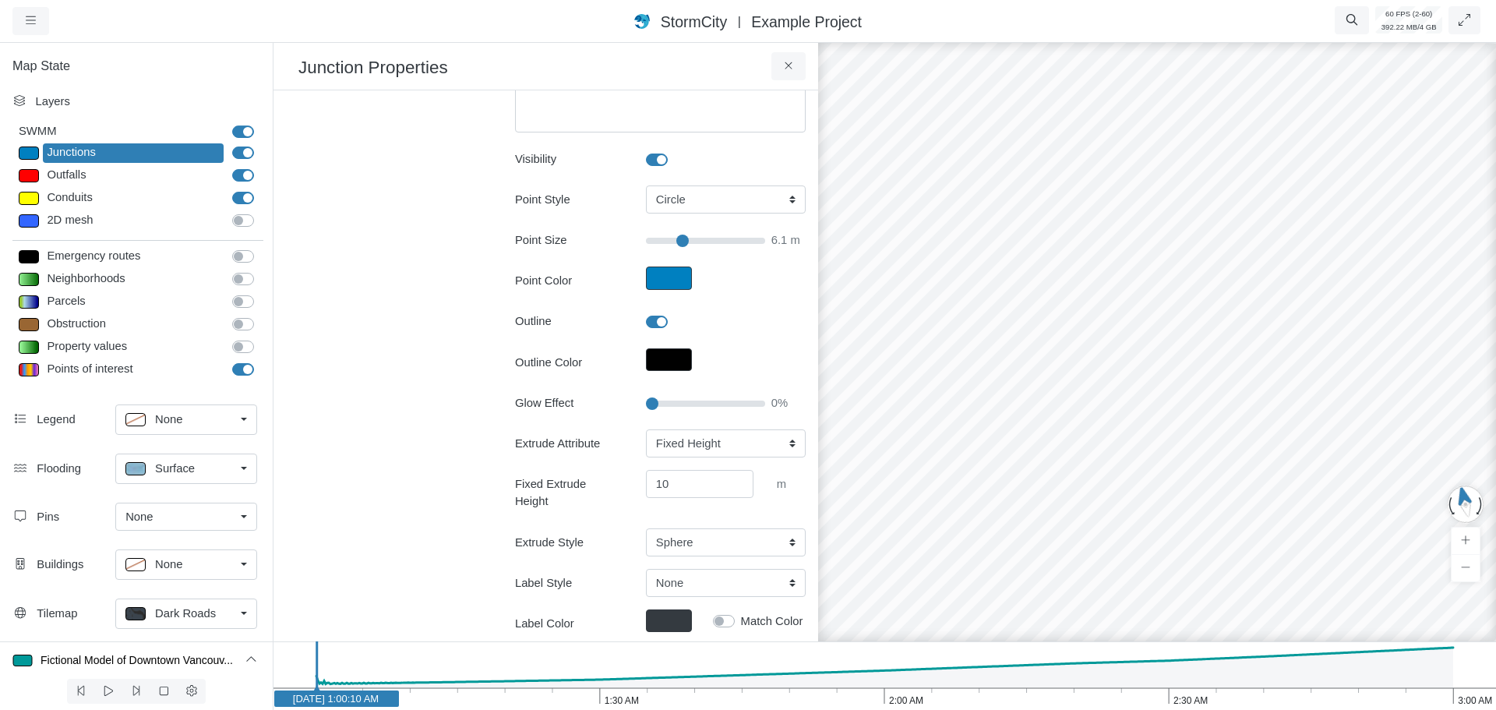
drag, startPoint x: 970, startPoint y: 303, endPoint x: 1069, endPoint y: 426, distance: 157.4
click at [793, 64] on icon at bounding box center [789, 66] width 15 height 12
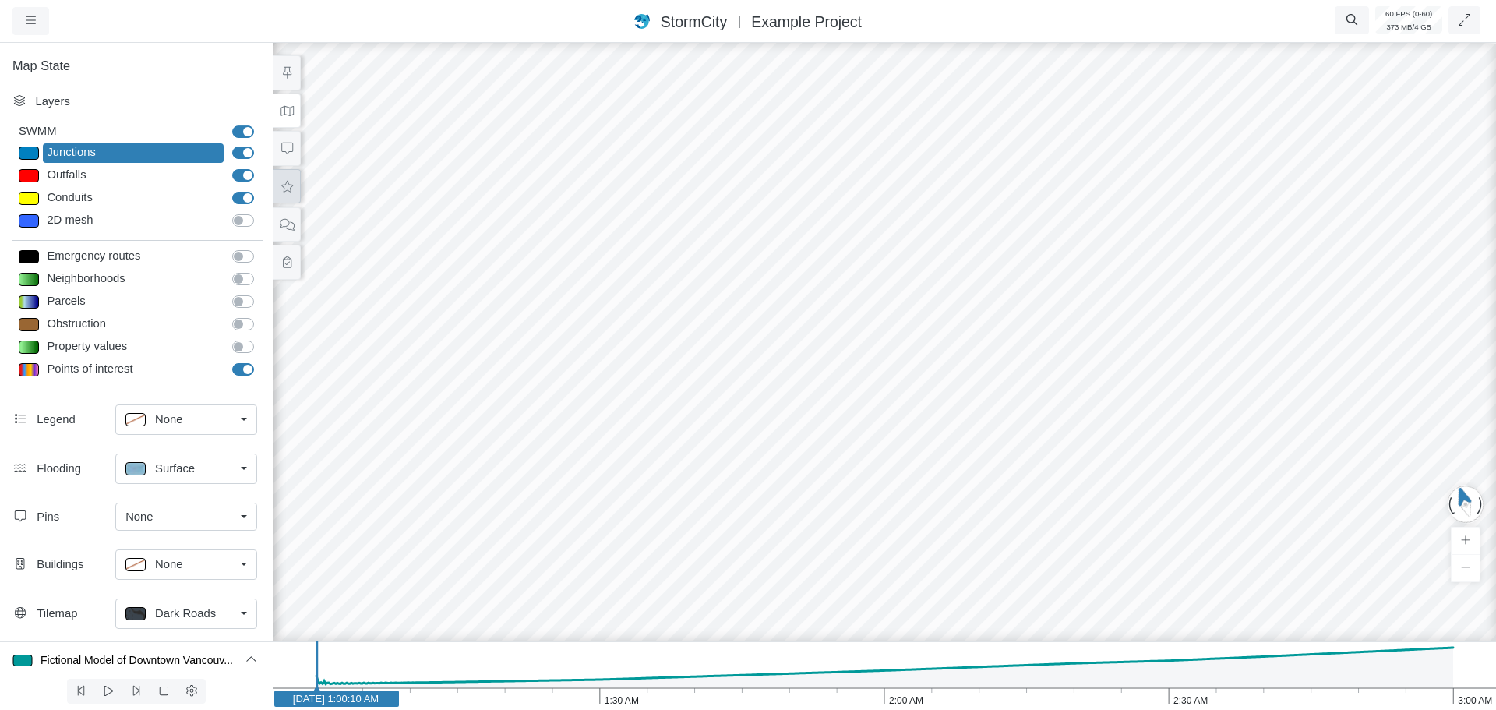
click at [282, 186] on icon at bounding box center [287, 187] width 12 height 12
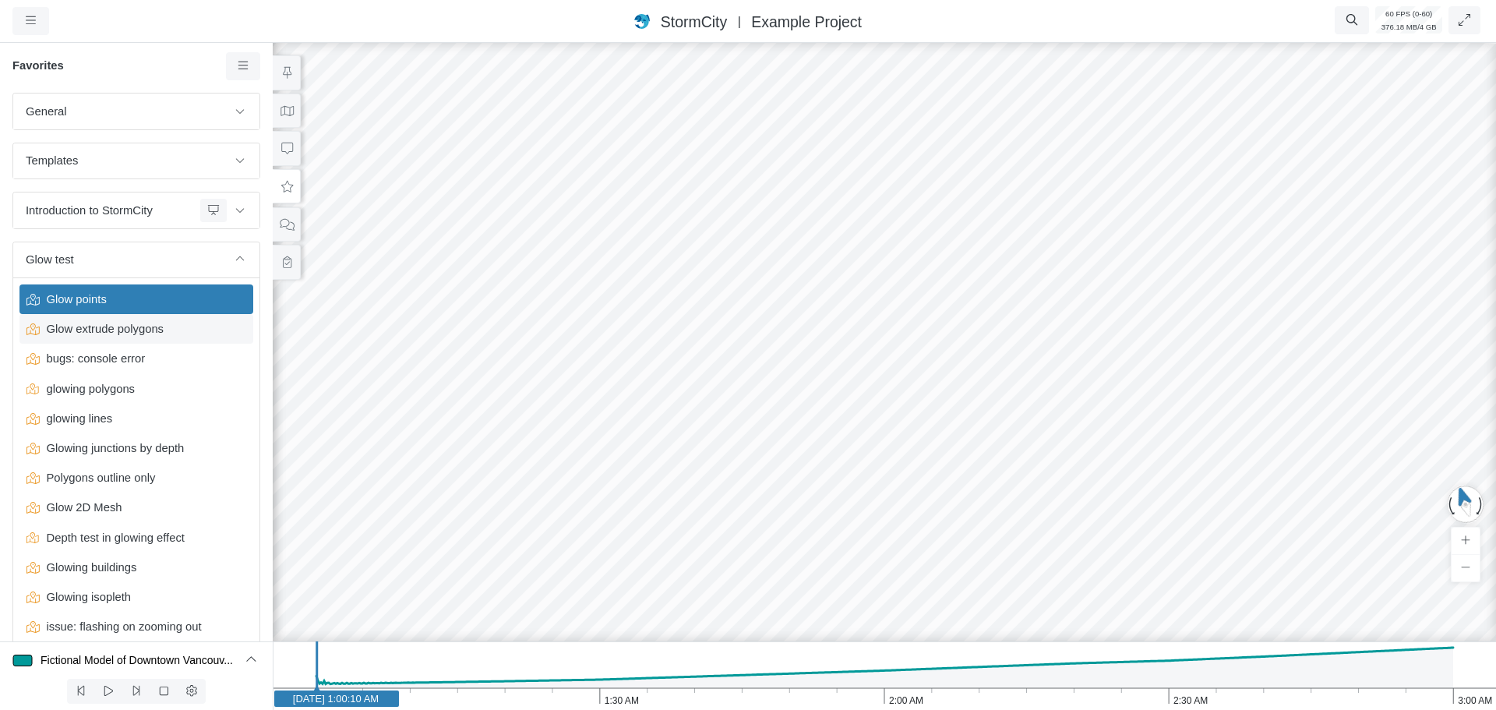
click at [135, 335] on span "Glow extrude polygons" at bounding box center [138, 328] width 195 height 17
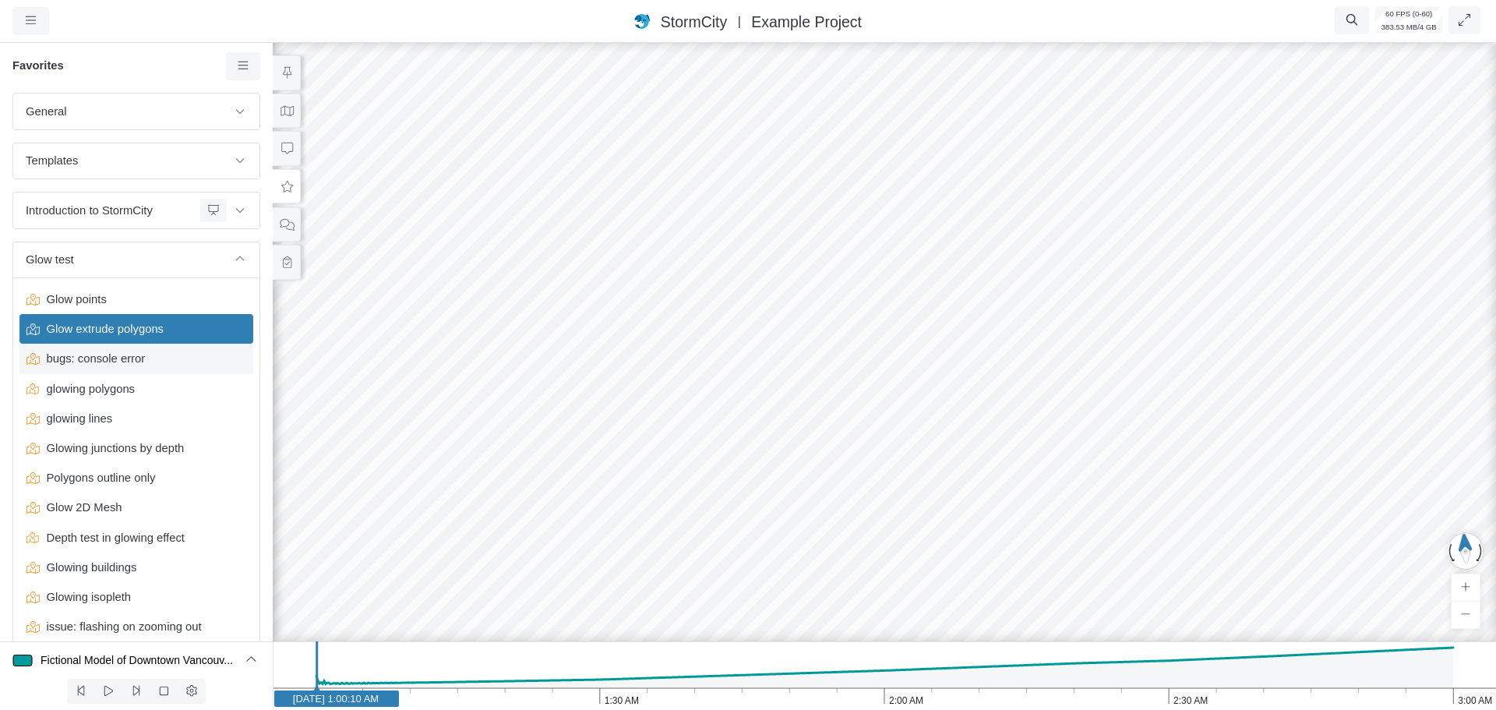
click at [126, 364] on span "bugs: console error" at bounding box center [138, 358] width 195 height 17
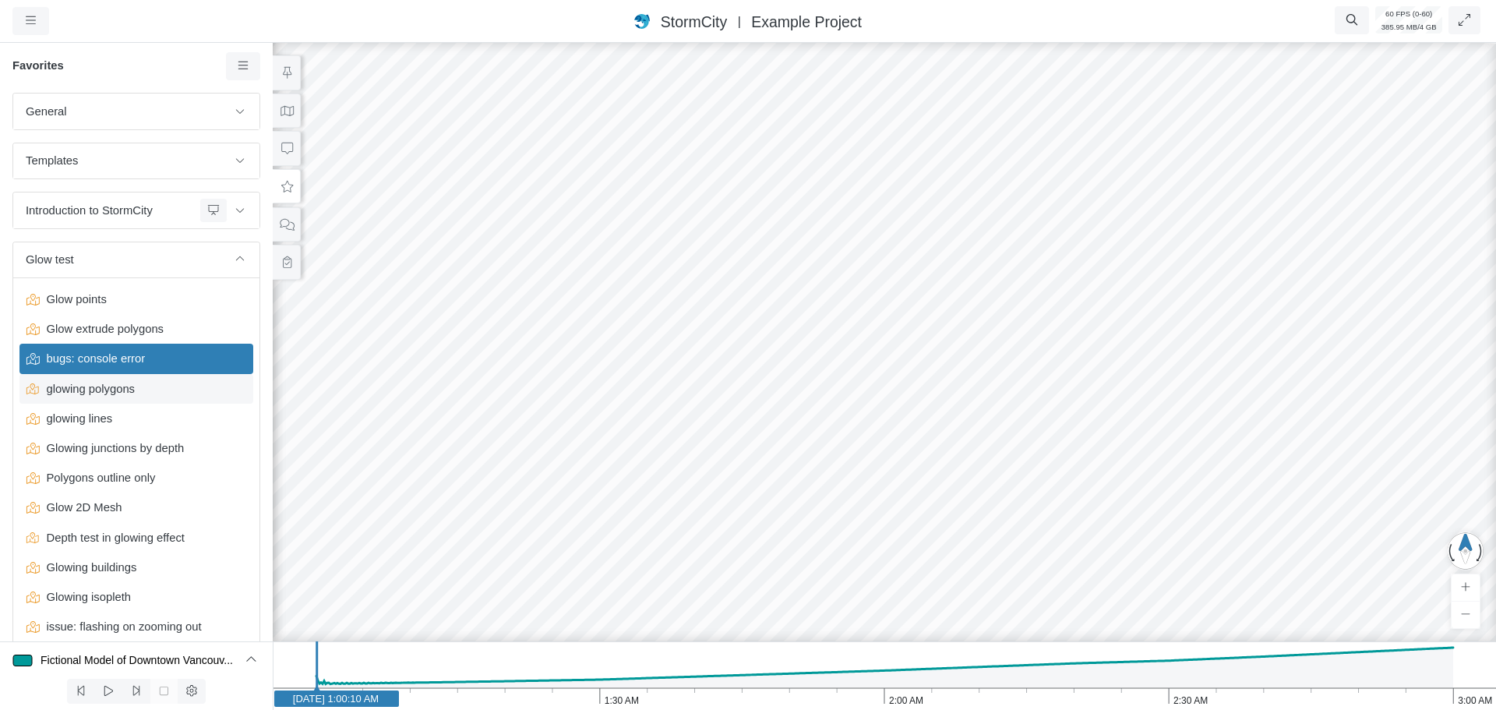
click at [115, 381] on span "glowing polygons" at bounding box center [138, 388] width 195 height 17
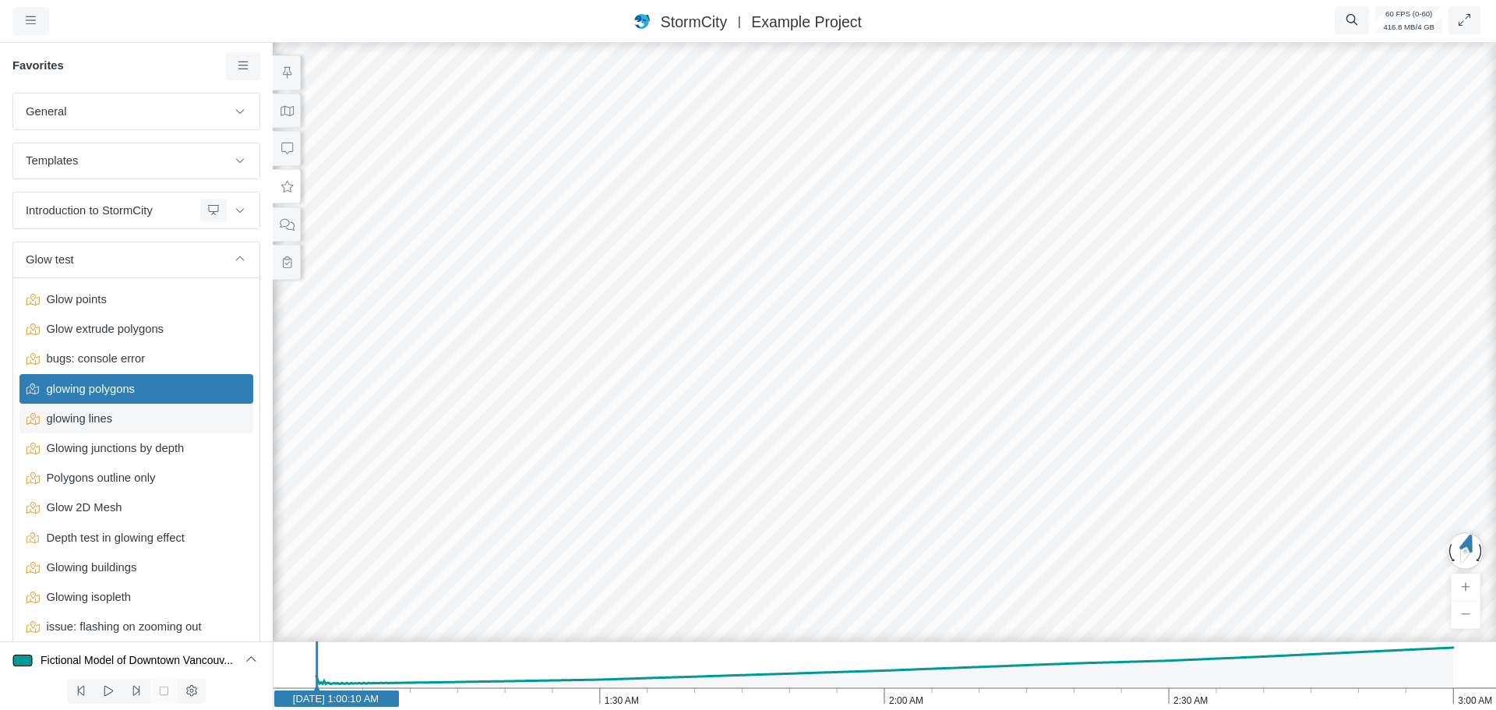
click at [105, 429] on div "glowing lines" at bounding box center [136, 419] width 234 height 30
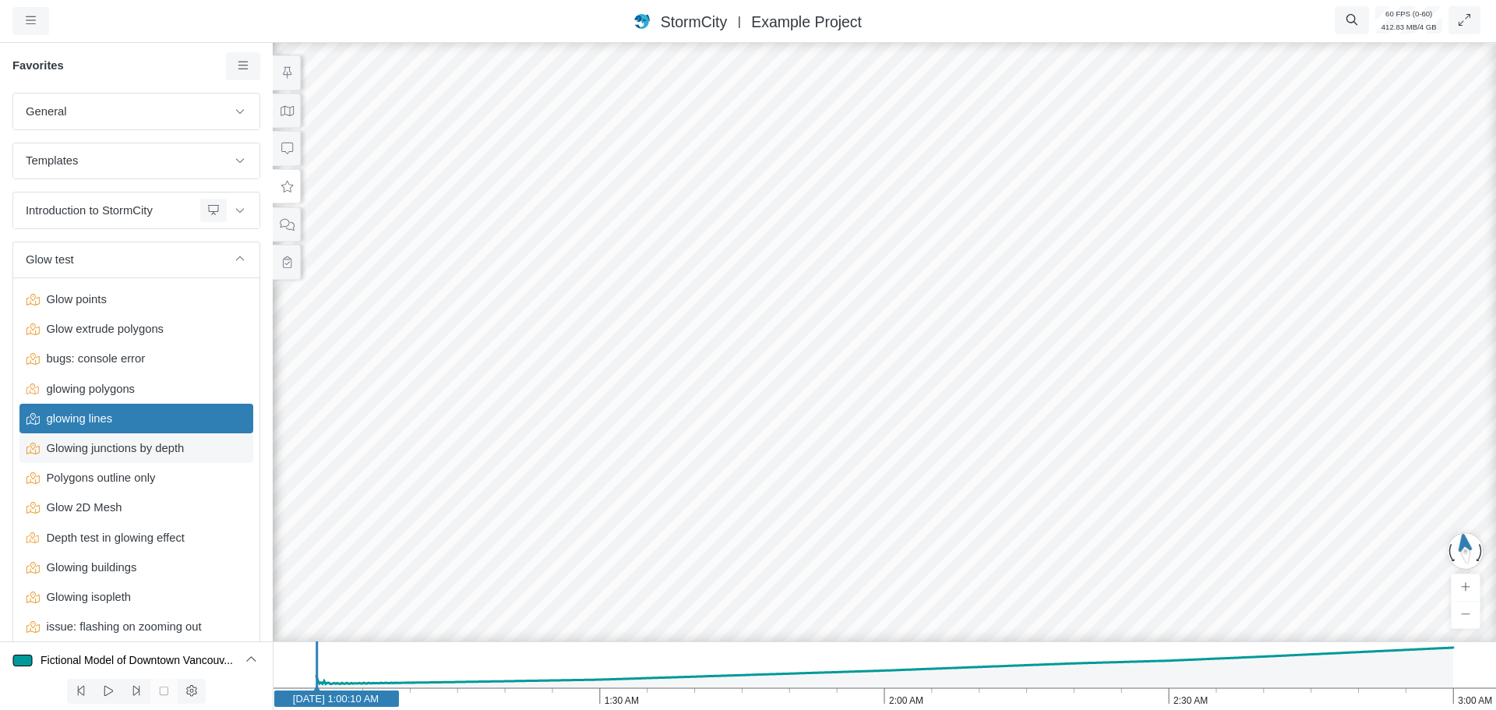
click at [124, 447] on span "Glowing junctions by depth" at bounding box center [138, 448] width 195 height 17
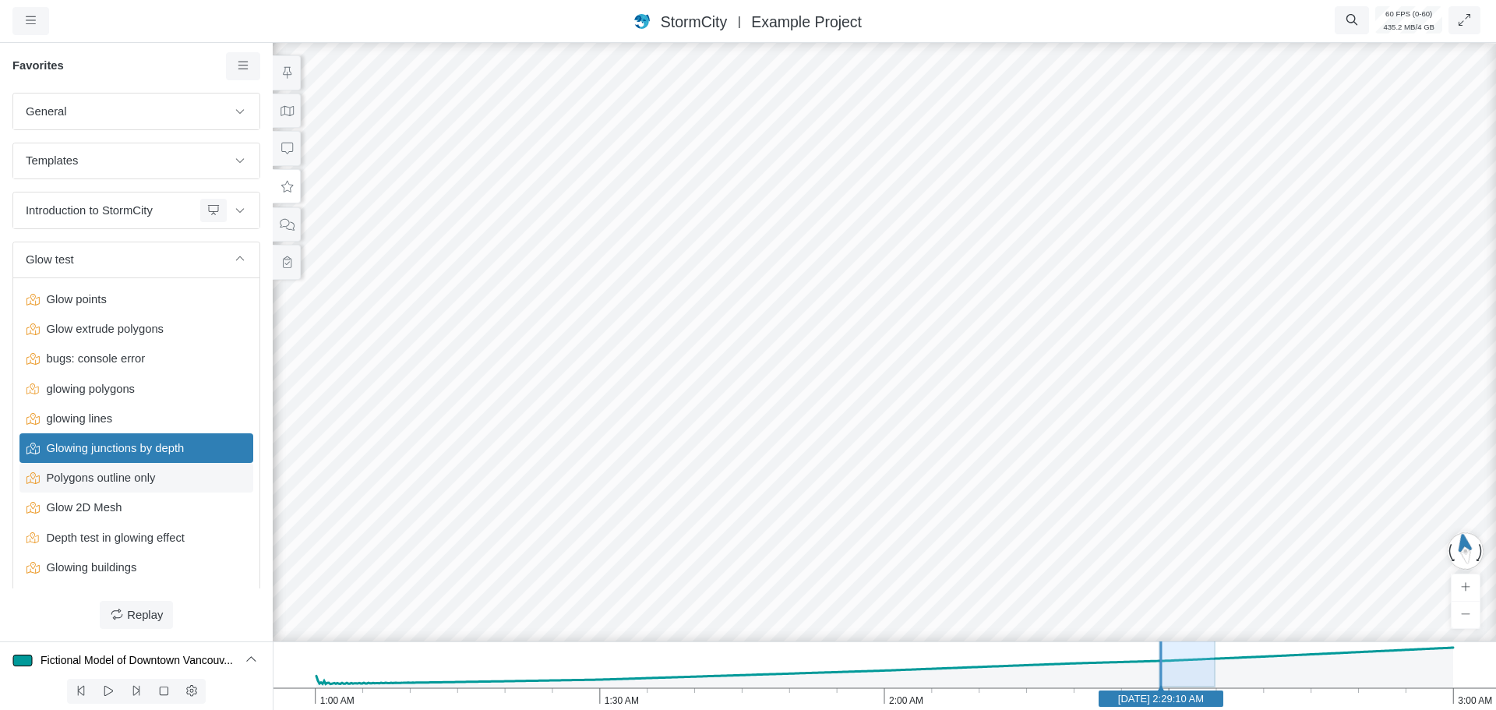
click at [117, 479] on span "Polygons outline only" at bounding box center [138, 477] width 195 height 17
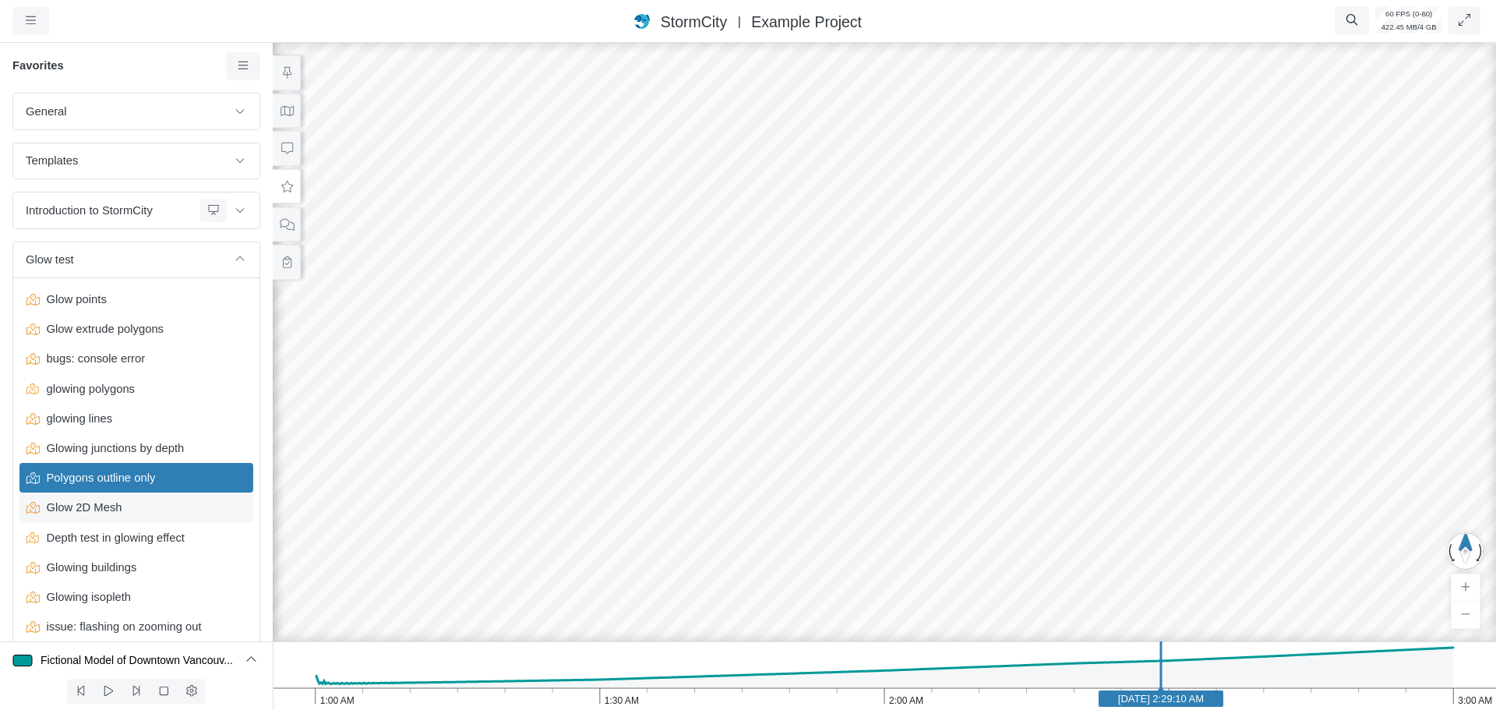
click at [115, 510] on span "Glow 2D Mesh" at bounding box center [138, 507] width 195 height 17
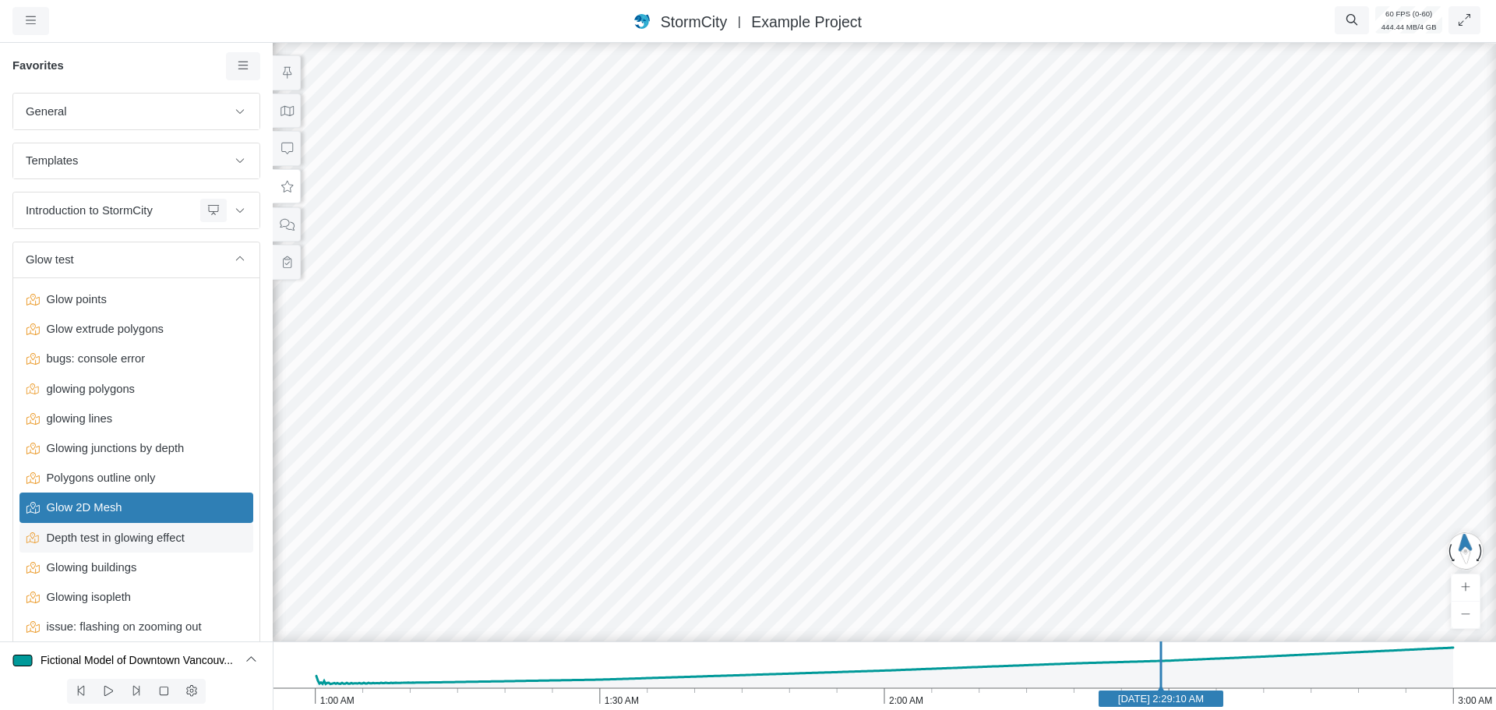
click at [139, 536] on span "Depth test in glowing effect" at bounding box center [138, 537] width 195 height 17
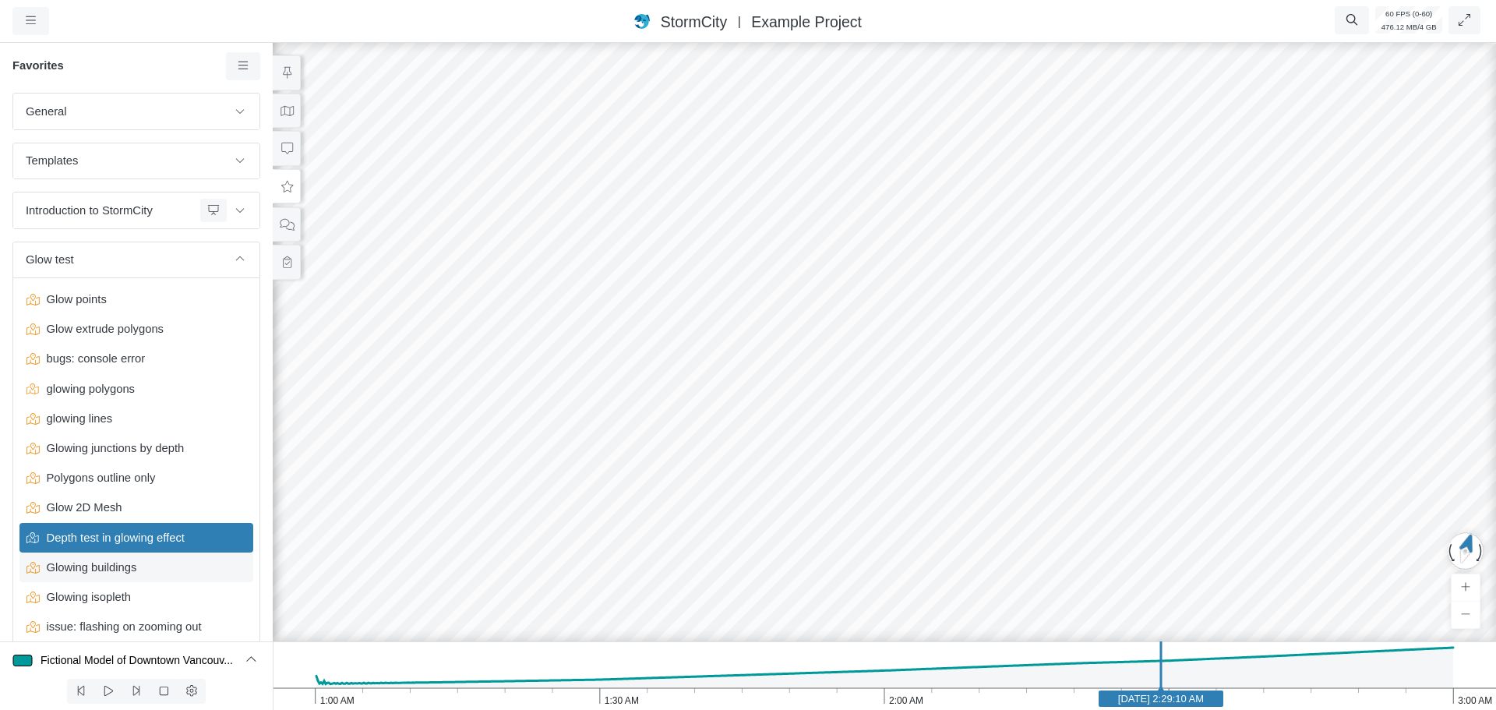
click at [126, 571] on span "Glowing buildings" at bounding box center [138, 567] width 195 height 17
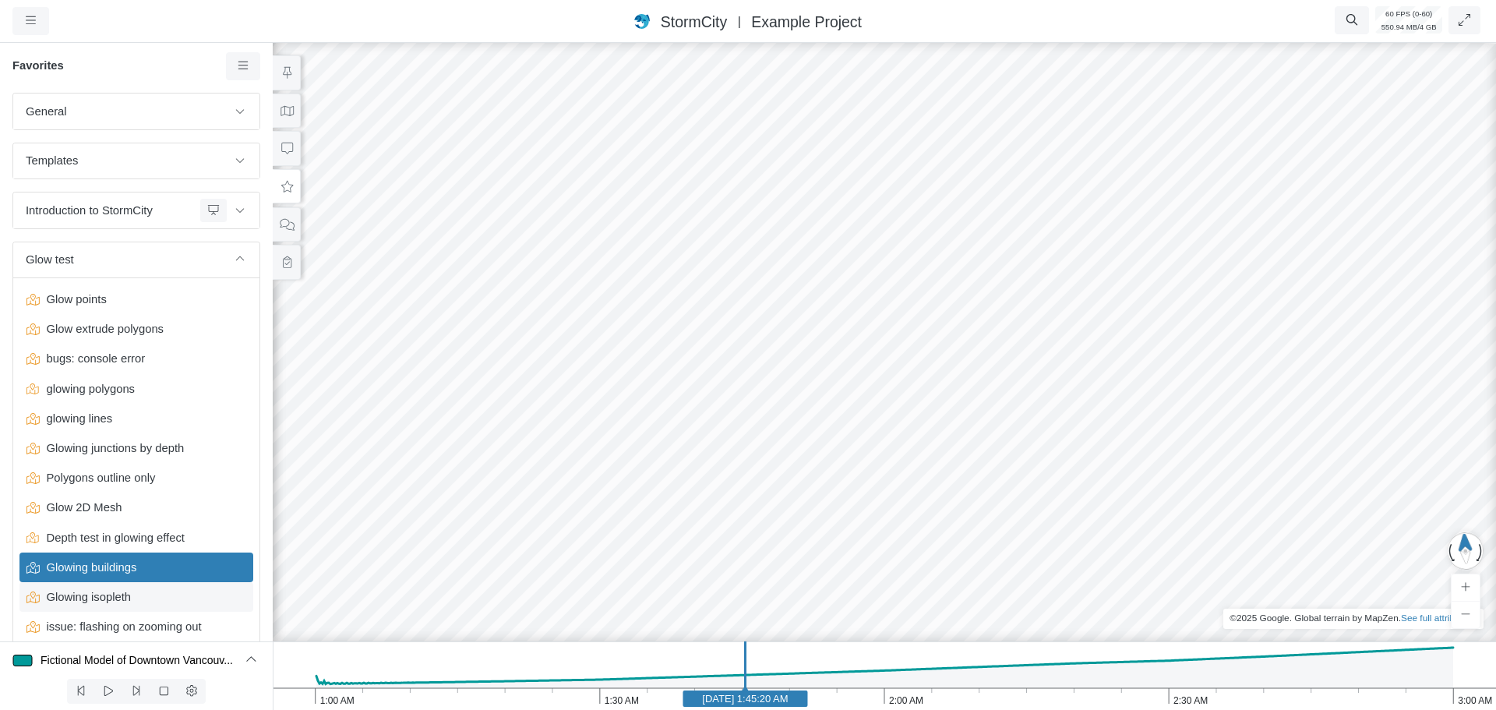
click at [83, 599] on span "Glowing isopleth" at bounding box center [138, 596] width 195 height 17
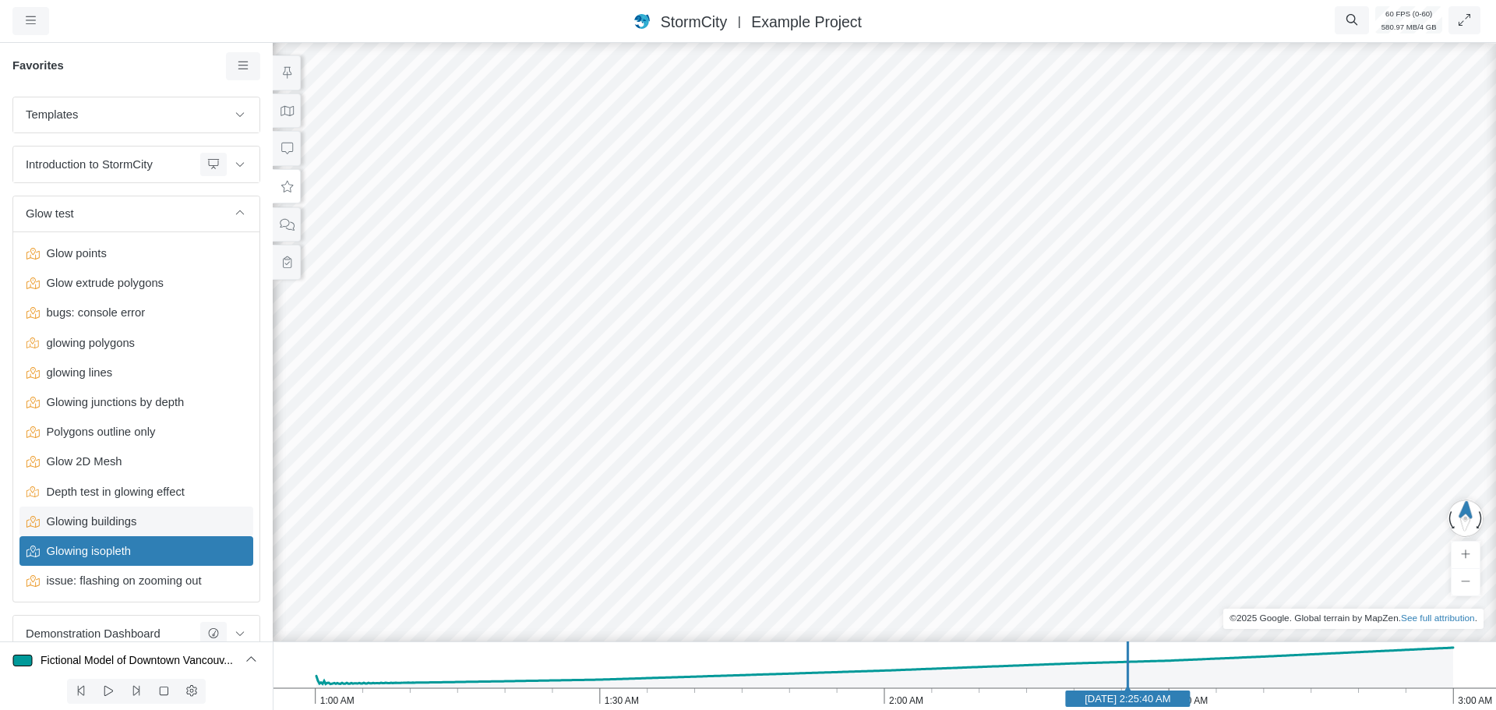
scroll to position [69, 0]
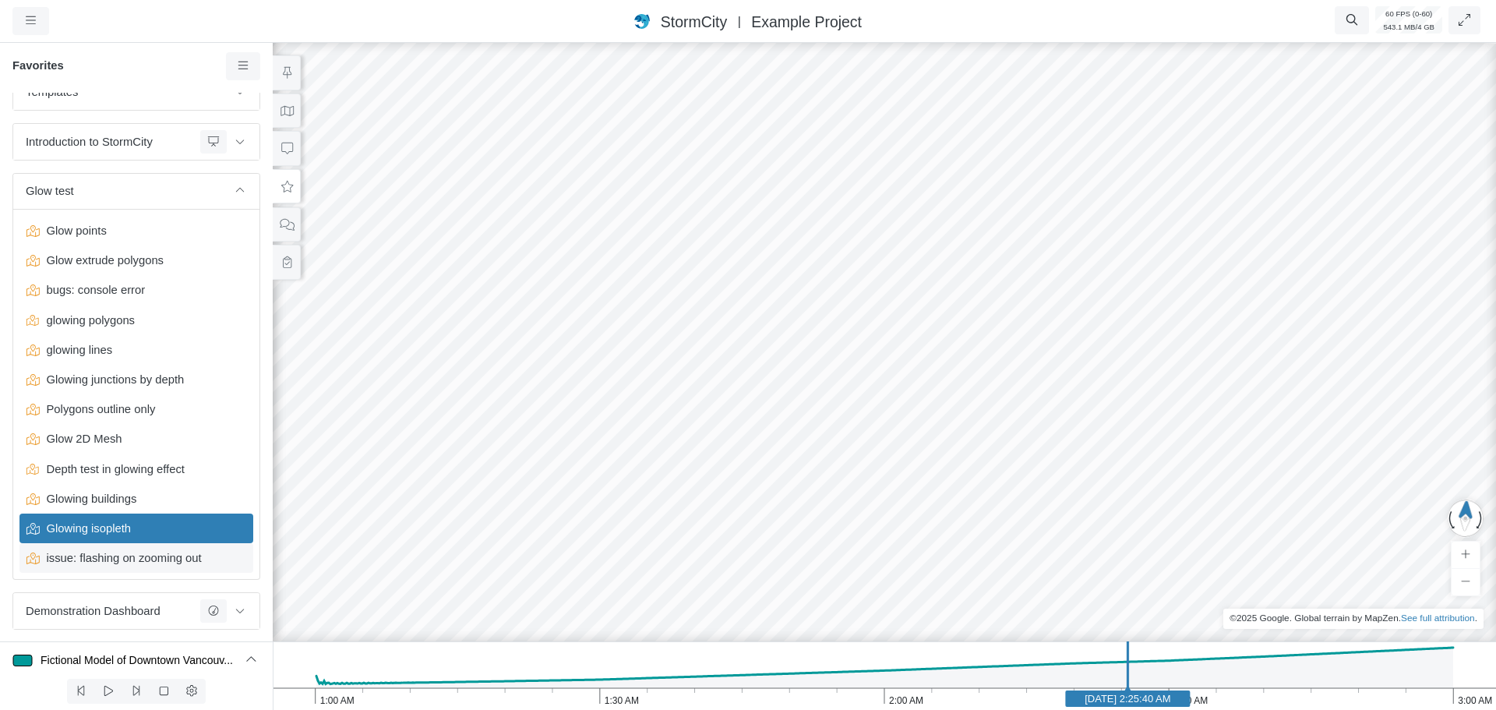
click at [127, 559] on span "issue: flashing on zooming out" at bounding box center [138, 557] width 195 height 17
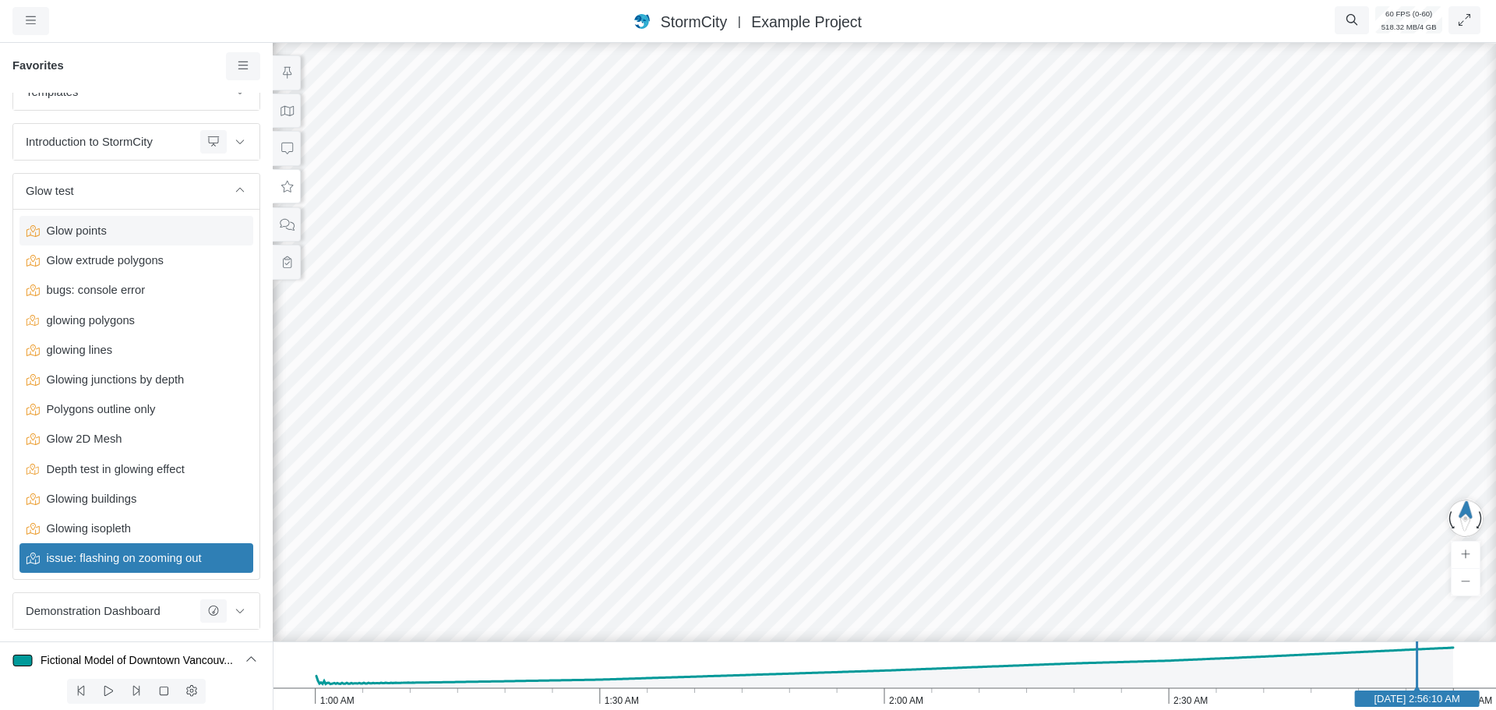
click at [120, 231] on span "Glow points" at bounding box center [138, 230] width 195 height 17
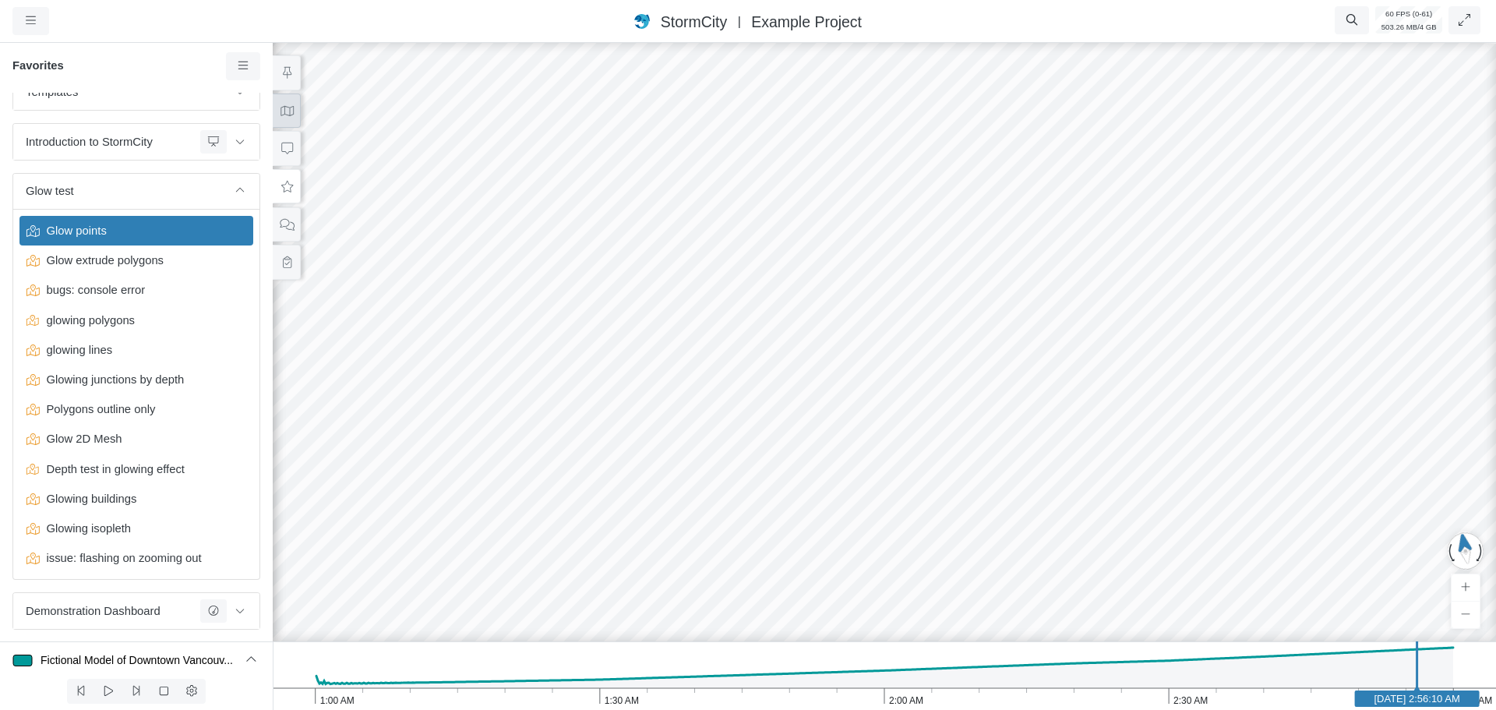
click at [287, 115] on icon at bounding box center [287, 111] width 15 height 12
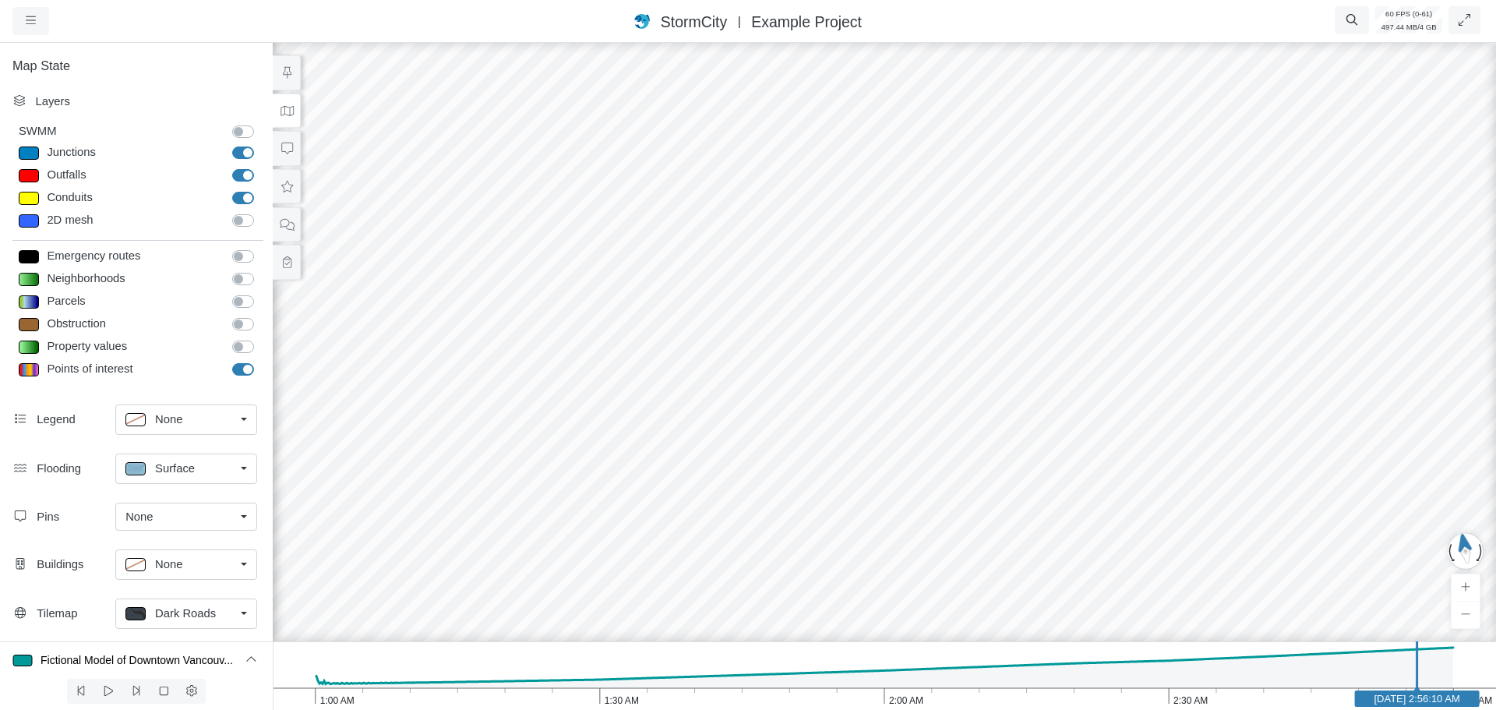
click at [260, 123] on label "SWMM" at bounding box center [260, 123] width 0 height 0
click at [239, 132] on input "SWMM" at bounding box center [238, 130] width 12 height 15
checkbox input "true"
drag, startPoint x: 765, startPoint y: 316, endPoint x: 745, endPoint y: 430, distance: 115.6
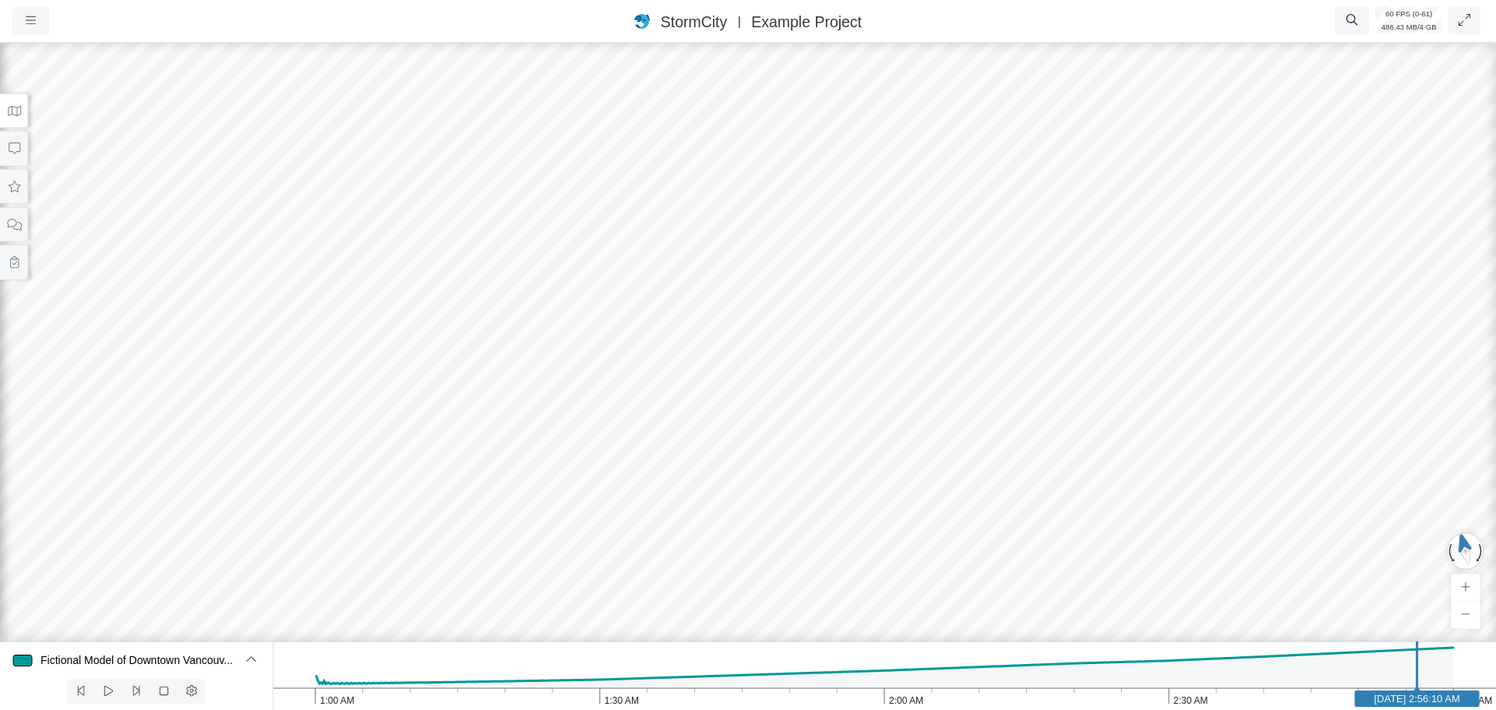
drag, startPoint x: 651, startPoint y: 286, endPoint x: 632, endPoint y: 362, distance: 78.6
click at [12, 107] on icon at bounding box center [14, 111] width 13 height 10
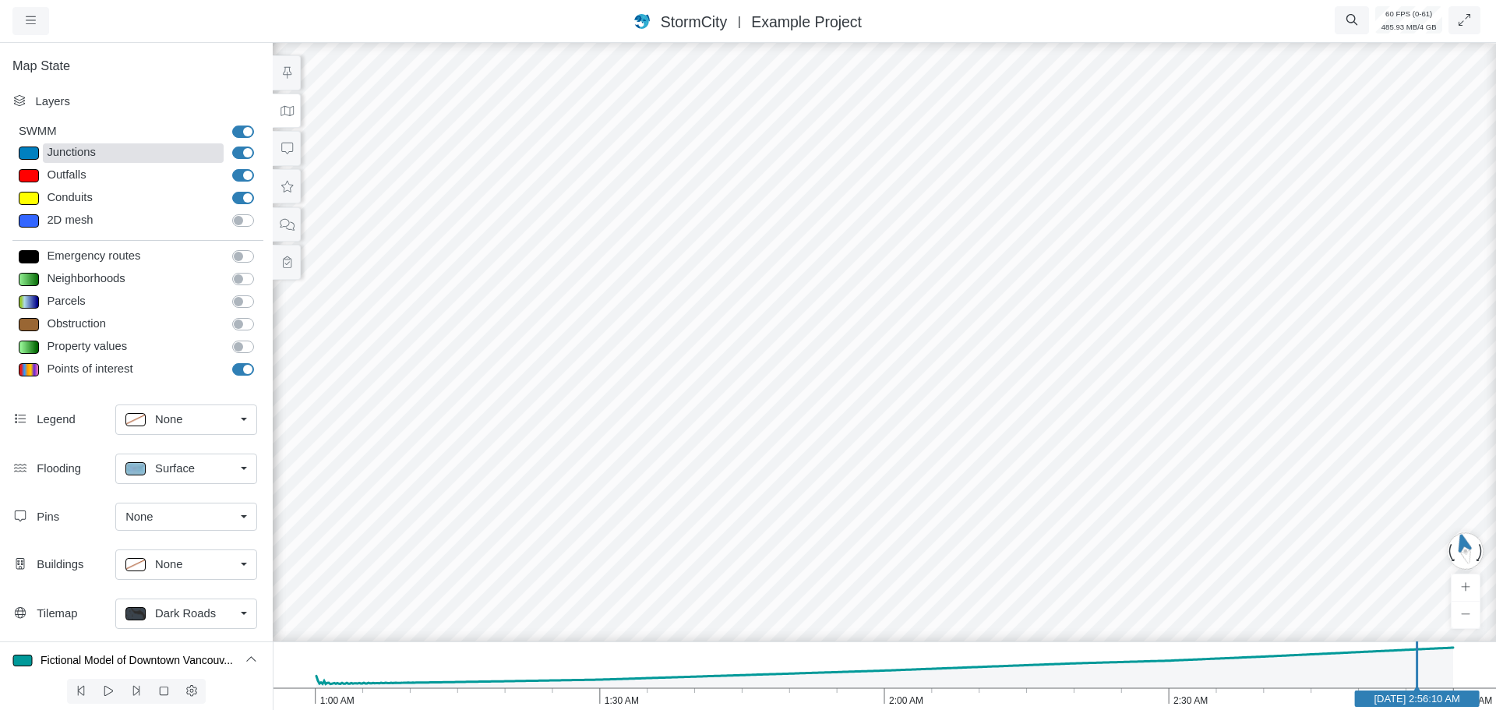
click at [71, 148] on div "Junctions" at bounding box center [133, 152] width 181 height 19
type input "7"
select select "None"
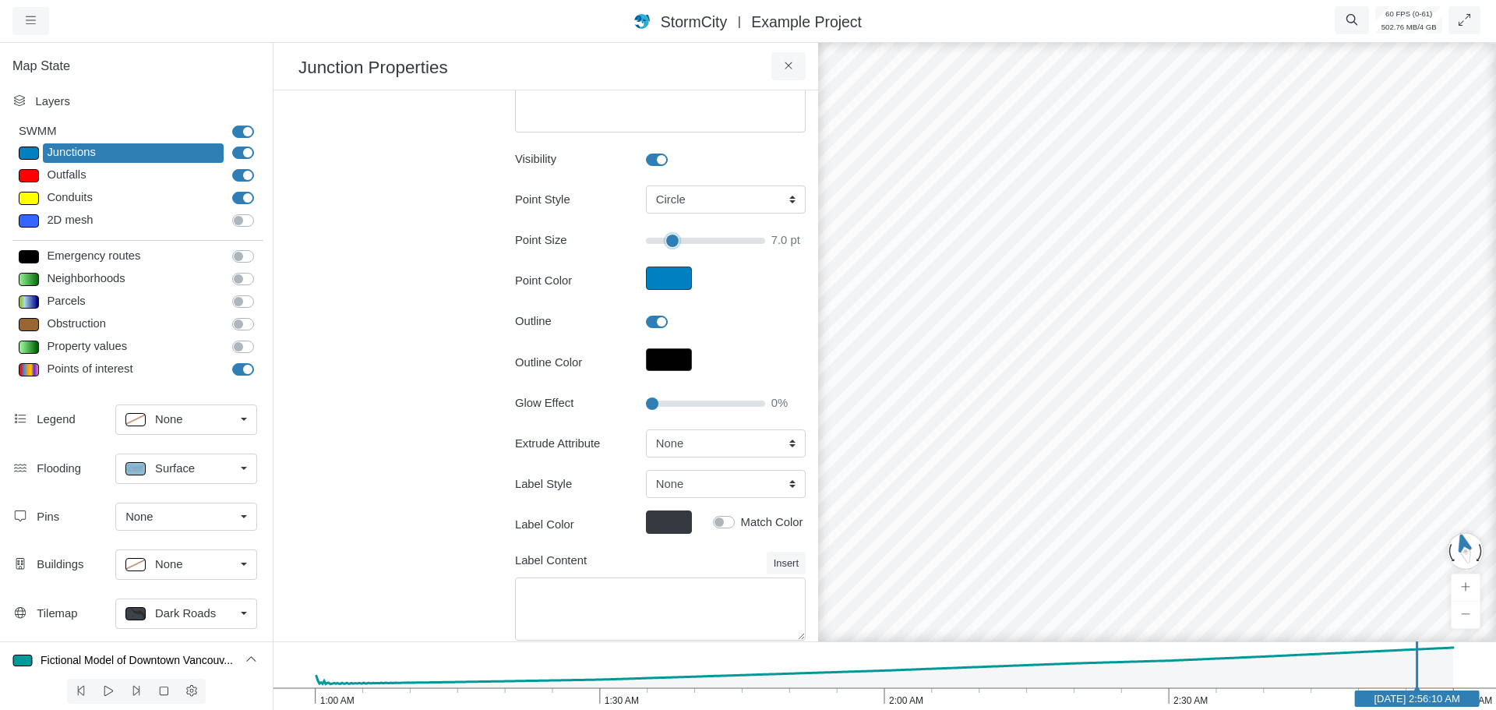
click at [668, 243] on input "Point Size" at bounding box center [705, 240] width 119 height 17
type input "14"
click at [94, 200] on div "Conduits" at bounding box center [133, 198] width 181 height 19
type input "2"
checkbox input "true"
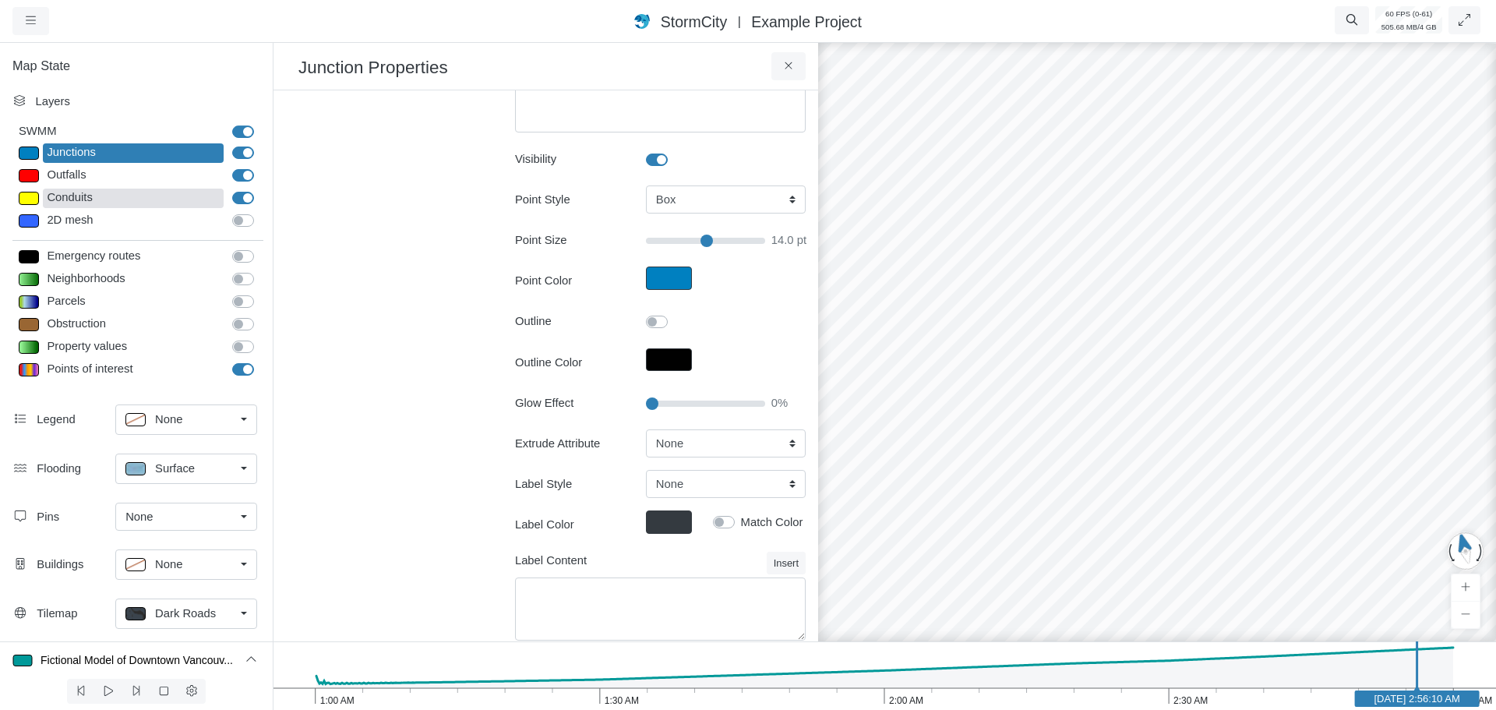
type input "2"
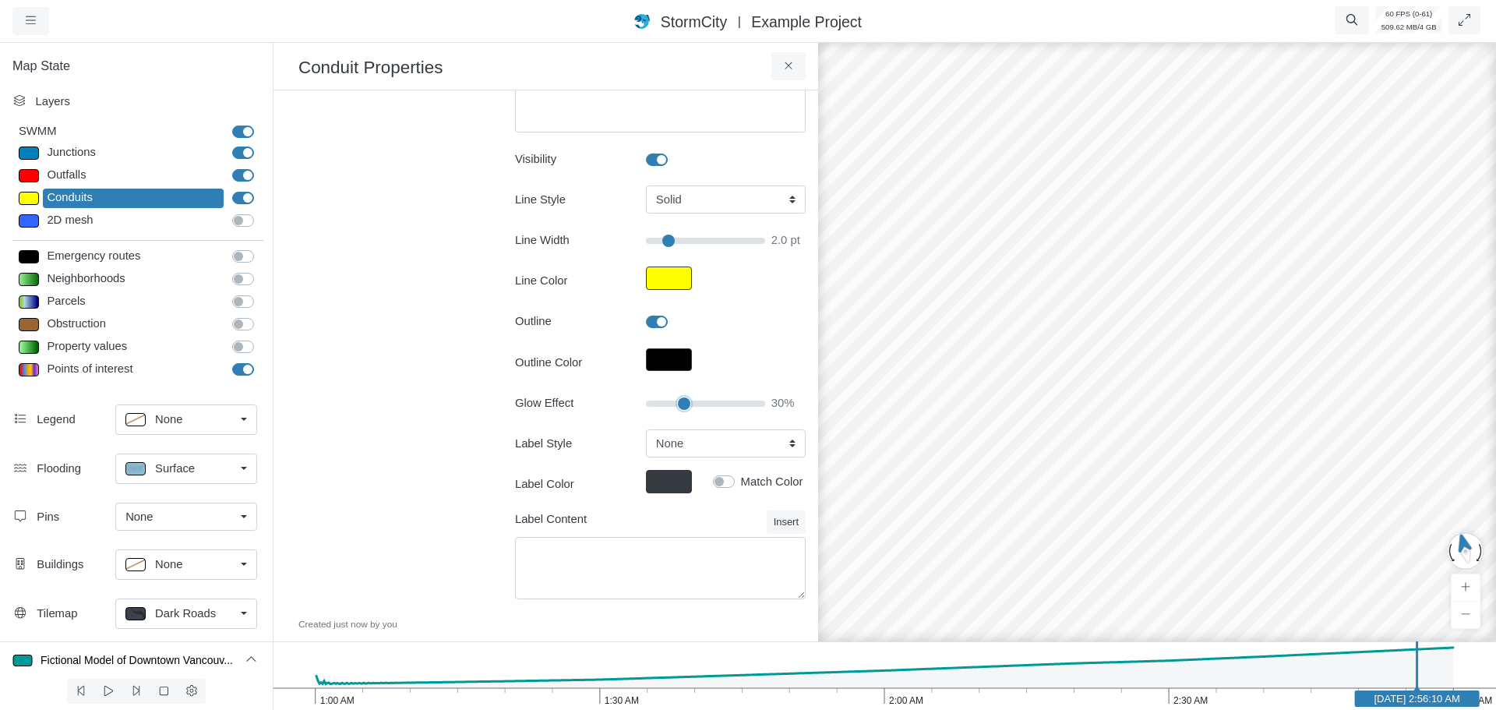
type input "30"
click at [678, 406] on input "Glow Effect" at bounding box center [705, 403] width 119 height 17
type input "2"
type input "50"
click at [698, 406] on input "Glow Effect" at bounding box center [705, 403] width 119 height 17
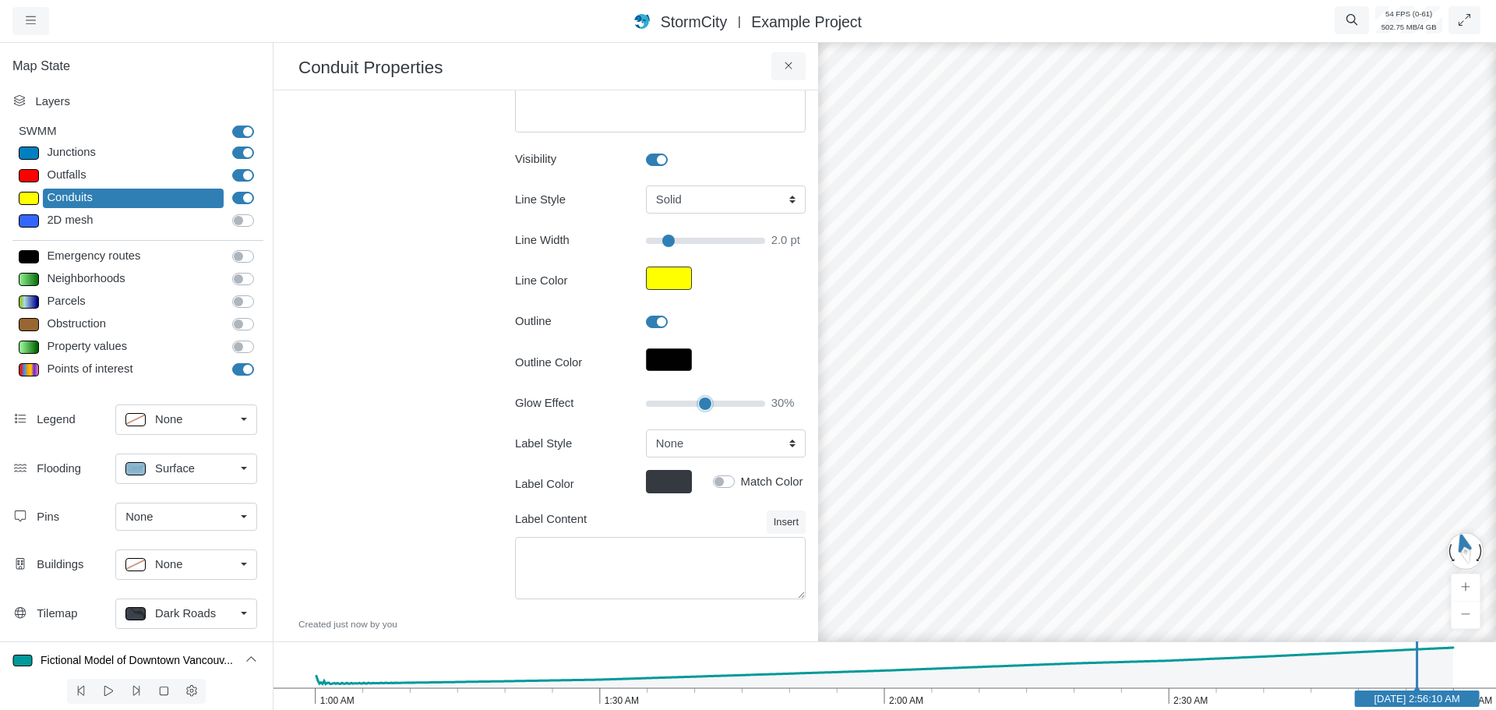
type input "2"
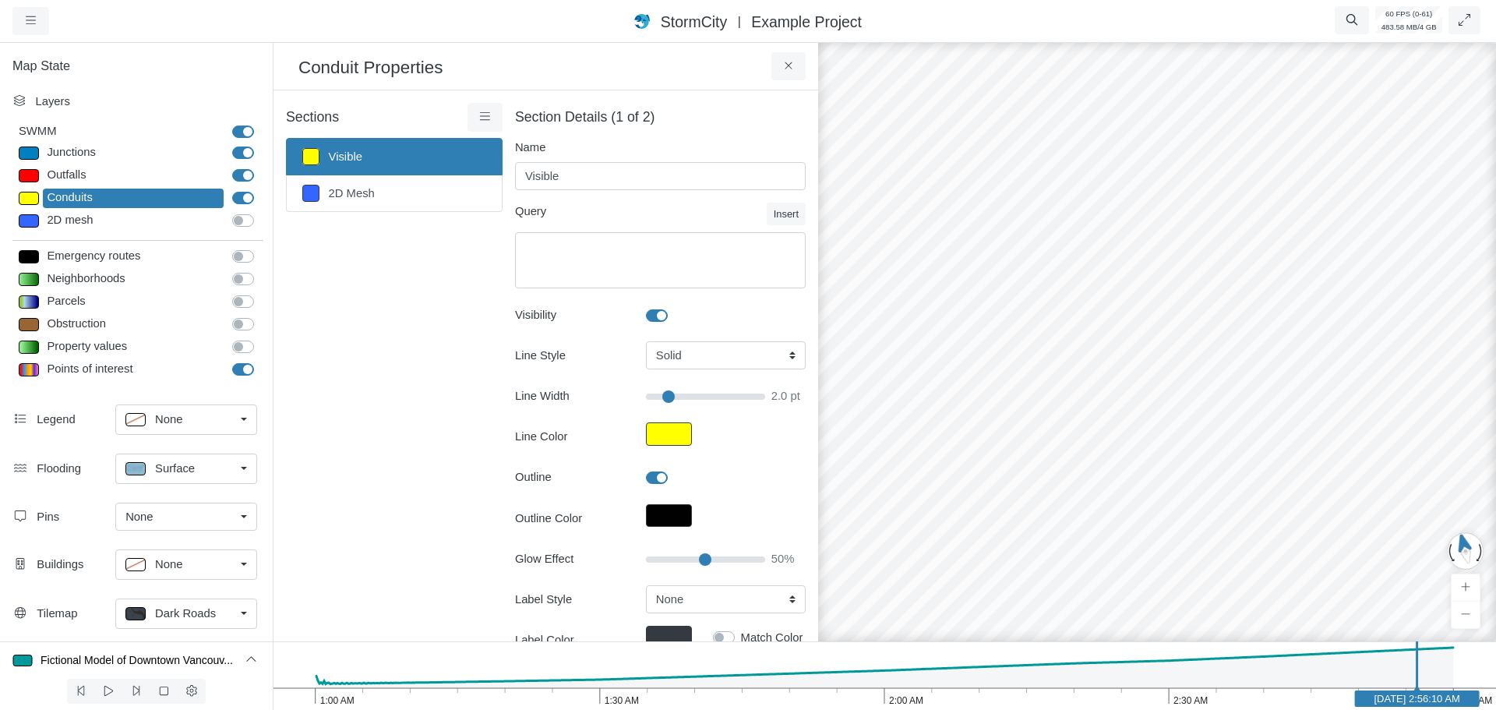
scroll to position [156, 0]
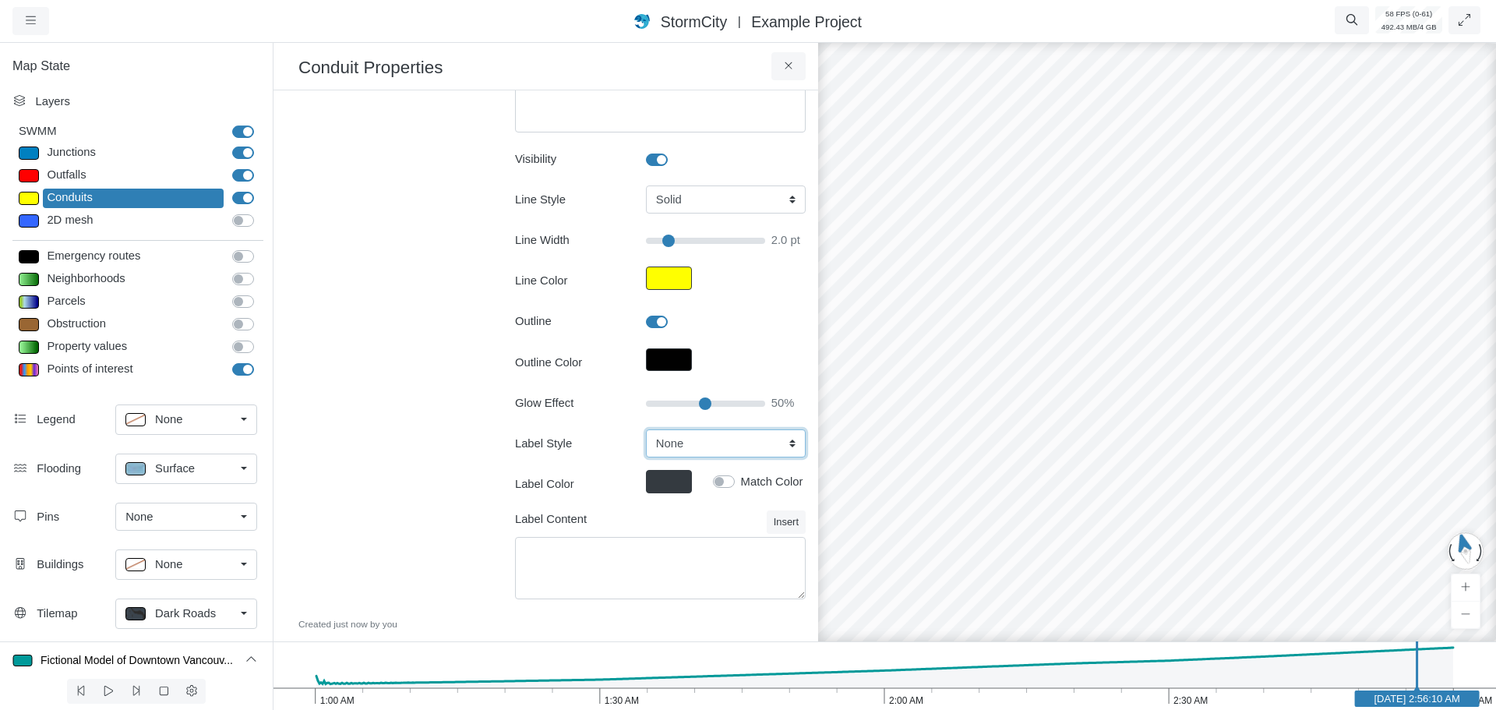
click at [682, 439] on select "None Center Above Right Line Pin" at bounding box center [726, 443] width 160 height 28
click at [123, 150] on div "Junctions" at bounding box center [133, 152] width 181 height 19
select select "CIRCLE"
type input "14"
checkbox input "true"
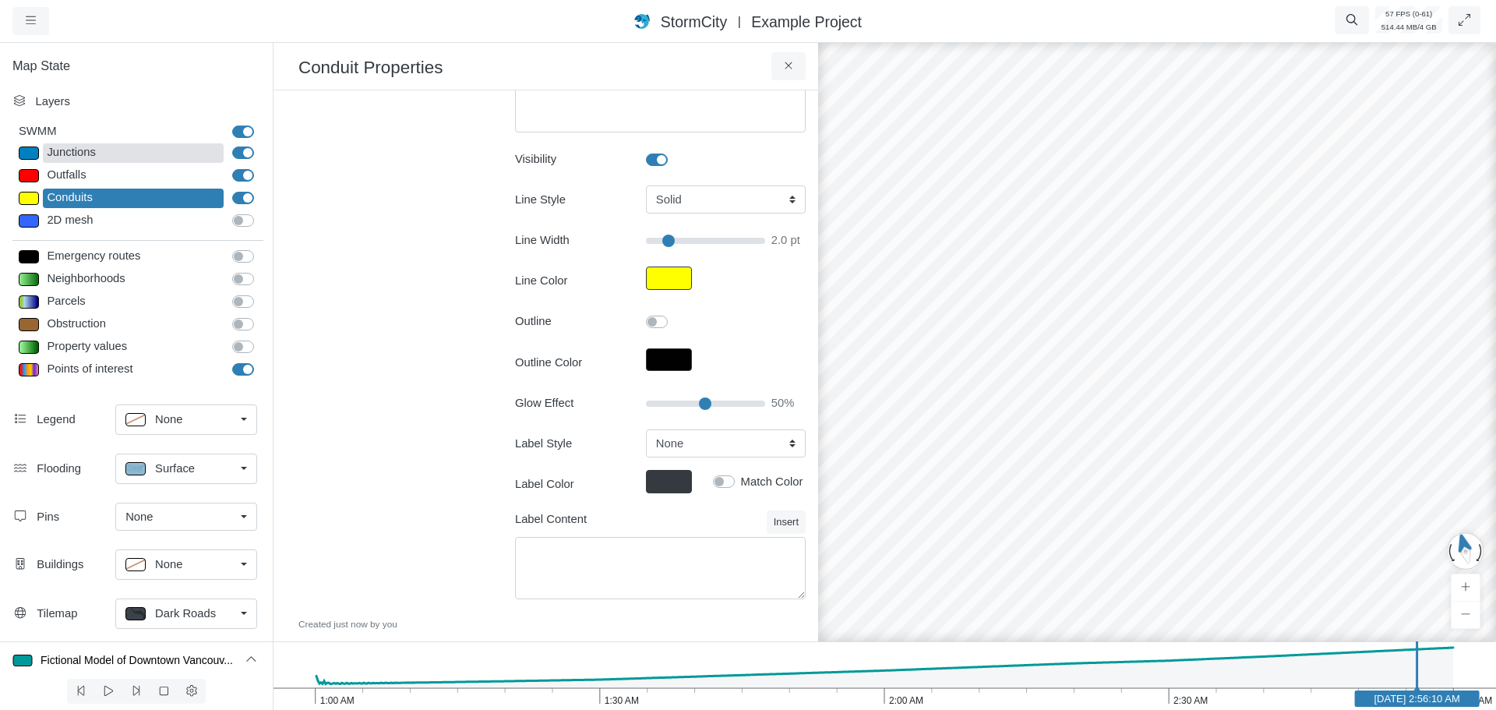
type input "0"
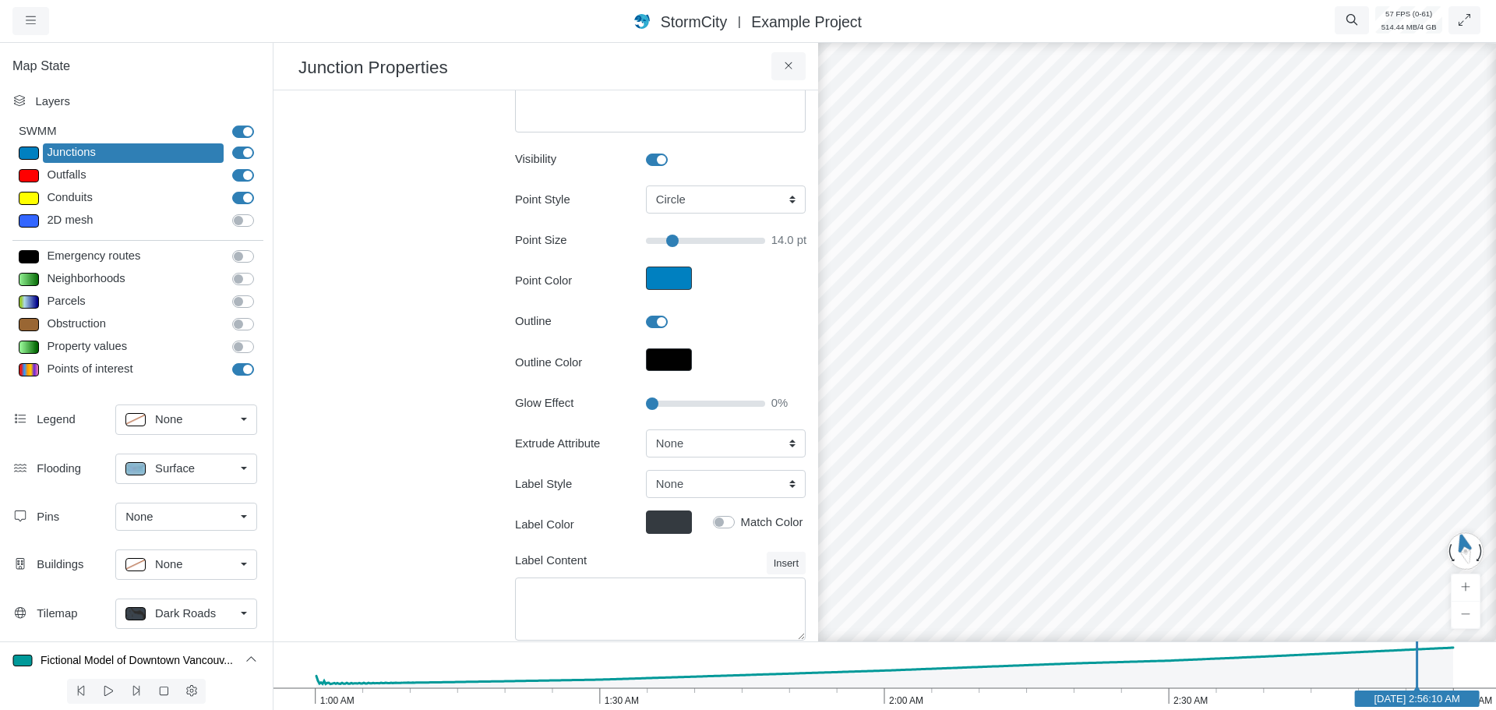
type input "14"
type input "20"
click at [666, 403] on input "Glow Effect" at bounding box center [705, 403] width 119 height 17
type input "14"
drag, startPoint x: 668, startPoint y: 402, endPoint x: 630, endPoint y: 408, distance: 38.7
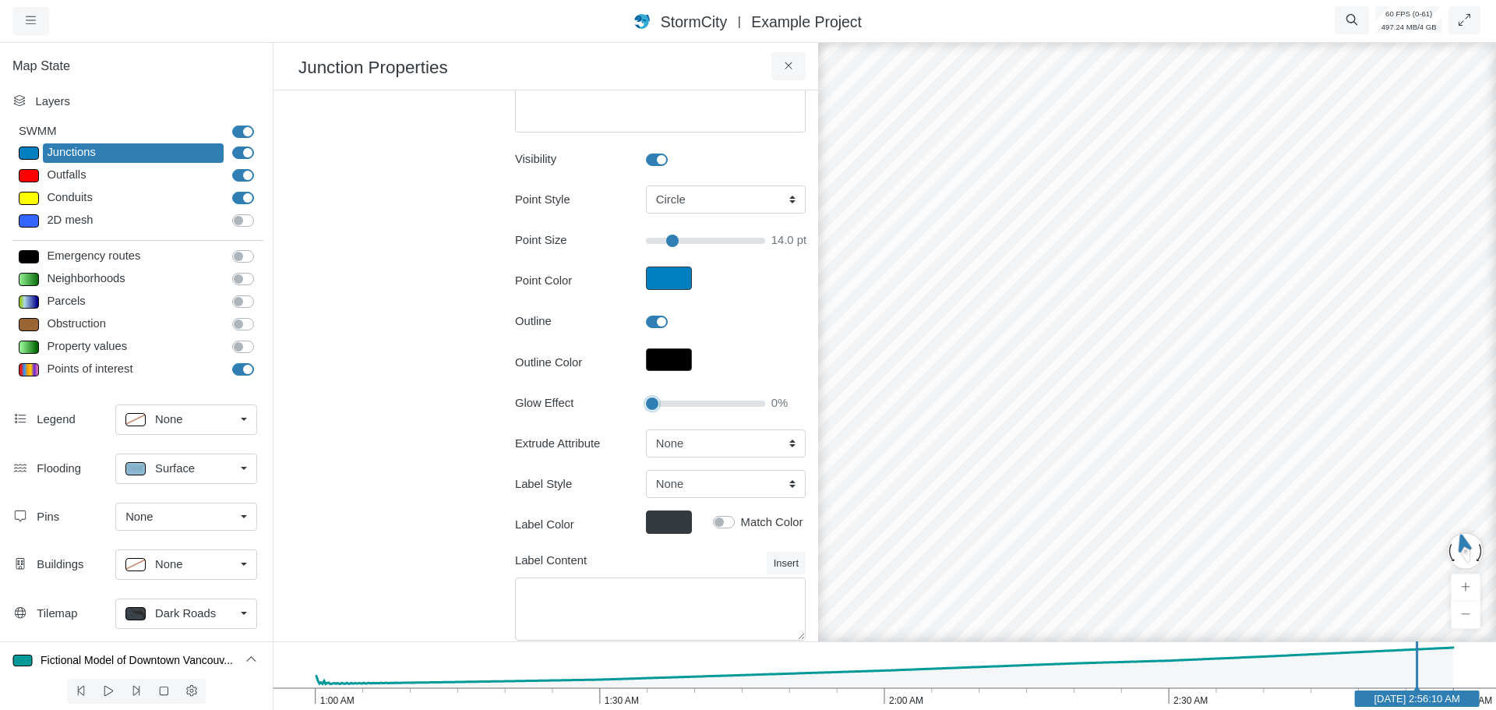
type input "0"
click at [646, 398] on input "Glow Effect" at bounding box center [705, 403] width 119 height 17
type input "14"
click at [668, 440] on select "None Fixed Height X-Coordinate Y-Coordinate Invert El. Depth Initial Depth Surc…" at bounding box center [726, 443] width 160 height 28
select select "Fixed Height"
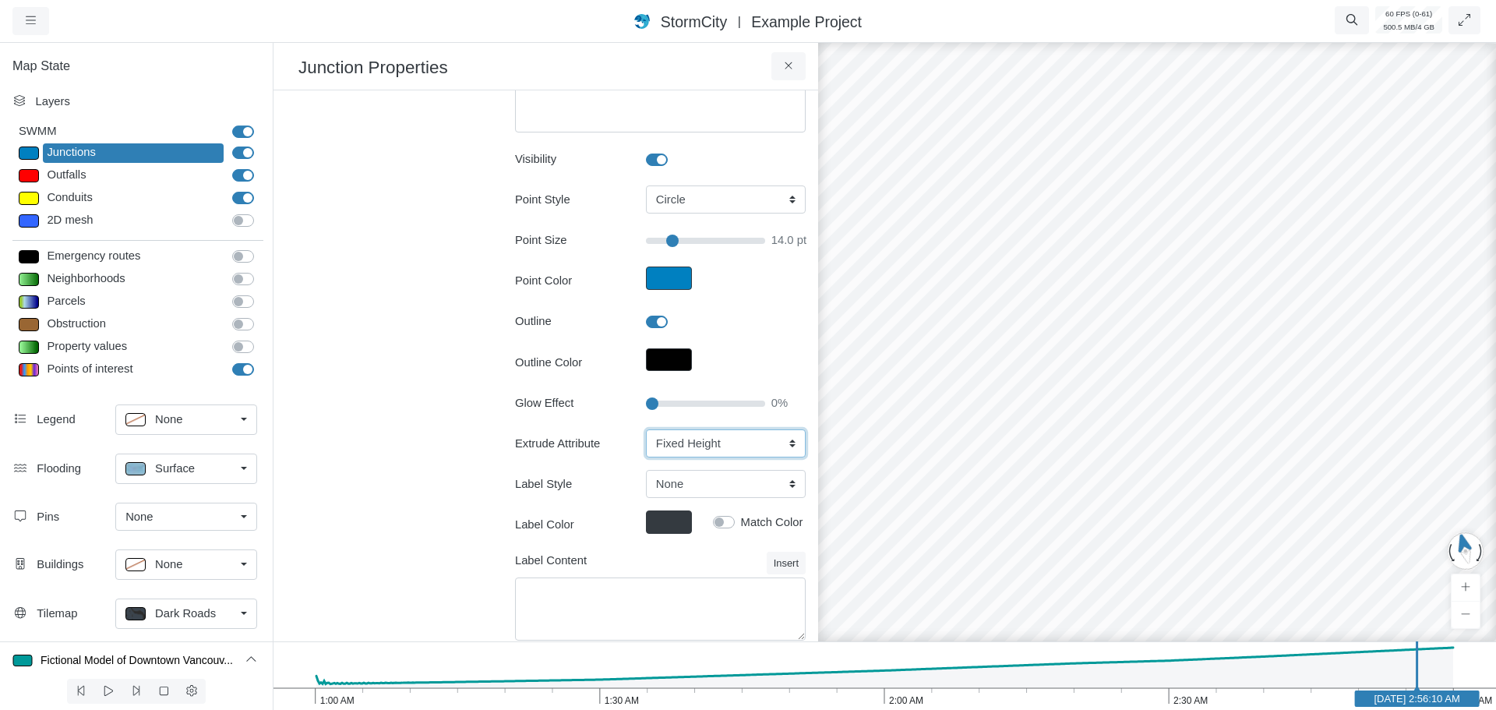
click at [646, 429] on select "None Fixed Height X-Coordinate Y-Coordinate Invert El. Depth Initial Depth Surc…" at bounding box center [726, 443] width 160 height 28
type input "14"
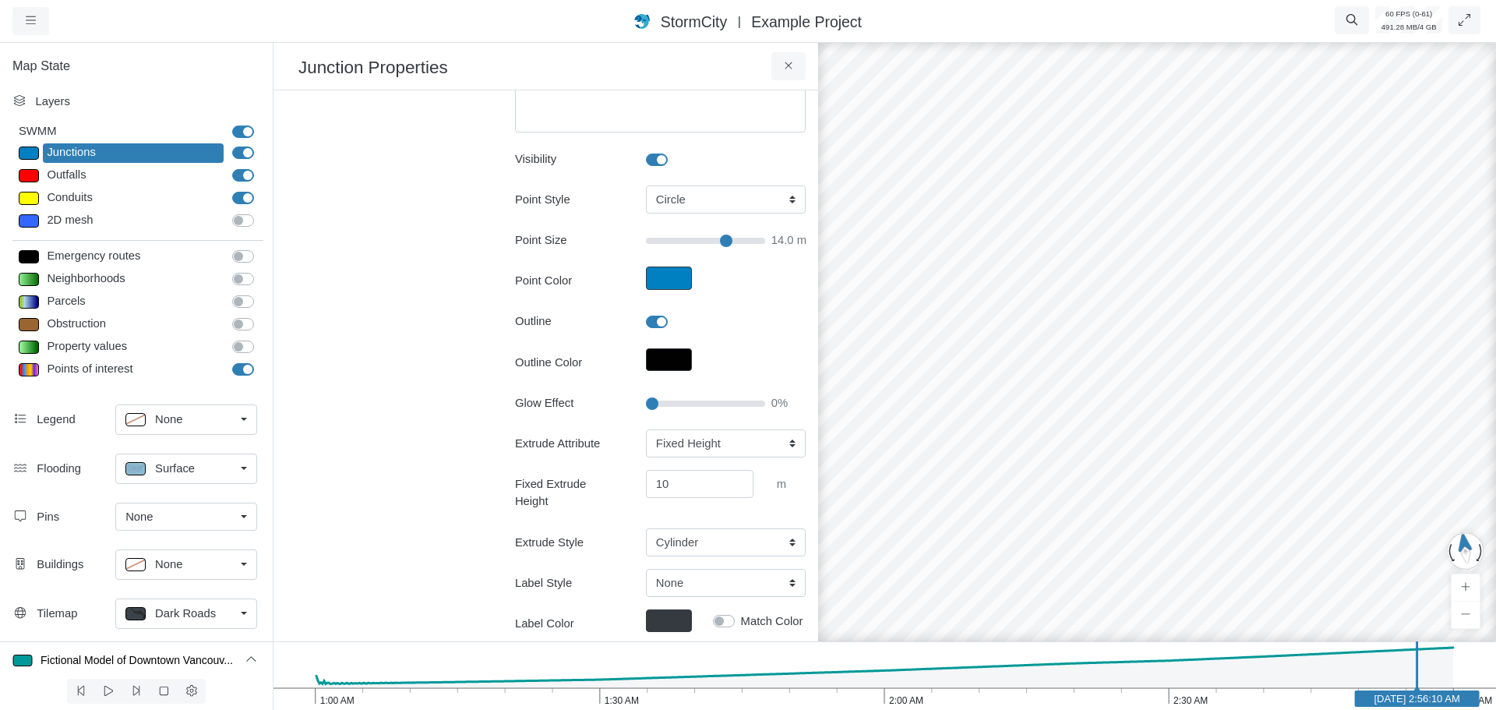
drag, startPoint x: 1010, startPoint y: 491, endPoint x: 1004, endPoint y: 300, distance: 191.0
click at [694, 529] on select "Cylinder Hexagonal Prism Rectangular Prism Sphere" at bounding box center [726, 542] width 160 height 28
select select "SPH"
click at [646, 528] on select "Cylinder Hexagonal Prism Rectangular Prism Sphere" at bounding box center [726, 542] width 160 height 28
type input "14"
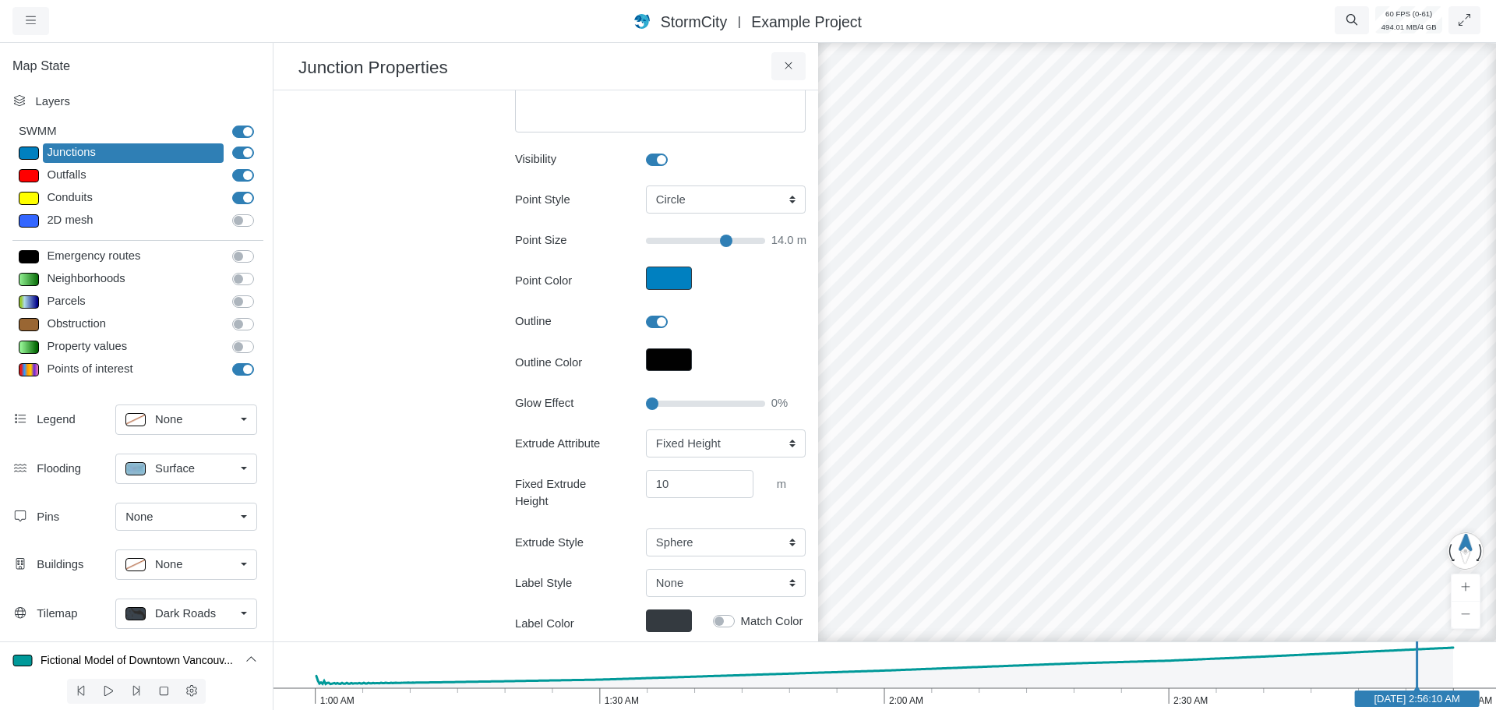
drag, startPoint x: 1294, startPoint y: 355, endPoint x: 1160, endPoint y: 510, distance: 204.5
click at [782, 71] on icon at bounding box center [789, 66] width 15 height 12
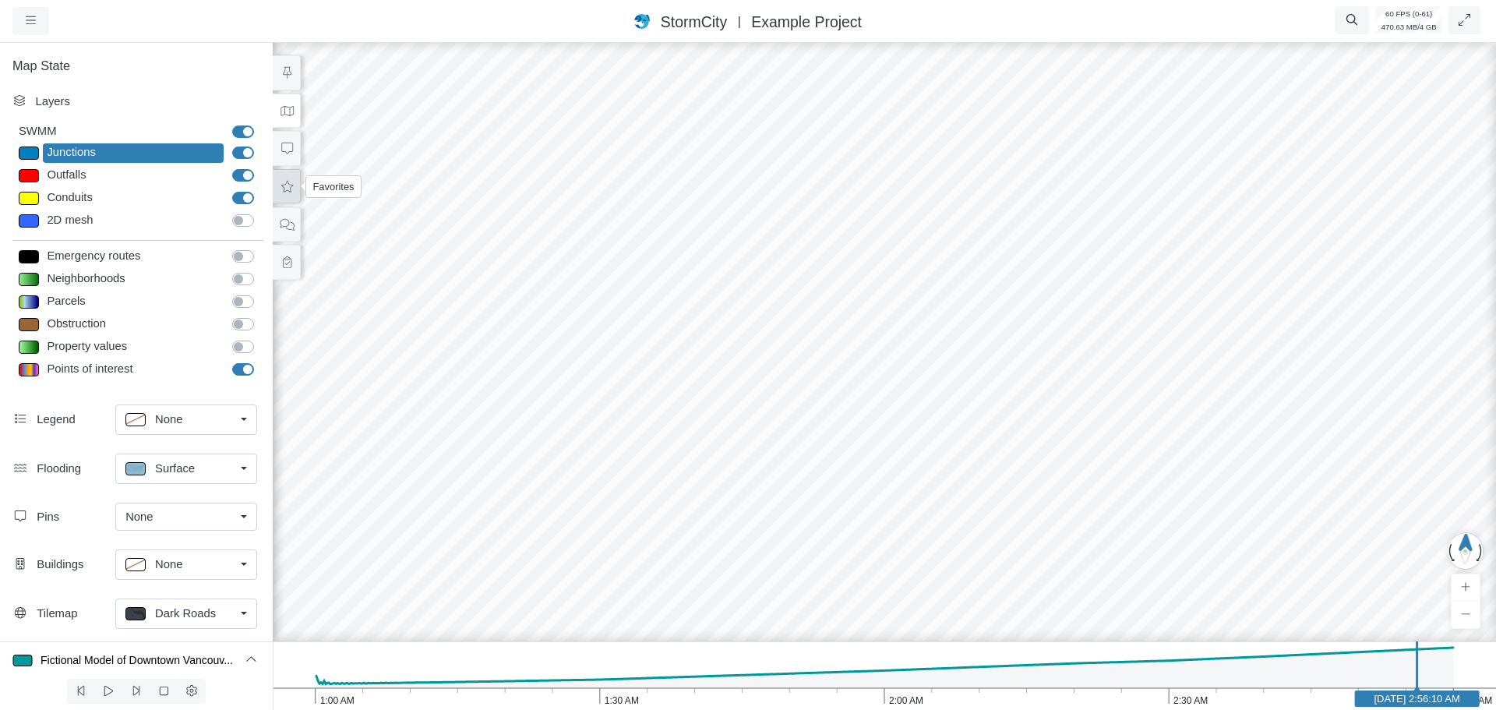
click at [289, 192] on button at bounding box center [287, 186] width 28 height 35
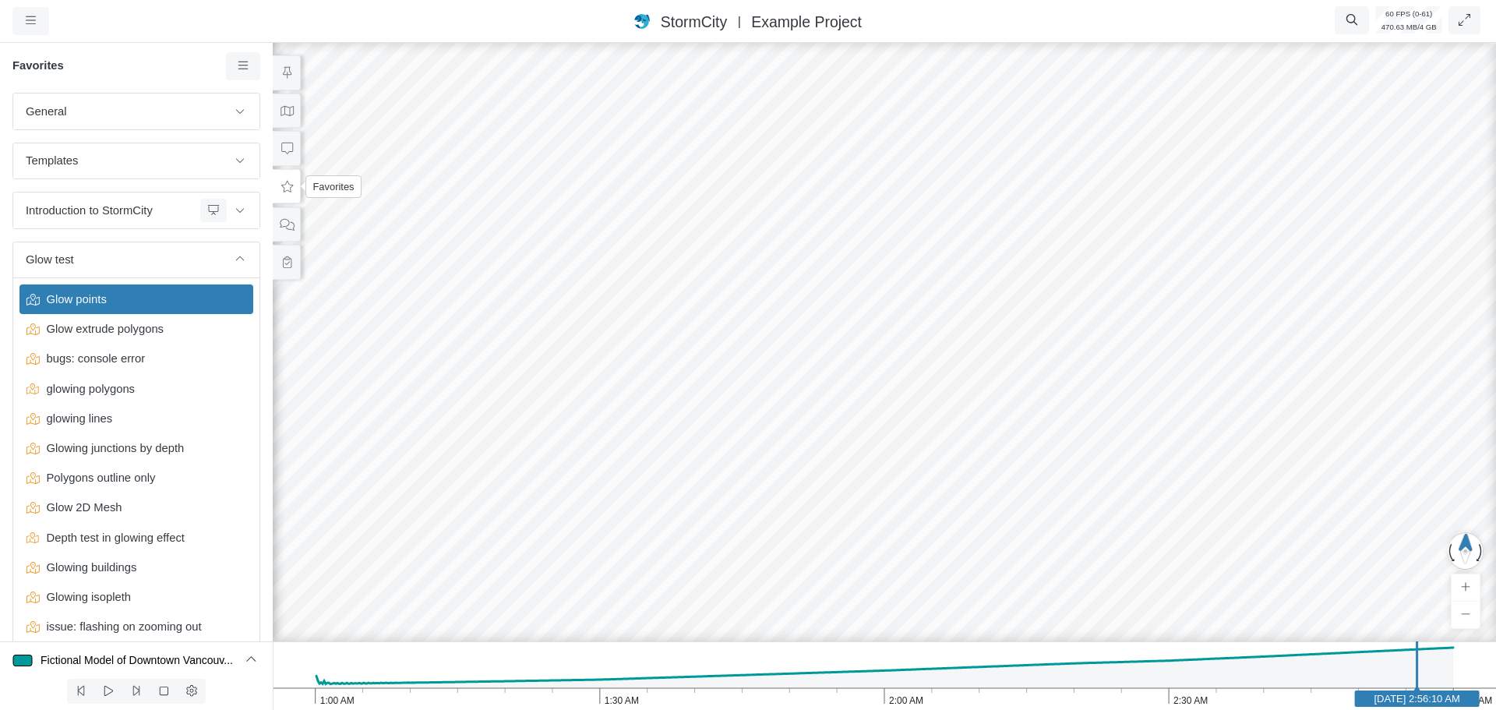
scroll to position [69, 0]
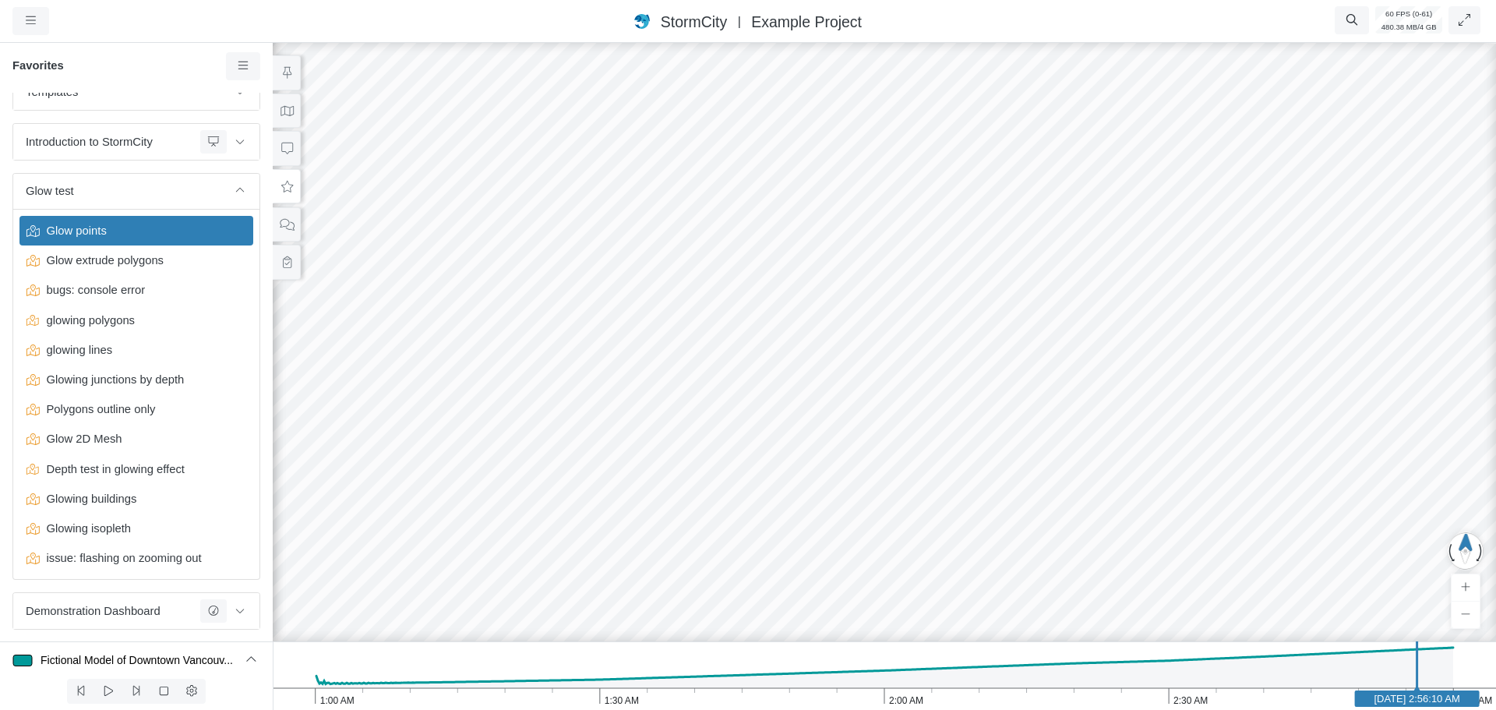
drag, startPoint x: 502, startPoint y: 207, endPoint x: 761, endPoint y: 314, distance: 280.2
click at [761, 314] on div at bounding box center [884, 375] width 1496 height 670
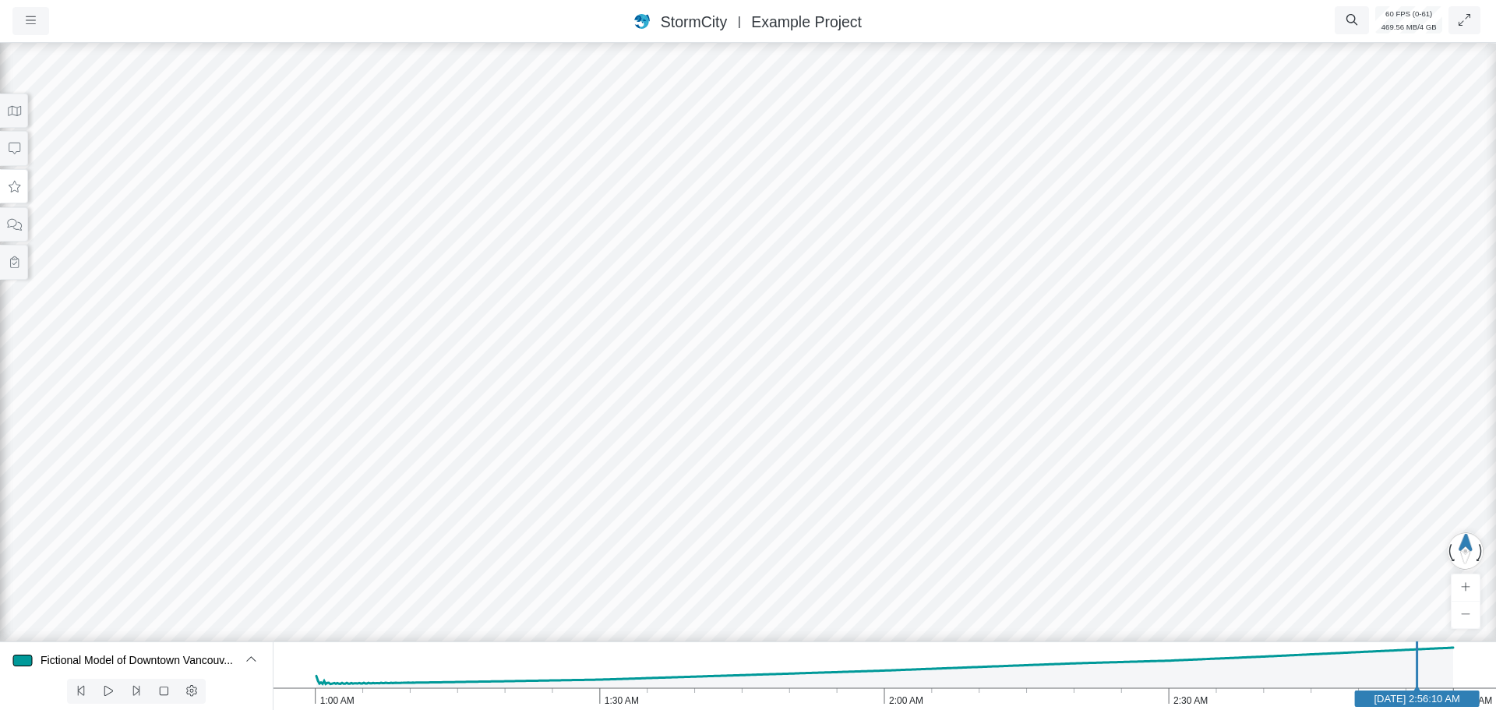
click at [15, 182] on icon at bounding box center [15, 187] width 12 height 12
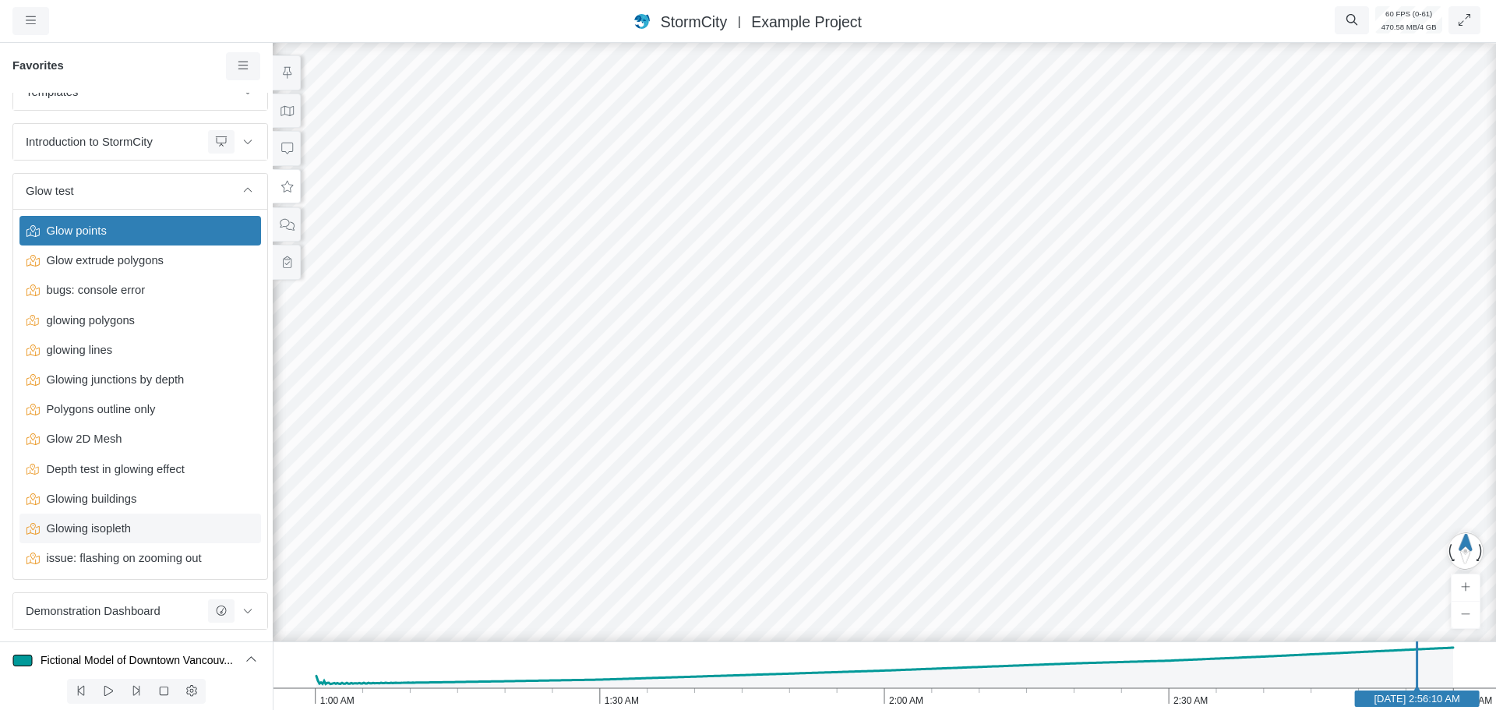
click at [111, 533] on span "Glowing isopleth" at bounding box center [142, 528] width 203 height 17
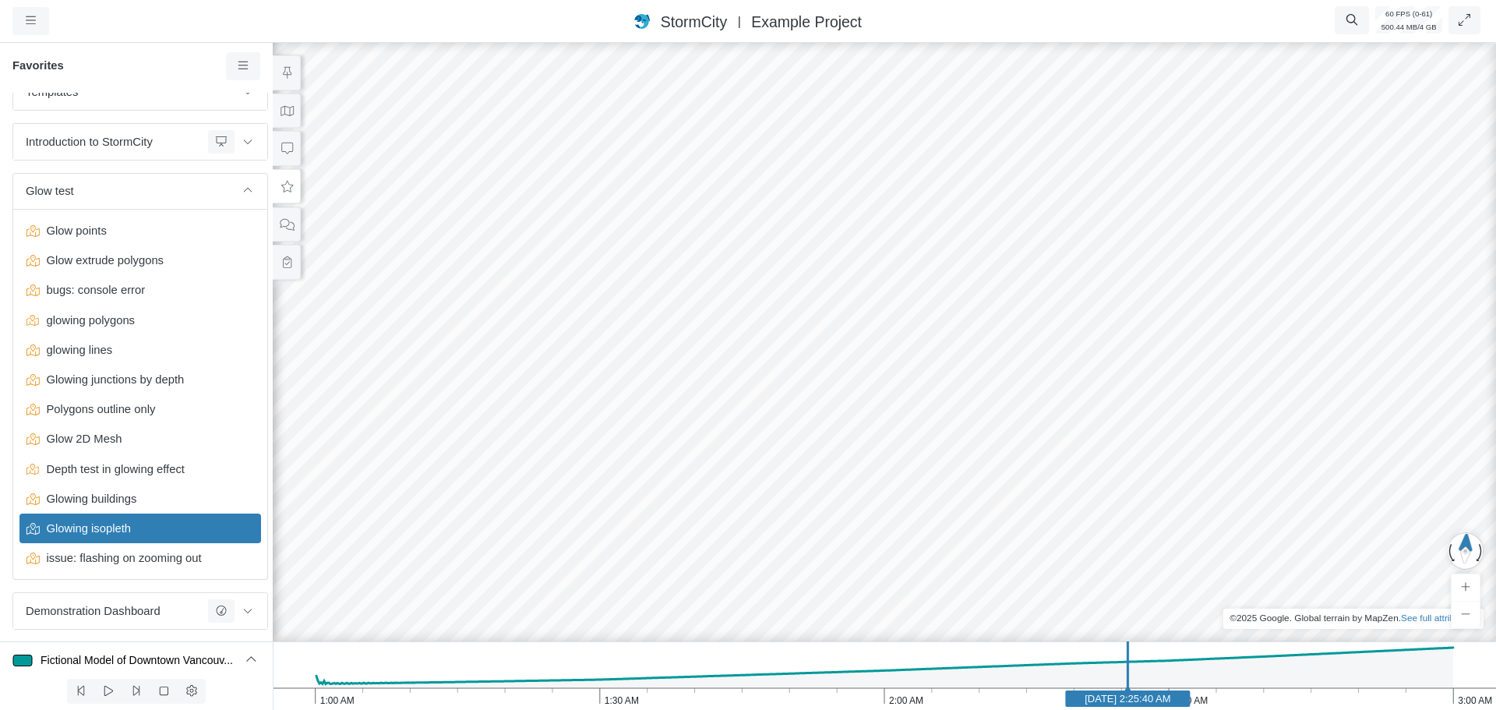
drag, startPoint x: 755, startPoint y: 362, endPoint x: 1004, endPoint y: 404, distance: 252.1
click at [1020, 402] on div at bounding box center [884, 375] width 1496 height 670
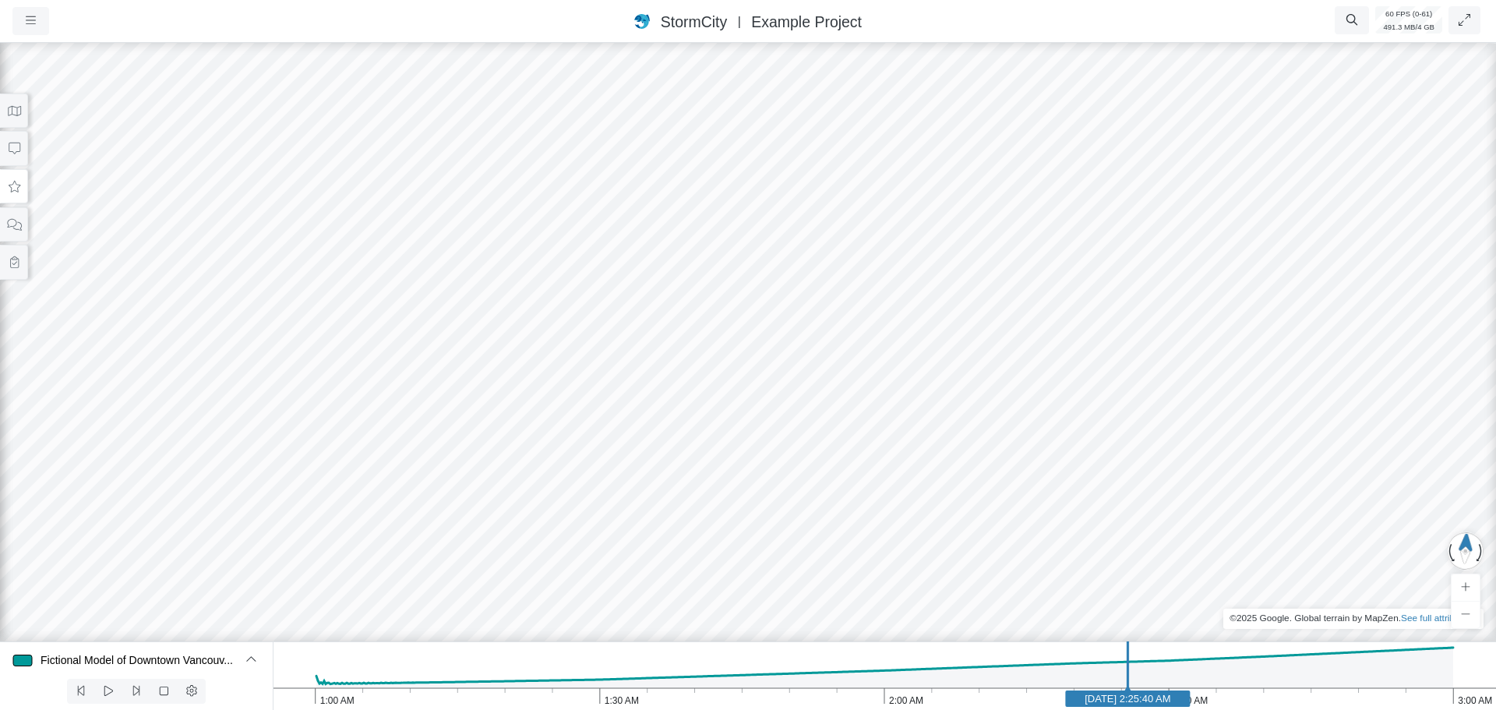
drag, startPoint x: 434, startPoint y: 369, endPoint x: 587, endPoint y: 334, distance: 156.9
click at [587, 334] on div at bounding box center [748, 375] width 1496 height 670
click at [7, 115] on icon at bounding box center [14, 111] width 15 height 12
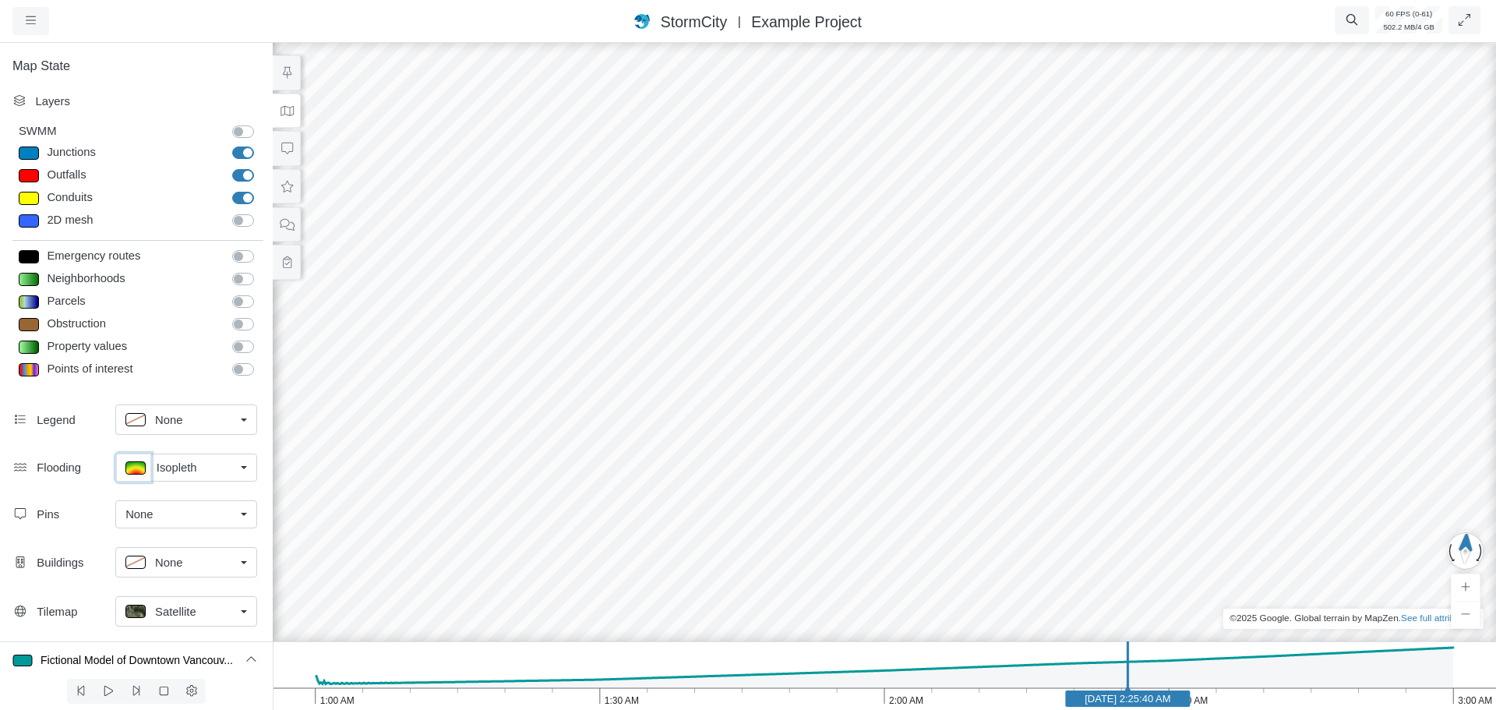
click at [140, 461] on p at bounding box center [135, 467] width 20 height 13
type input "< 0.1 m"
type textarea "TS_Depth < 0.1"
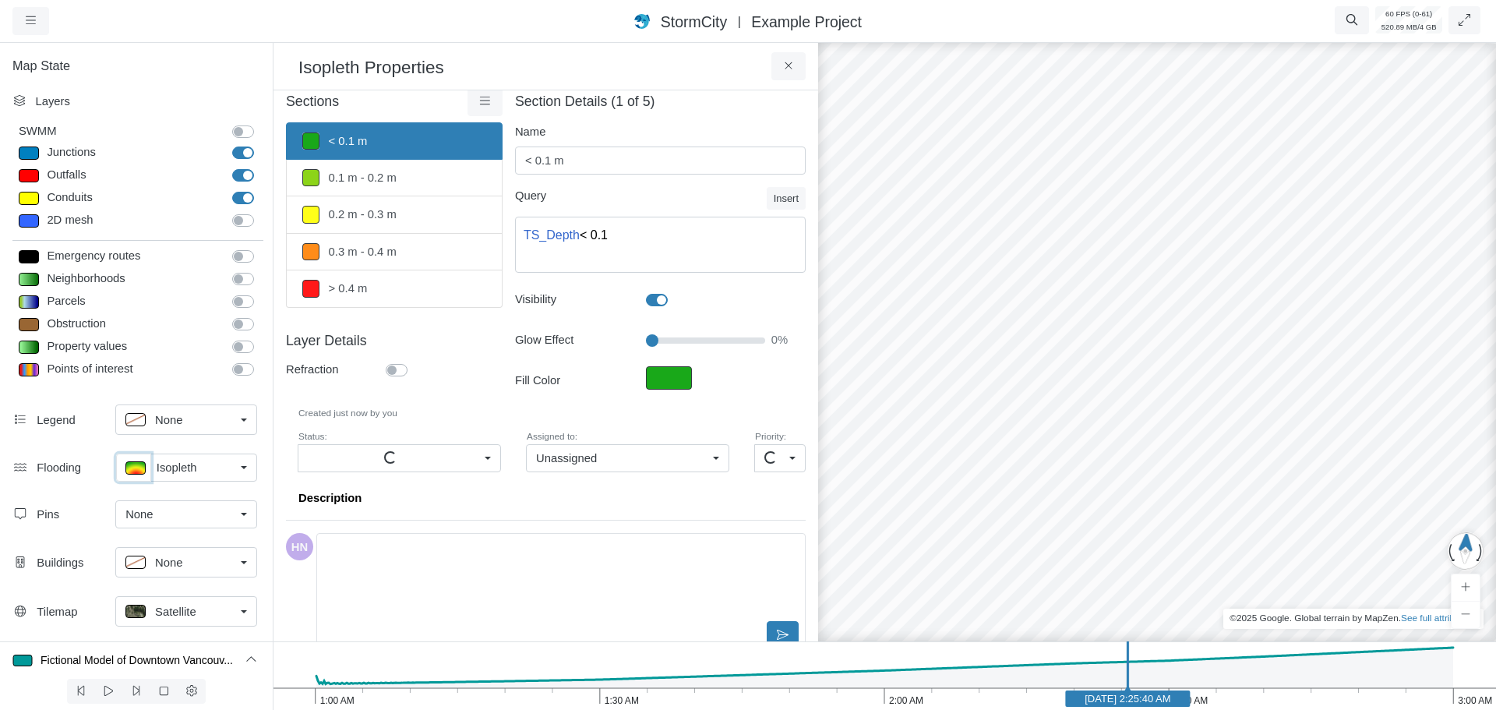
scroll to position [0, 0]
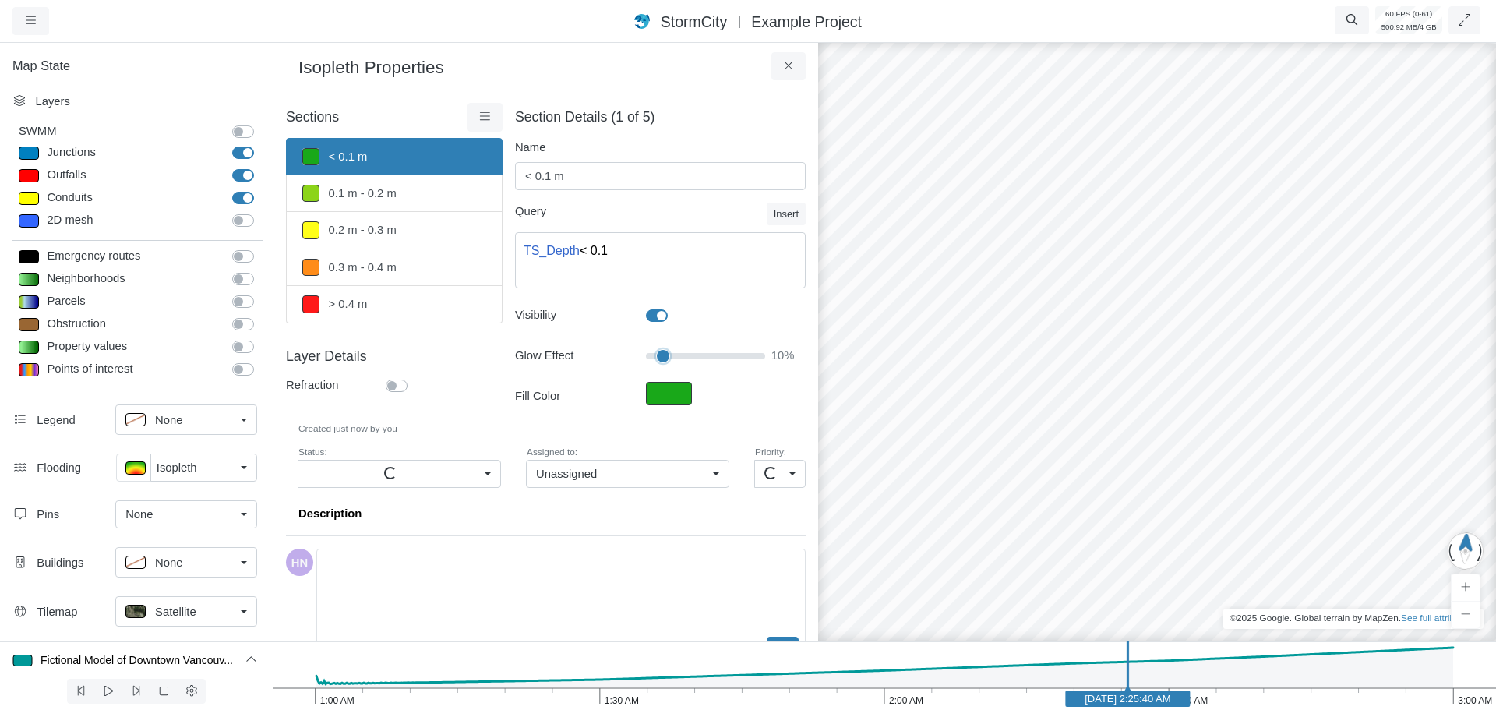
click at [660, 355] on input "Glow Effect" at bounding box center [705, 356] width 119 height 17
drag, startPoint x: 1154, startPoint y: 473, endPoint x: 867, endPoint y: 394, distance: 298.2
drag, startPoint x: 959, startPoint y: 306, endPoint x: 1123, endPoint y: 583, distance: 321.4
click at [1123, 583] on div at bounding box center [1157, 375] width 1496 height 670
drag, startPoint x: 1231, startPoint y: 463, endPoint x: 568, endPoint y: 309, distance: 680.0
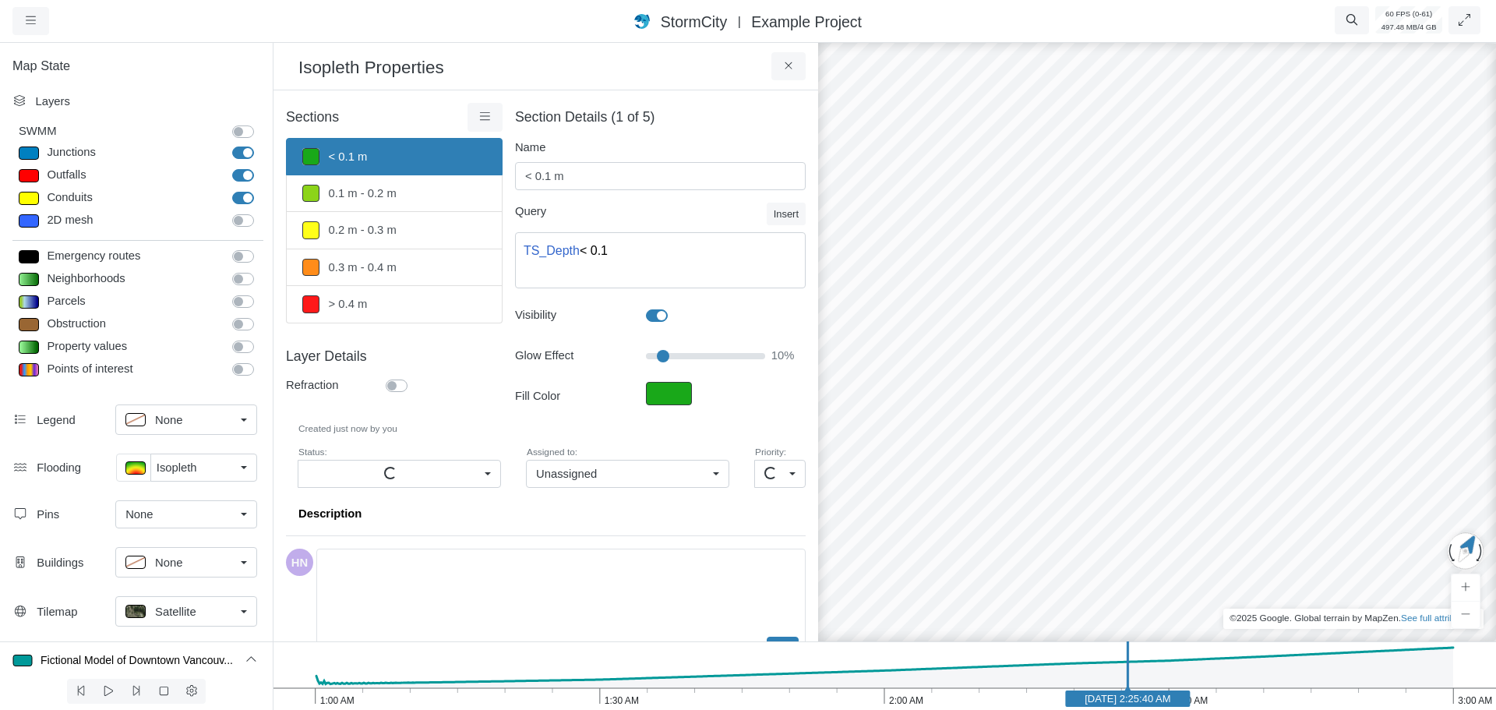
click at [581, 309] on div "Projects Groups Users Preferences Profiles Data Centers Accounts Support About …" at bounding box center [748, 355] width 1496 height 710
drag, startPoint x: 1047, startPoint y: 320, endPoint x: 831, endPoint y: 161, distance: 268.7
click at [832, 164] on div at bounding box center [1157, 375] width 1496 height 670
drag, startPoint x: 661, startPoint y: 355, endPoint x: 646, endPoint y: 356, distance: 14.8
click at [646, 356] on input "Glow Effect" at bounding box center [705, 356] width 119 height 17
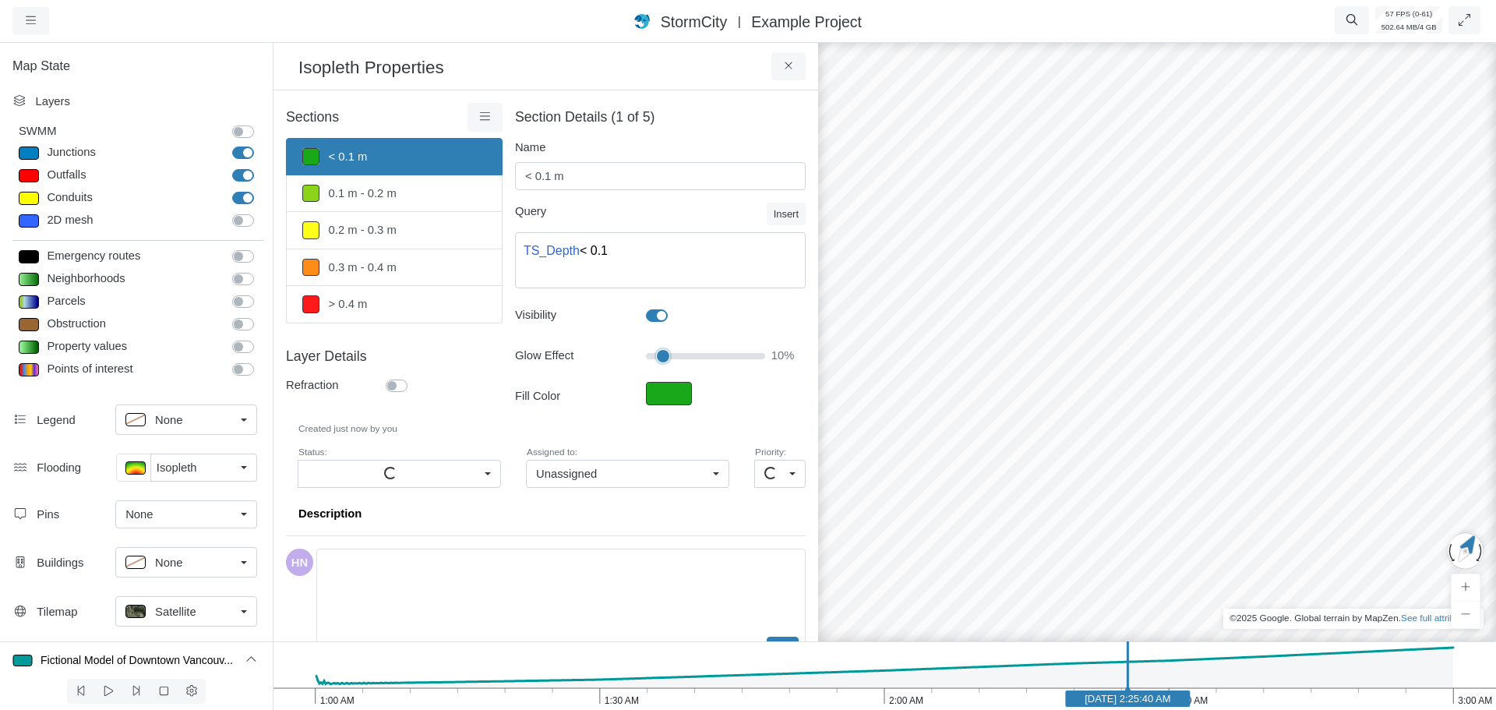
click at [657, 353] on input "Glow Effect" at bounding box center [705, 356] width 119 height 17
click at [669, 354] on input "Glow Effect" at bounding box center [705, 356] width 119 height 17
drag, startPoint x: 673, startPoint y: 357, endPoint x: 634, endPoint y: 361, distance: 39.9
click at [646, 361] on input "Glow Effect" at bounding box center [705, 356] width 119 height 17
click at [662, 356] on input "Glow Effect" at bounding box center [705, 356] width 119 height 17
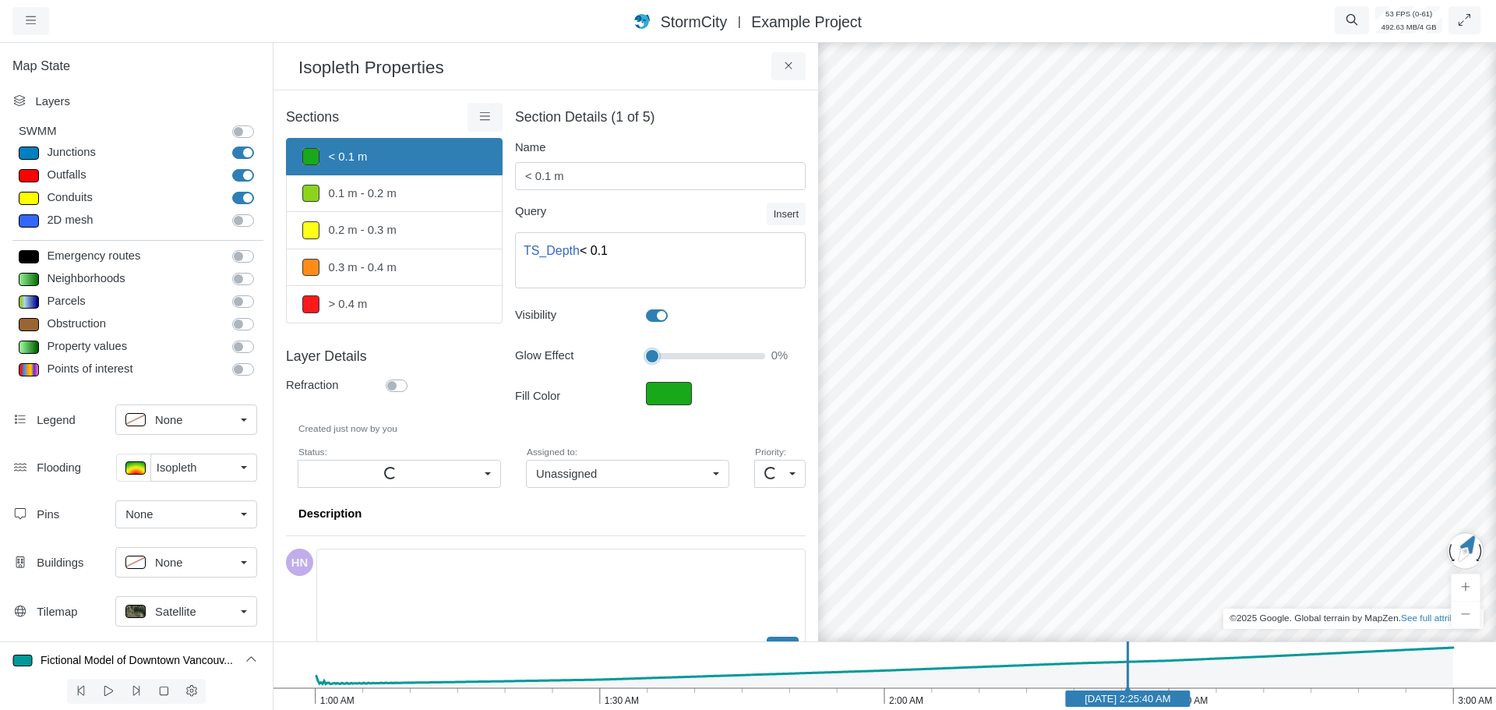
drag, startPoint x: 662, startPoint y: 356, endPoint x: 563, endPoint y: 241, distance: 152.0
type input "0"
click at [646, 348] on input "Glow Effect" at bounding box center [705, 356] width 119 height 17
click at [779, 65] on button at bounding box center [789, 66] width 35 height 28
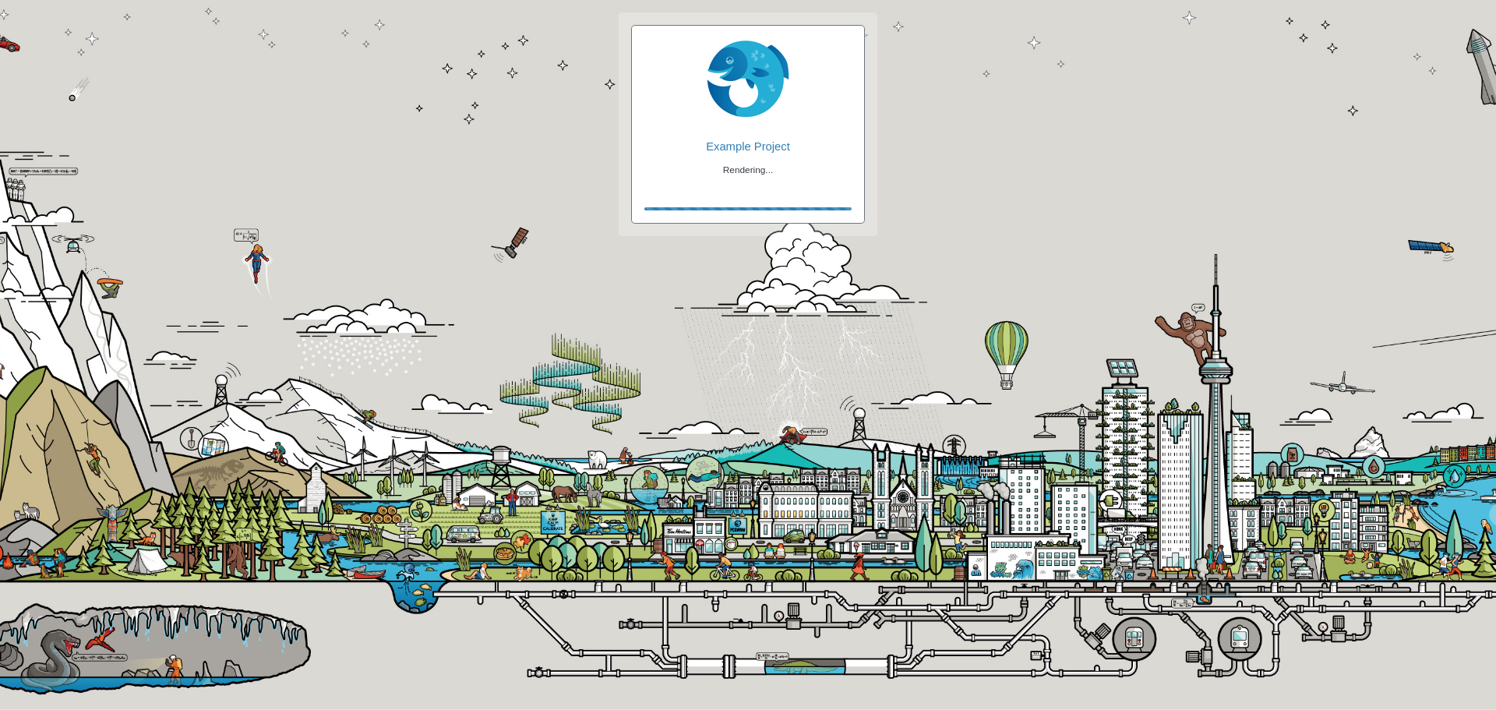
checkbox input "true"
checkbox input "false"
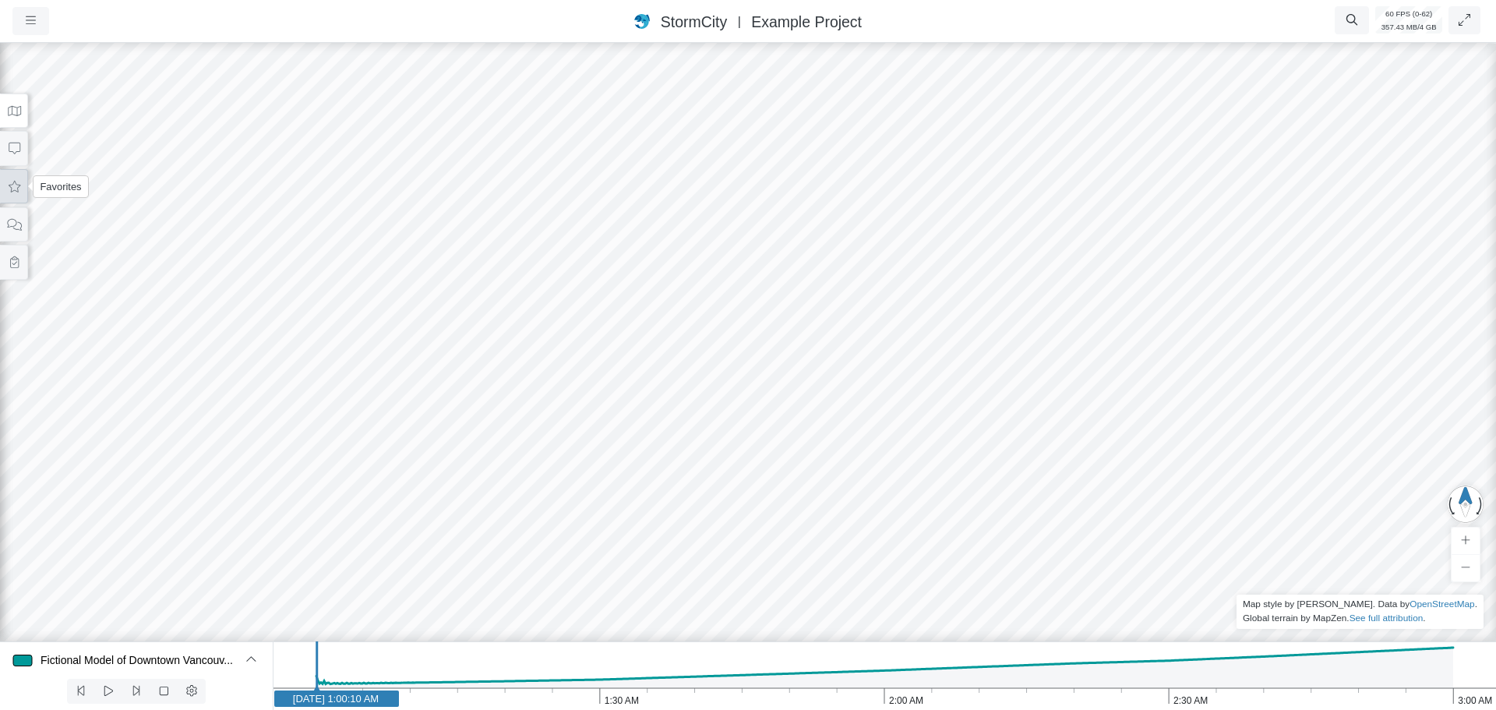
click at [20, 191] on icon at bounding box center [14, 187] width 15 height 12
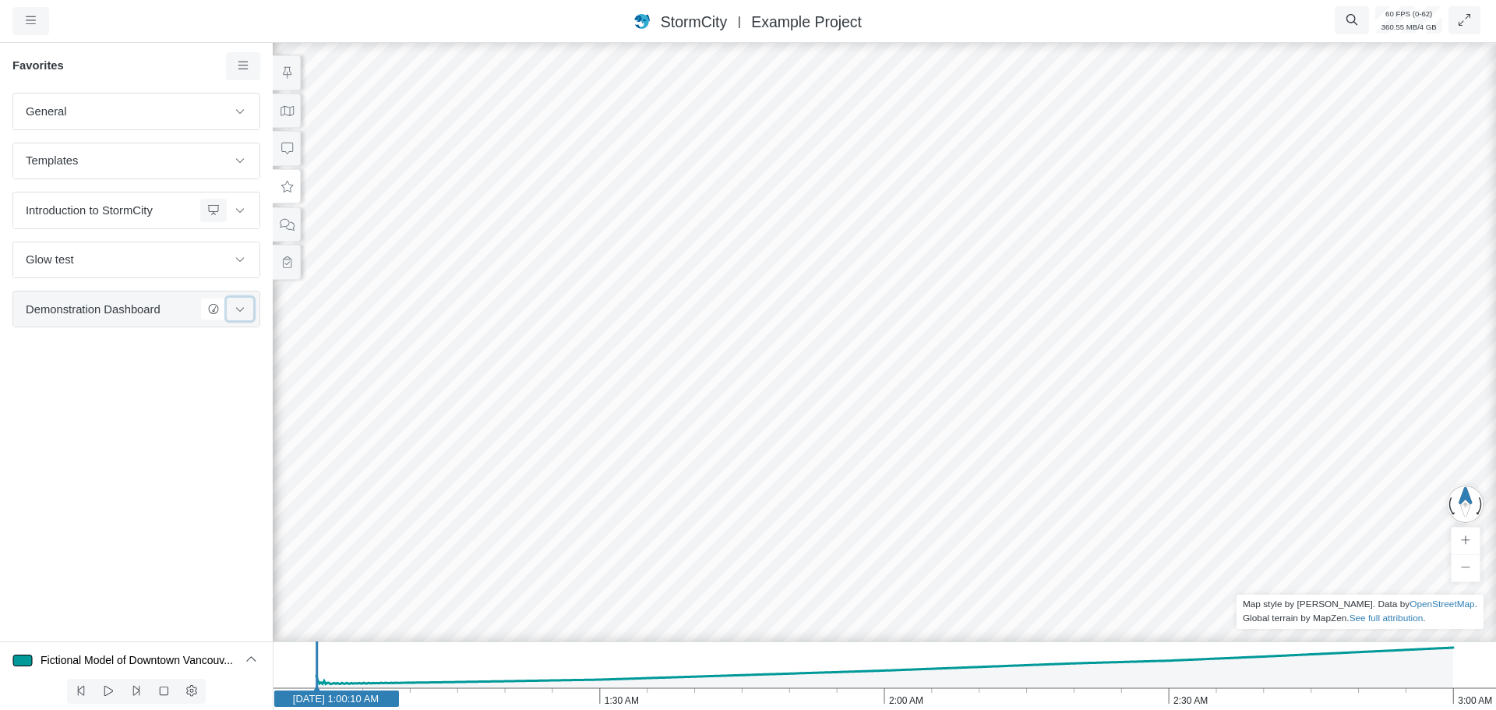
click at [246, 316] on button at bounding box center [240, 309] width 26 height 23
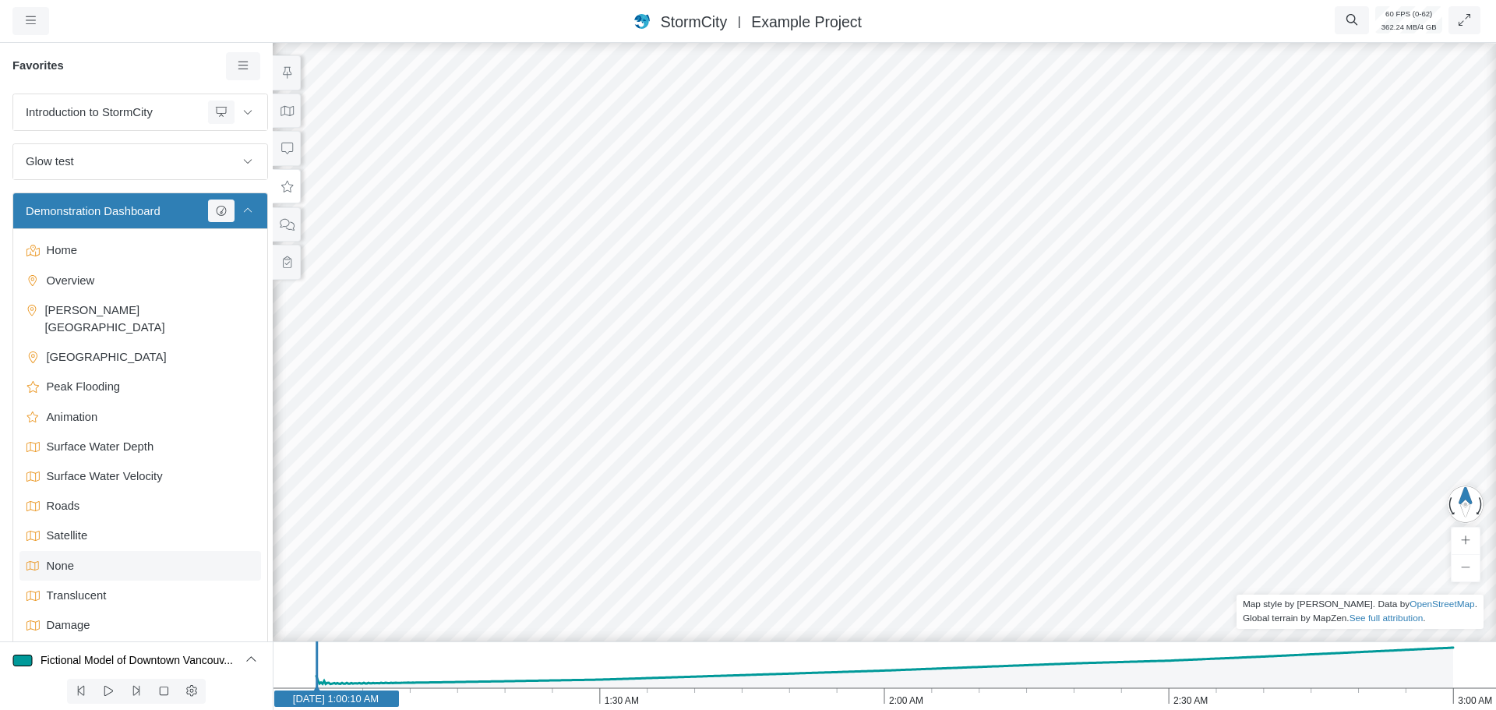
scroll to position [99, 0]
click at [242, 214] on icon at bounding box center [248, 210] width 12 height 10
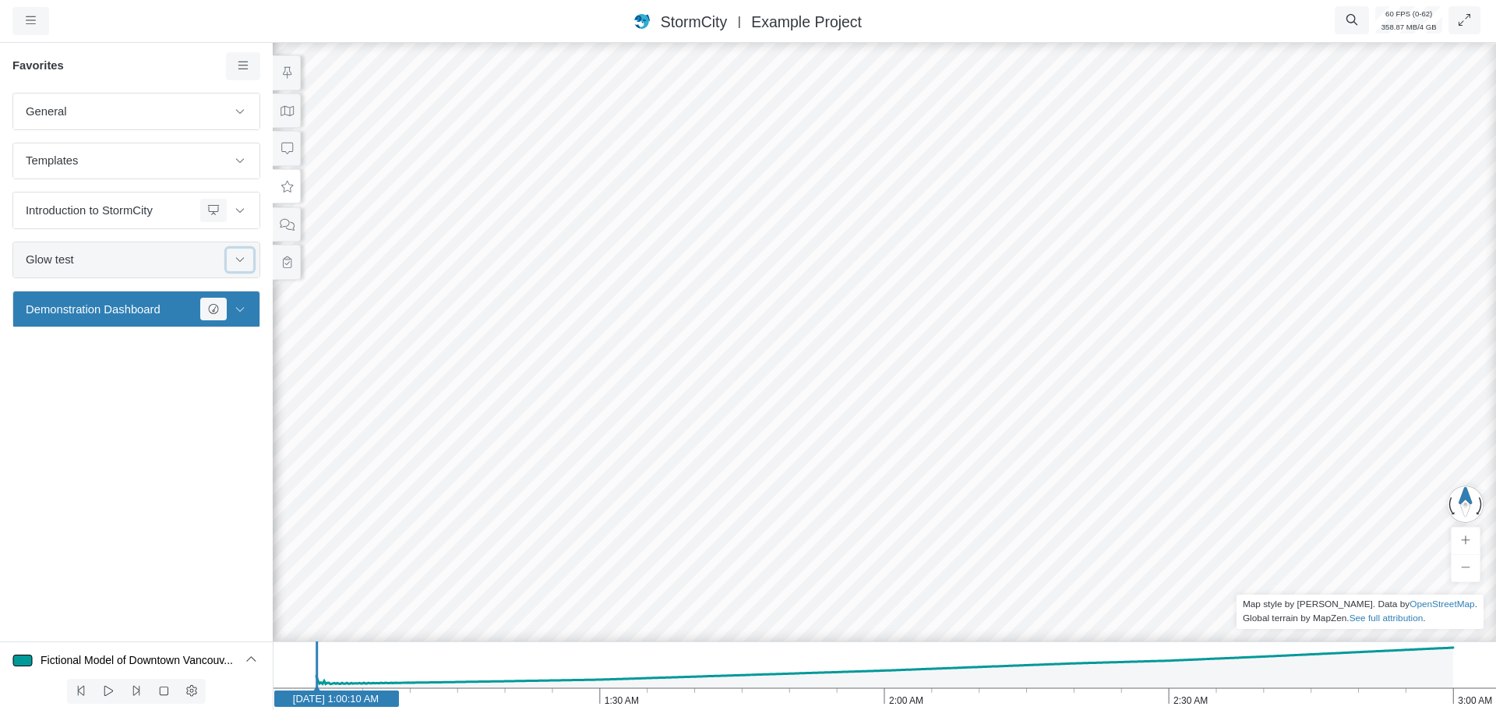
click at [237, 258] on icon at bounding box center [240, 259] width 12 height 10
